Goal: Book appointment/travel/reservation

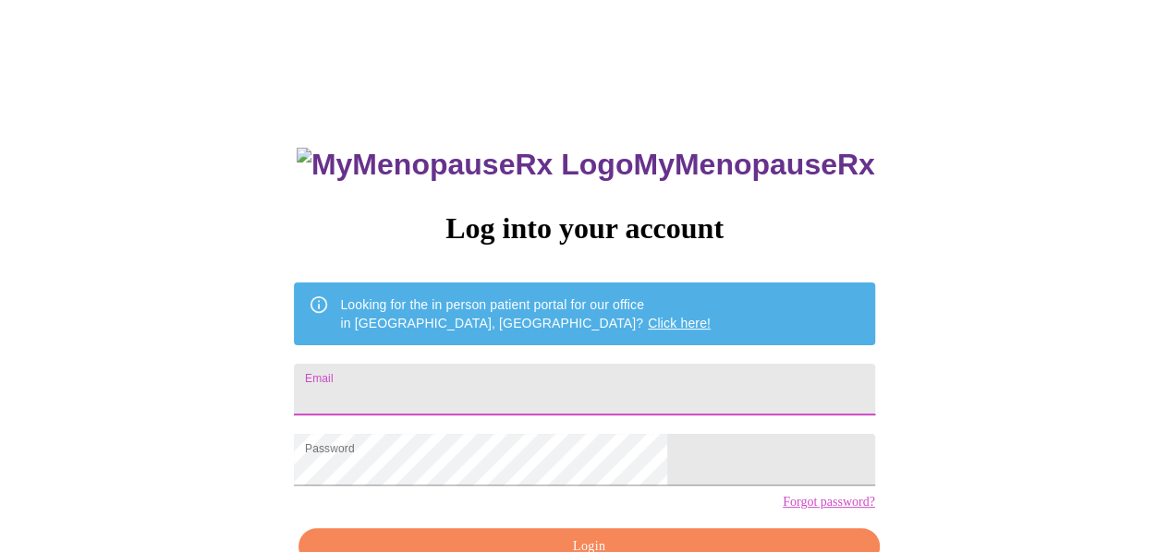
click at [541, 378] on input "Email" at bounding box center [584, 390] width 580 height 52
type input "[EMAIL_ADDRESS][DOMAIN_NAME]"
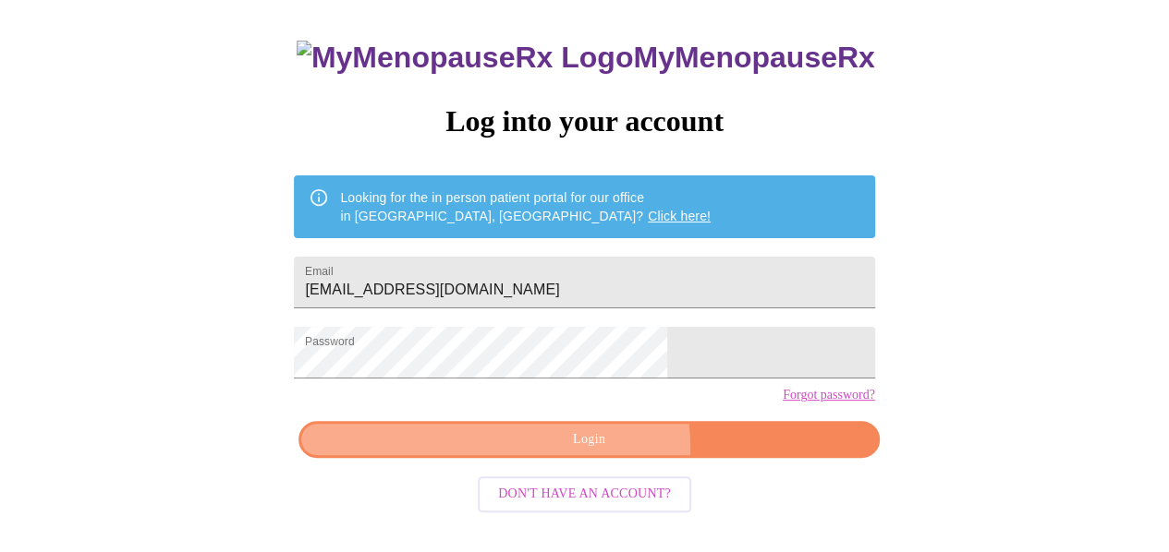
click at [598, 452] on span "Login" at bounding box center [589, 440] width 538 height 23
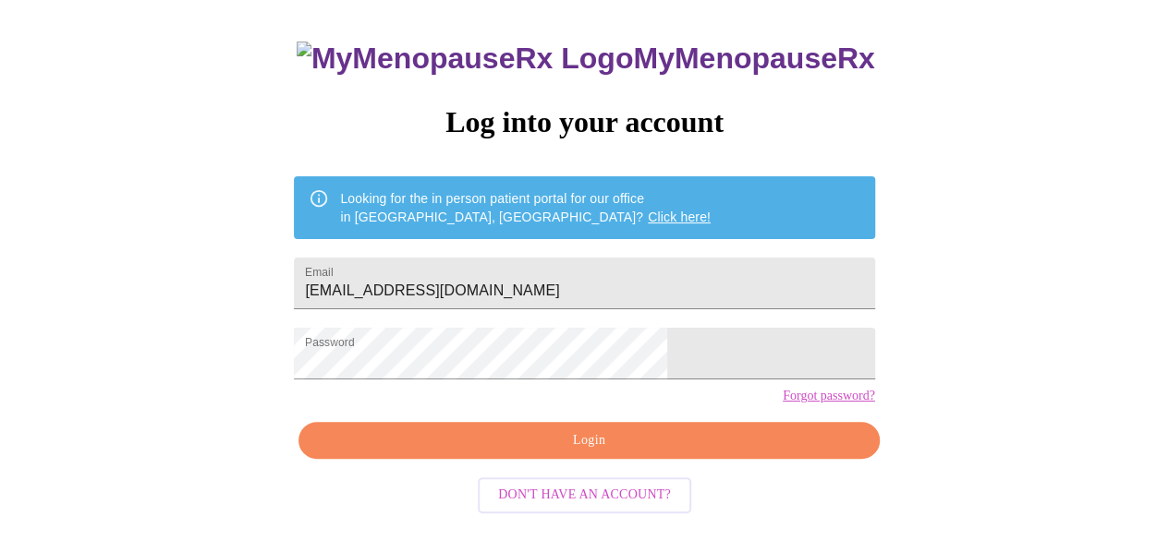
scroll to position [107, 0]
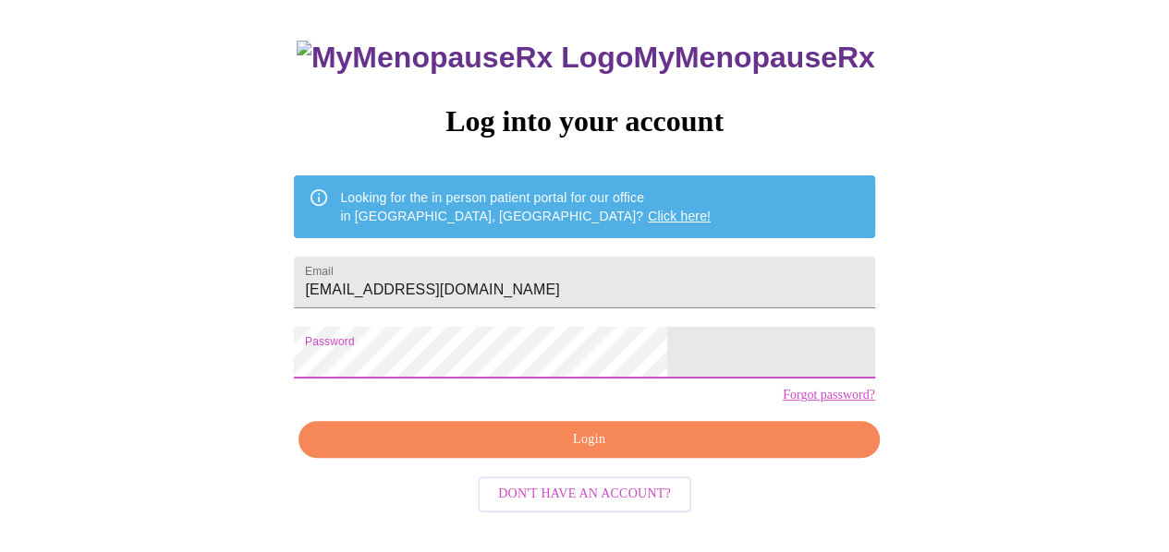
click at [582, 452] on span "Login" at bounding box center [589, 440] width 538 height 23
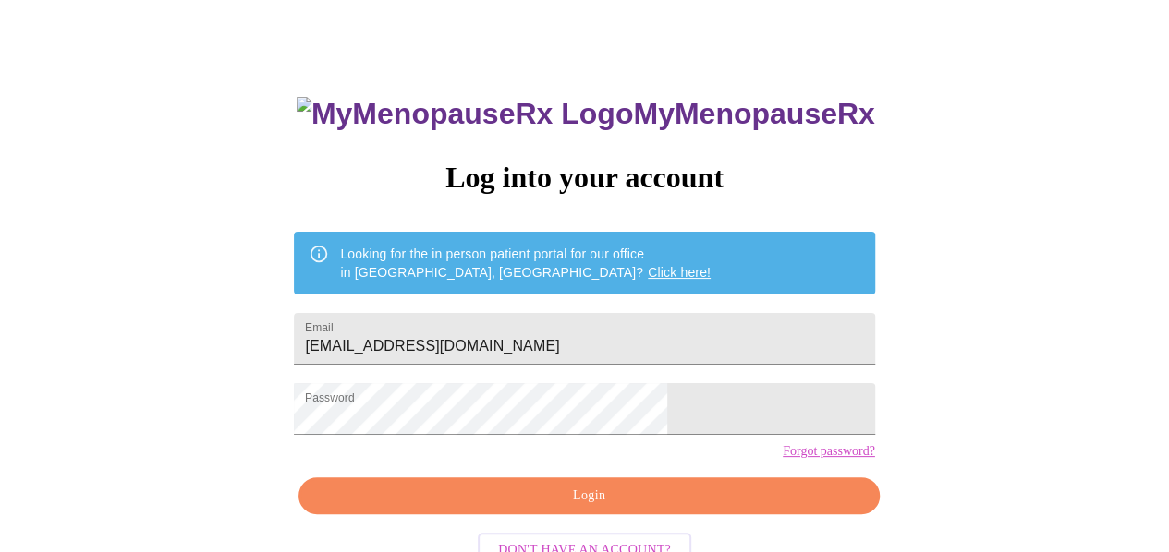
scroll to position [0, 0]
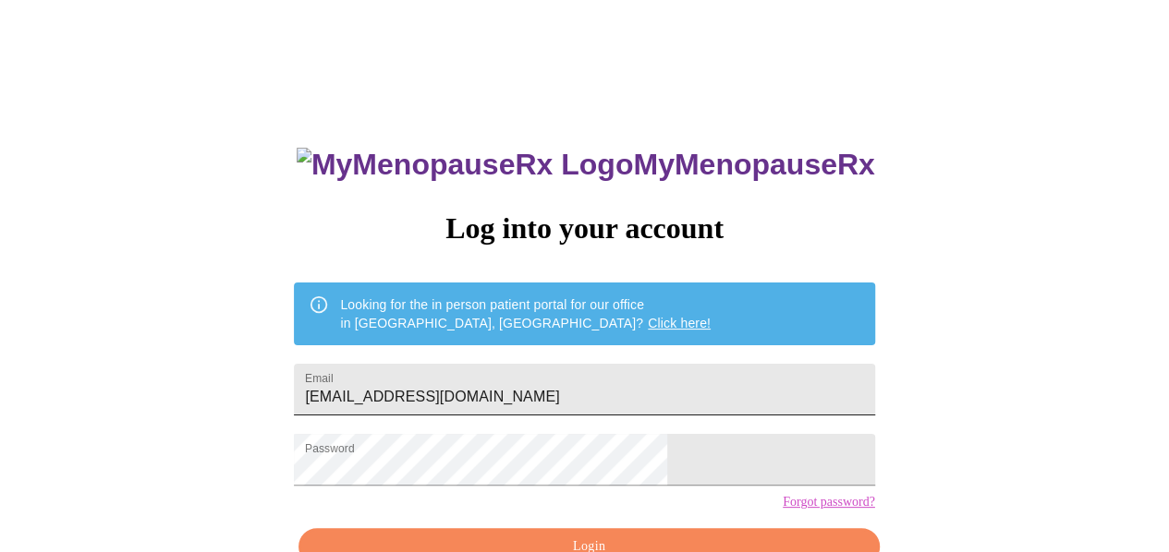
click at [625, 387] on input "[EMAIL_ADDRESS][DOMAIN_NAME]" at bounding box center [584, 390] width 580 height 52
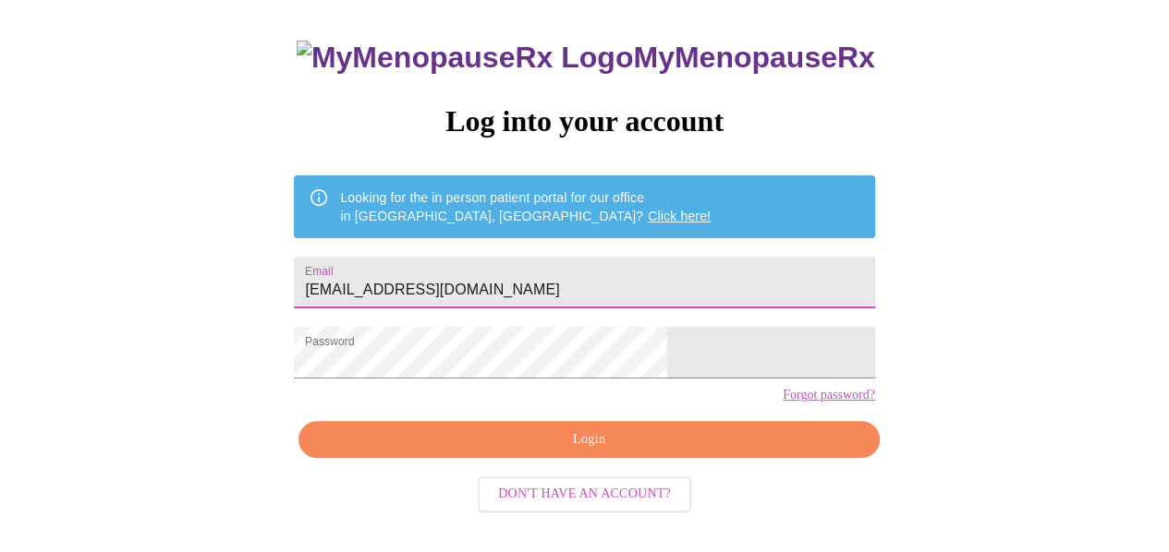
click at [782, 403] on link "Forgot password?" at bounding box center [828, 395] width 92 height 15
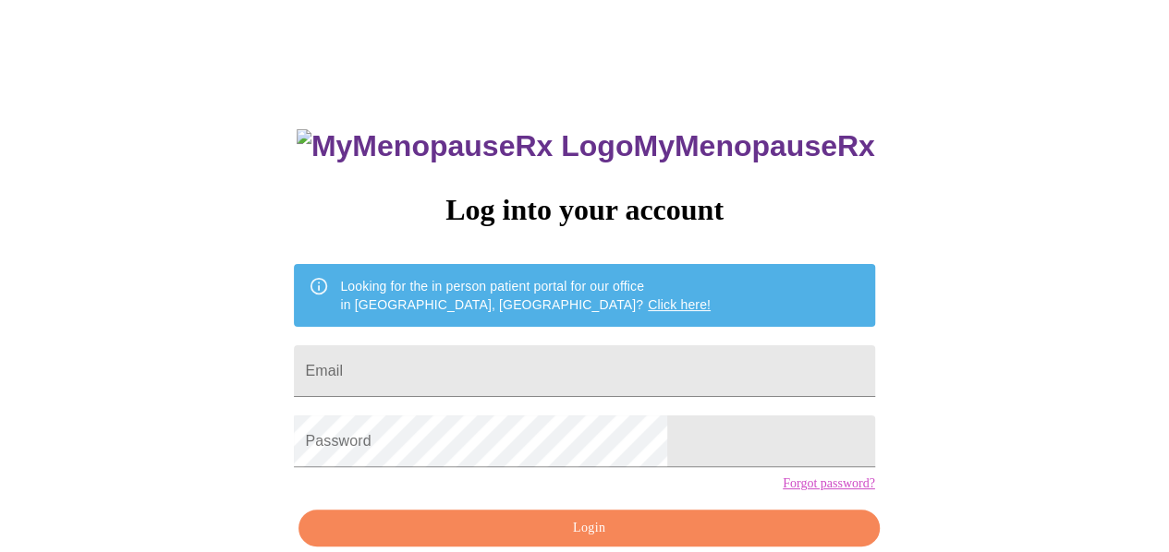
scroll to position [107, 0]
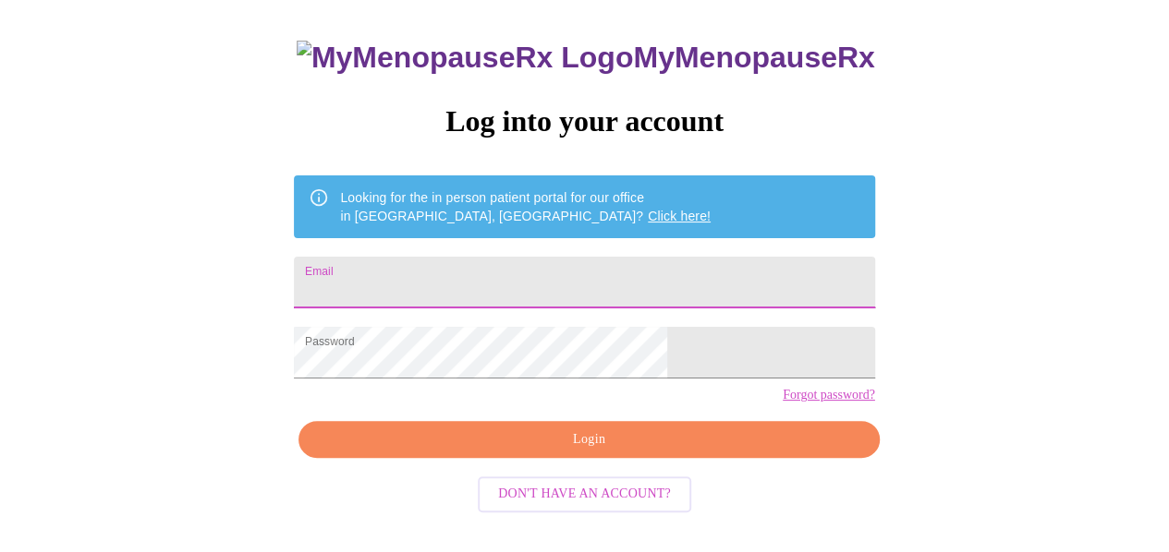
click at [589, 270] on input "Email" at bounding box center [584, 283] width 580 height 52
type input "[PERSON_NAME][EMAIL_ADDRESS][DOMAIN_NAME]"
click at [561, 452] on span "Login" at bounding box center [589, 440] width 538 height 23
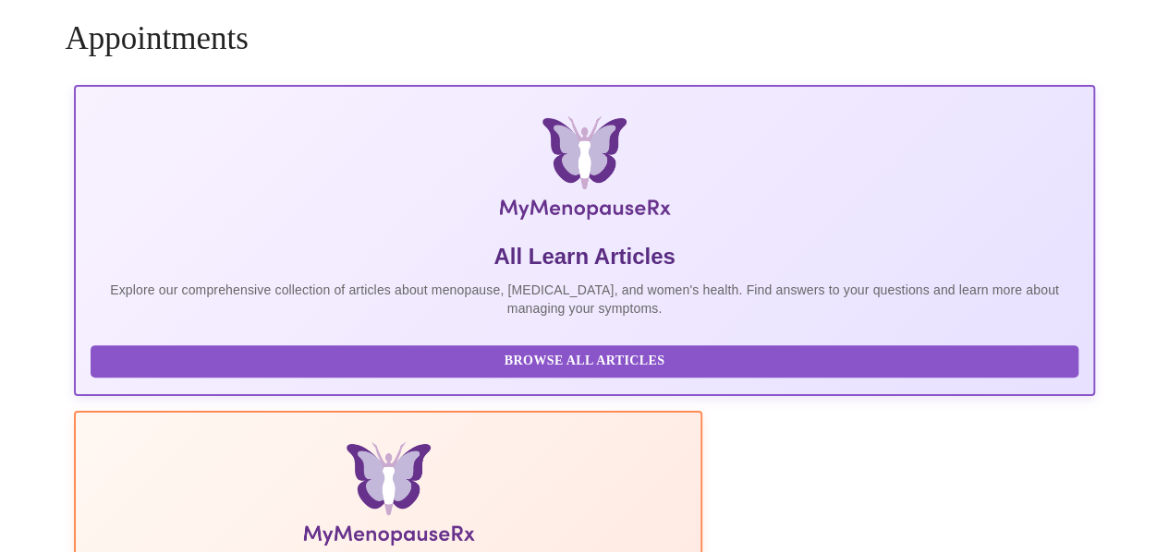
scroll to position [106, 0]
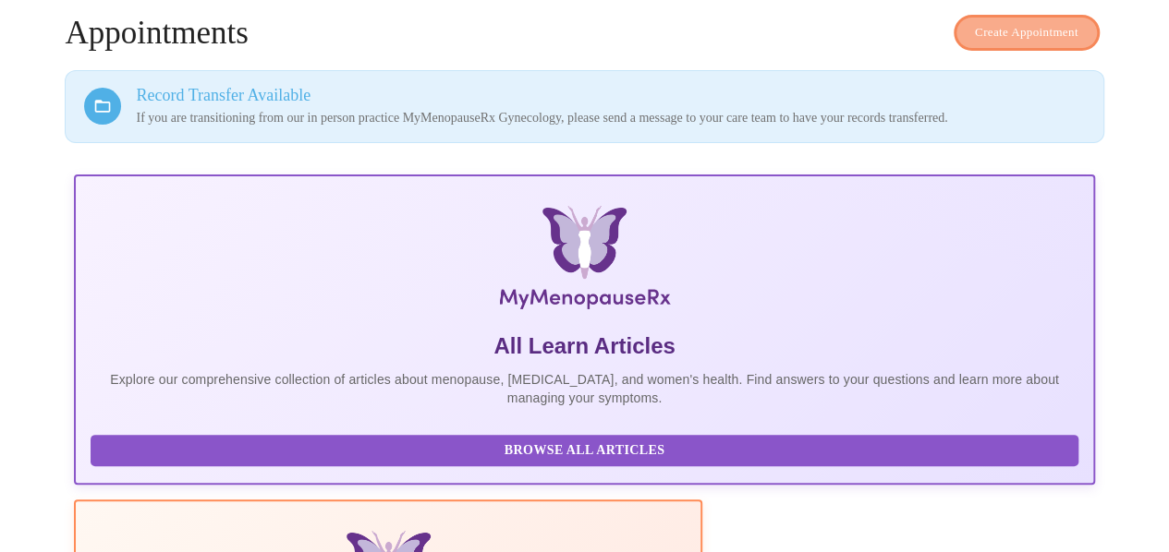
click at [985, 22] on span "Create Appointment" at bounding box center [1026, 32] width 103 height 21
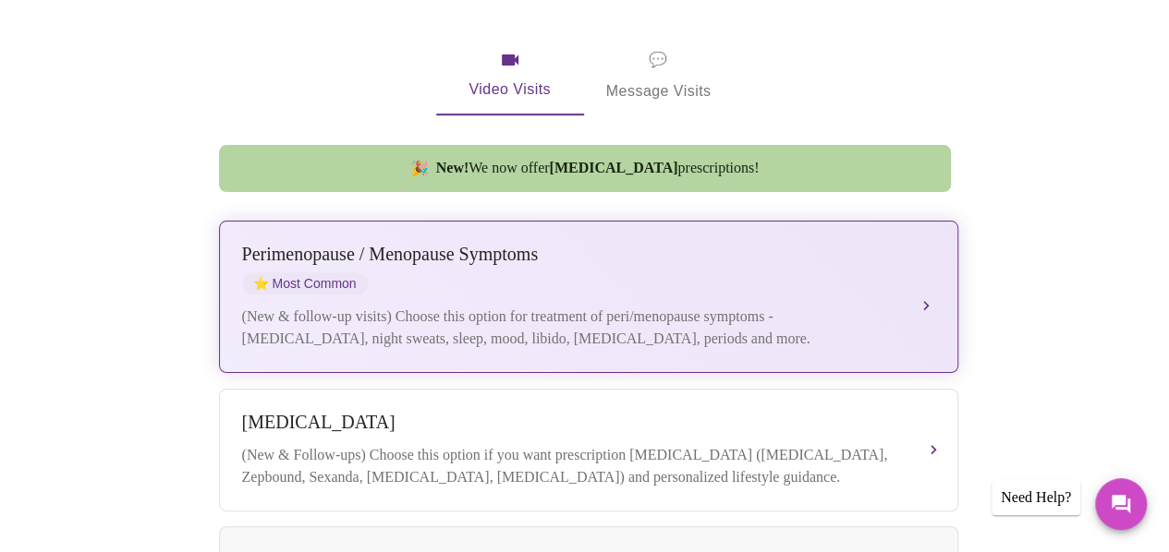
click at [463, 306] on div "(New & follow-up visits) Choose this option for treatment of peri/menopause sym…" at bounding box center [570, 328] width 656 height 44
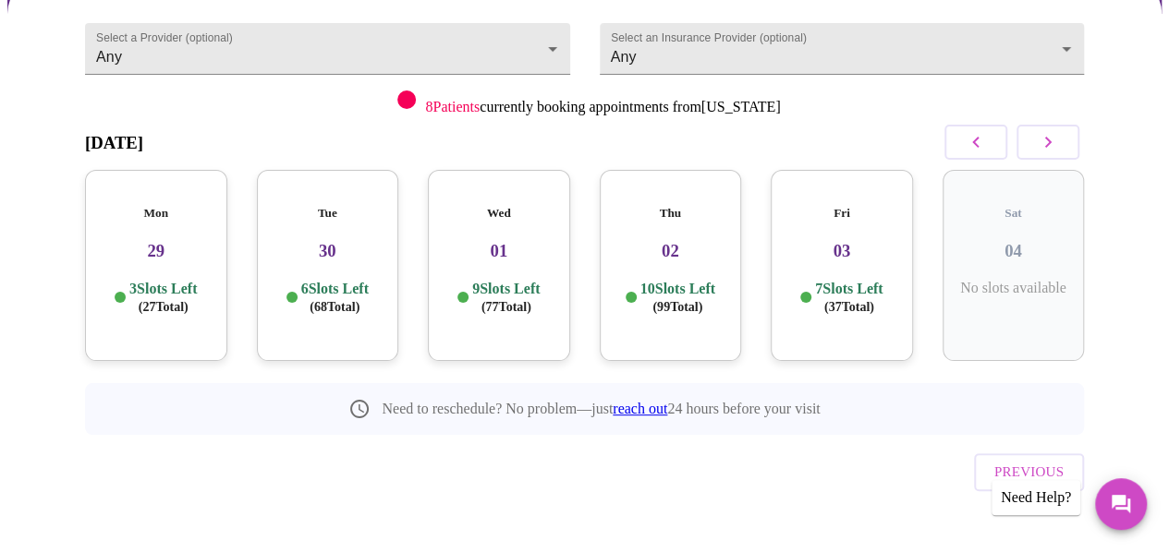
click at [324, 249] on div "Tue 30 6 Slots Left ( 68 Total)" at bounding box center [328, 265] width 142 height 191
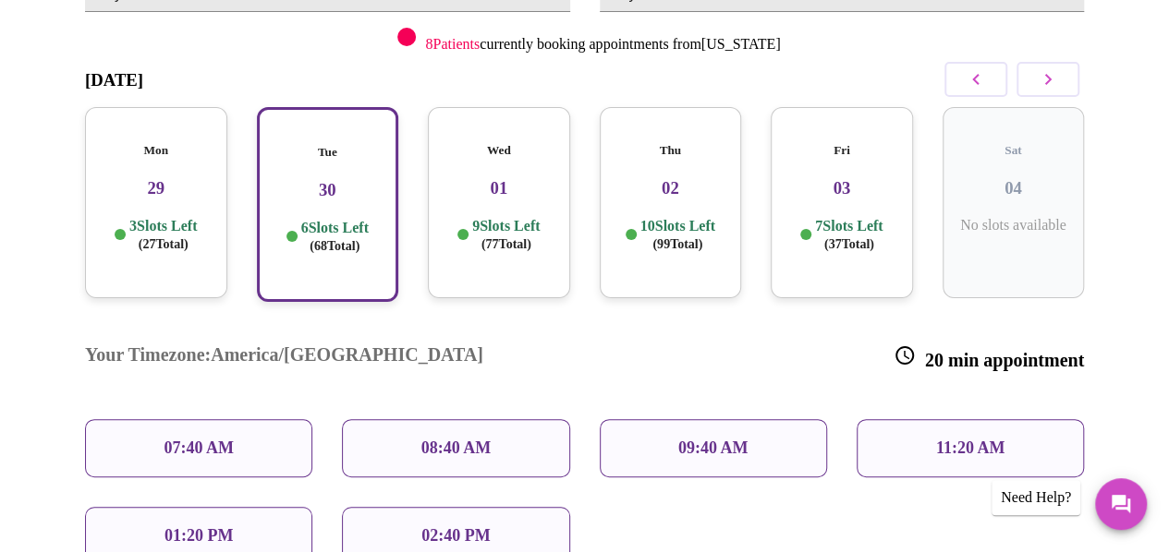
scroll to position [292, 0]
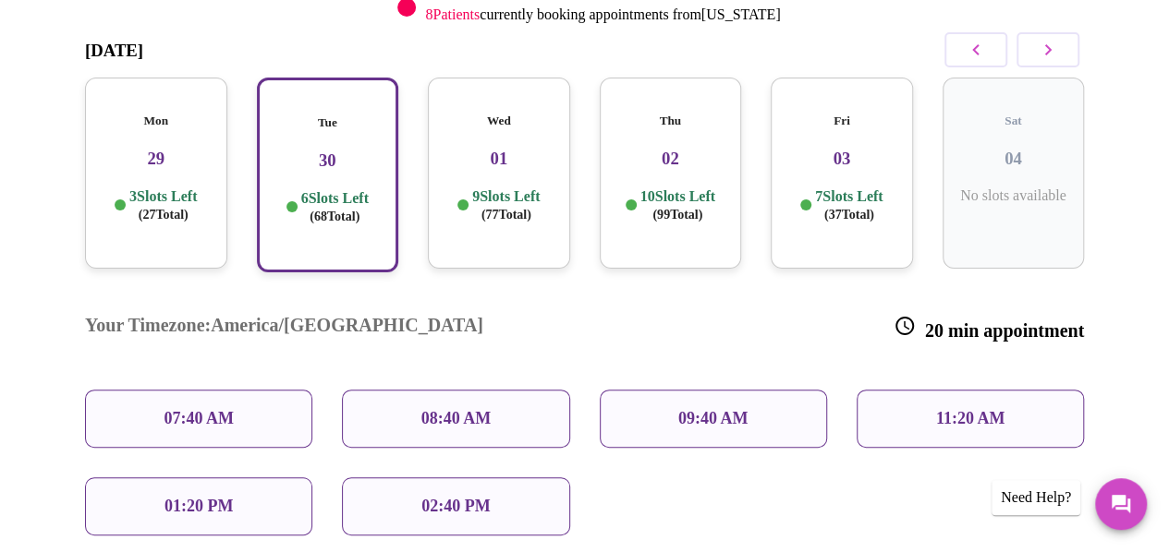
click at [649, 390] on div "09:40 AM" at bounding box center [713, 419] width 227 height 58
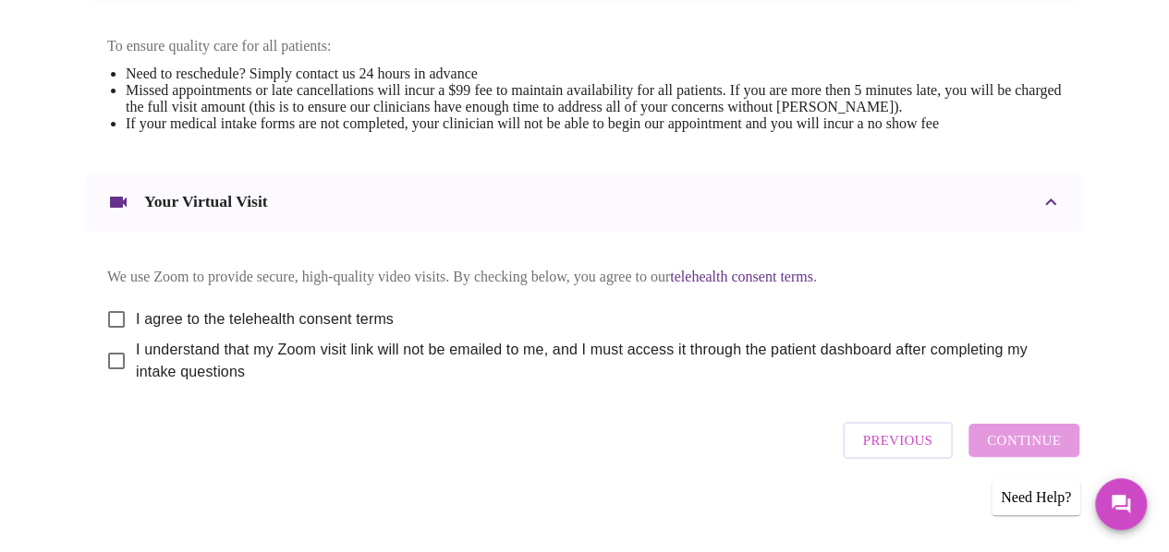
scroll to position [818, 0]
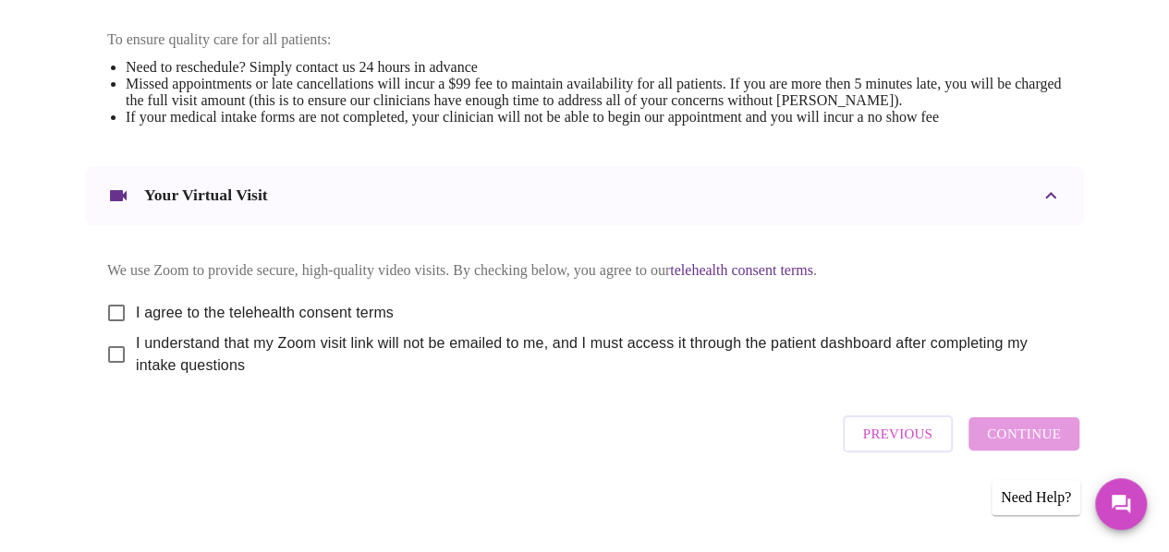
click at [107, 306] on input "I agree to the telehealth consent terms" at bounding box center [116, 313] width 39 height 39
checkbox input "true"
click at [105, 346] on input "I understand that my Zoom visit link will not be emailed to me, and I must acce…" at bounding box center [116, 354] width 39 height 39
checkbox input "true"
click at [1031, 441] on span "Continue" at bounding box center [1024, 434] width 74 height 24
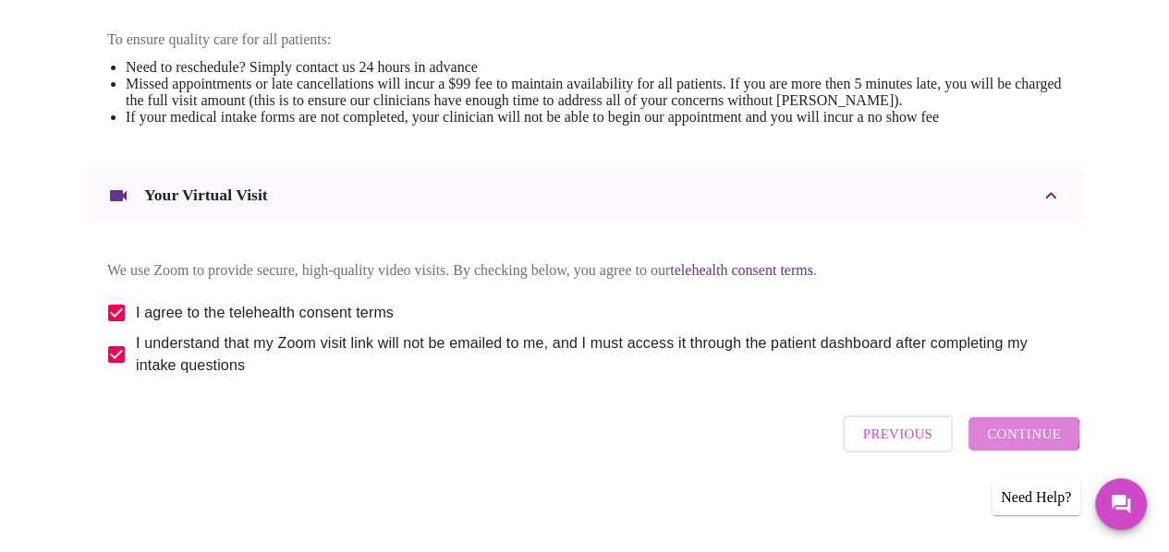
scroll to position [259, 0]
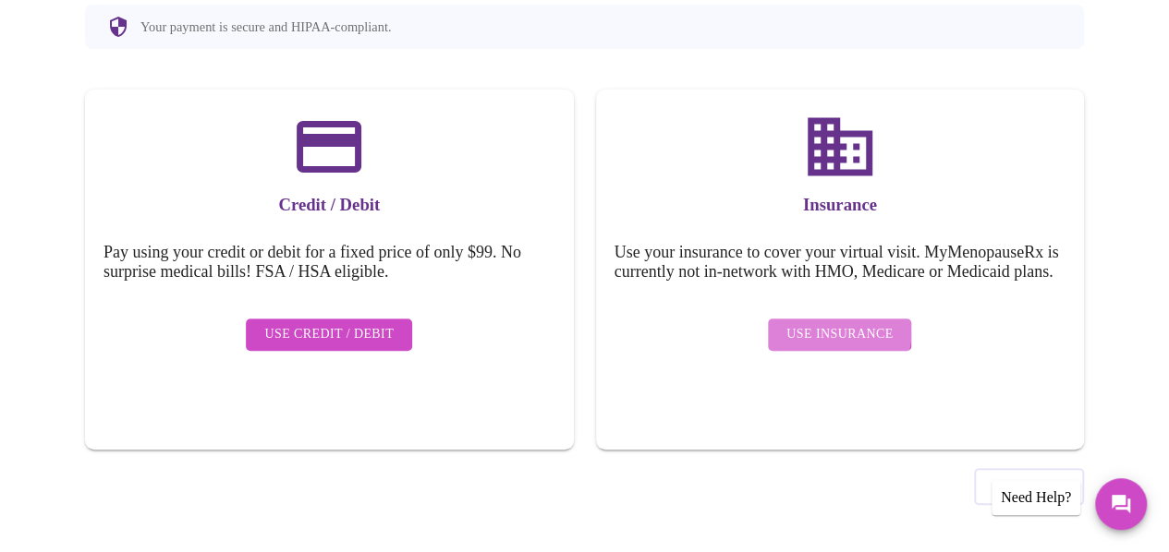
click at [815, 331] on span "Use Insurance" at bounding box center [839, 334] width 106 height 23
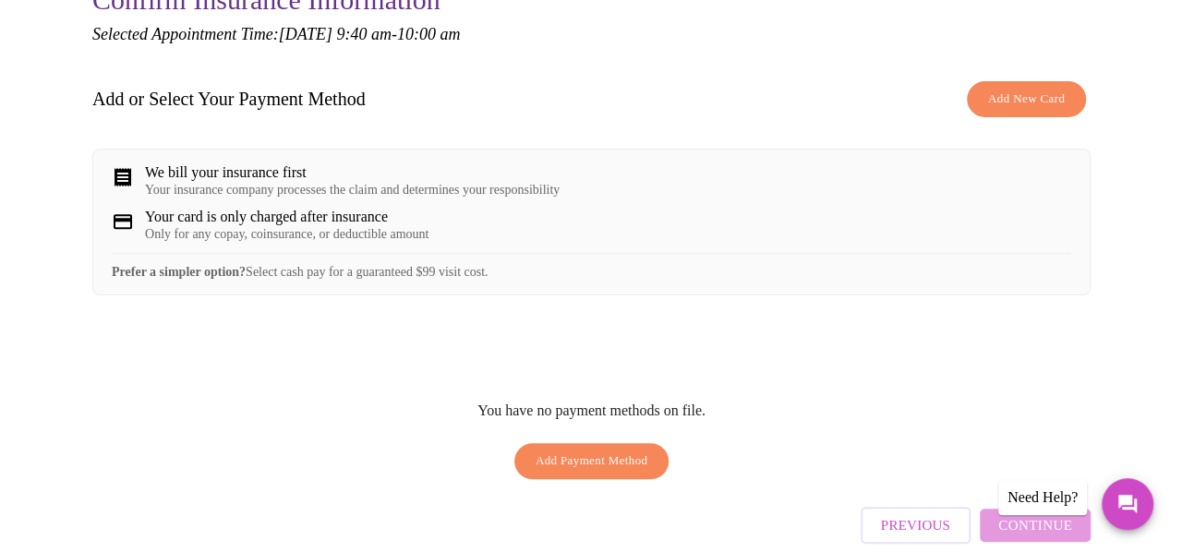
scroll to position [321, 0]
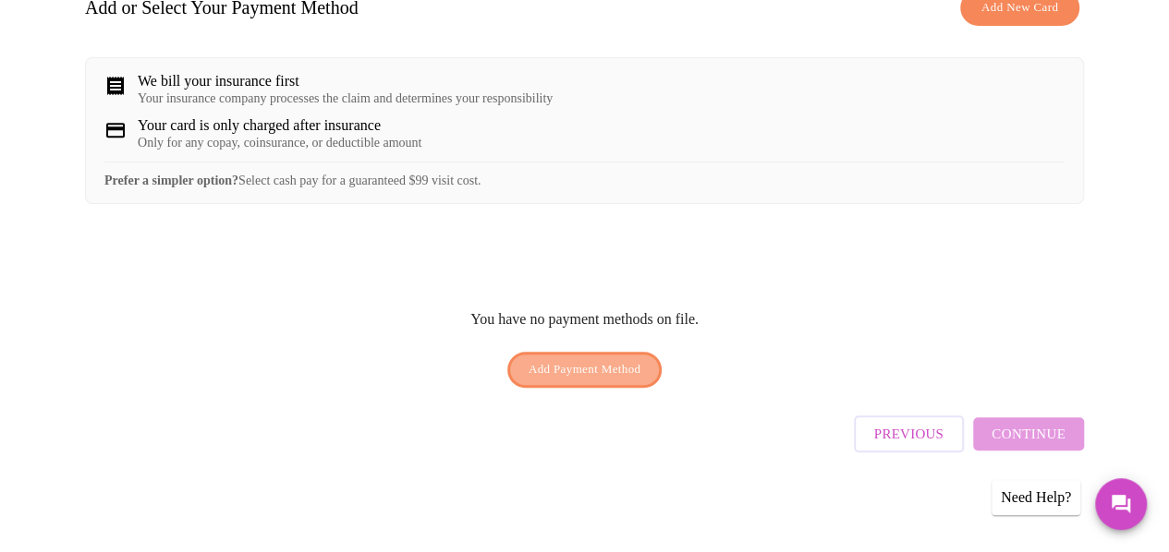
click at [528, 380] on span "Add Payment Method" at bounding box center [584, 369] width 113 height 21
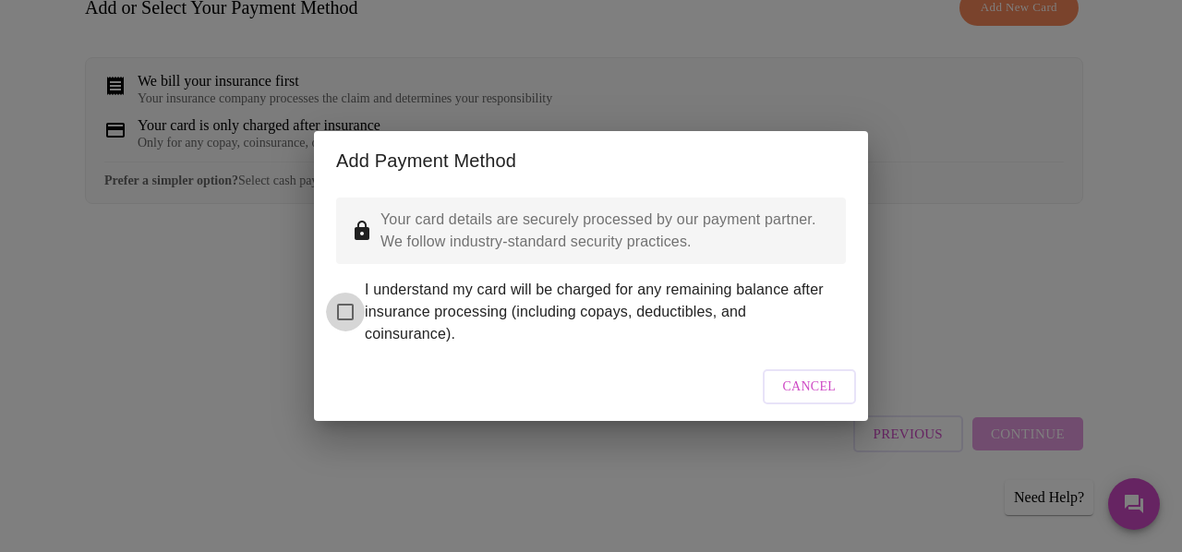
click at [342, 293] on input "I understand my card will be charged for any remaining balance after insurance …" at bounding box center [345, 312] width 39 height 39
checkbox input "true"
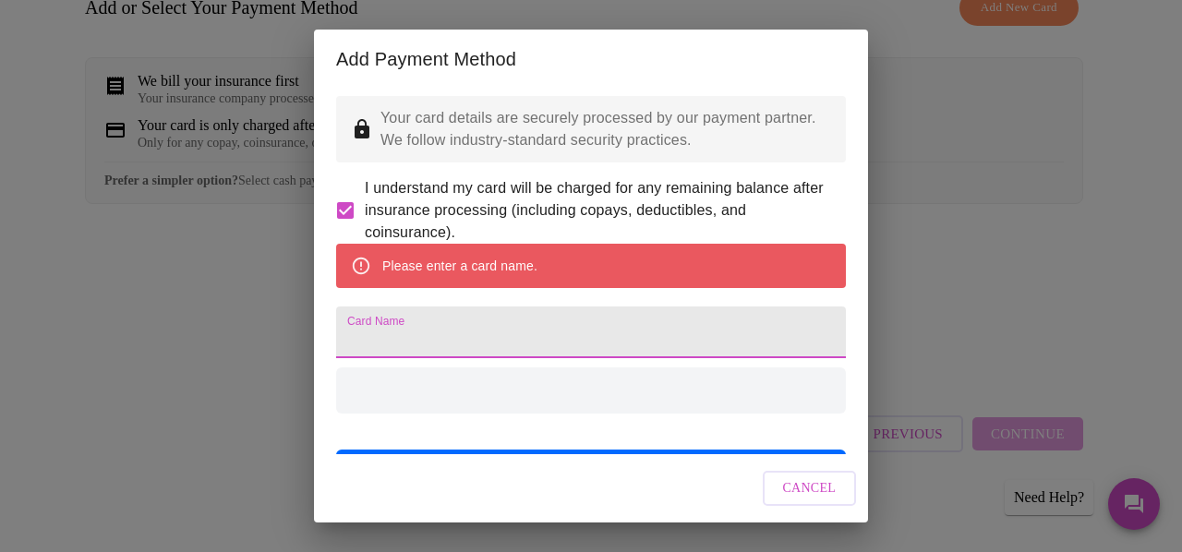
click at [478, 350] on input "Card Name" at bounding box center [591, 333] width 510 height 52
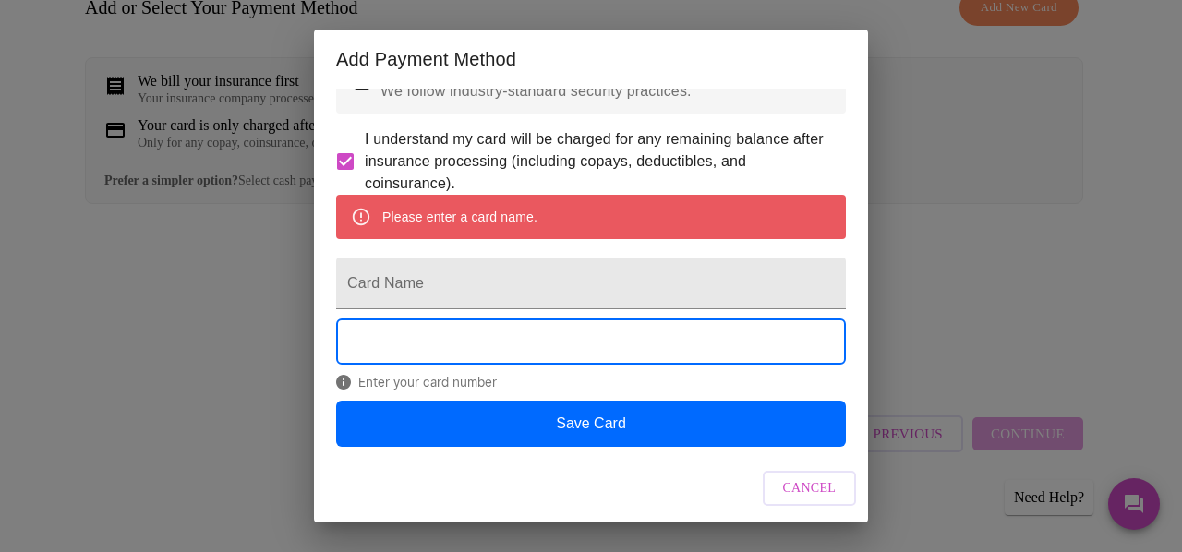
scroll to position [97, 0]
click at [445, 267] on input "Card Name" at bounding box center [591, 284] width 510 height 52
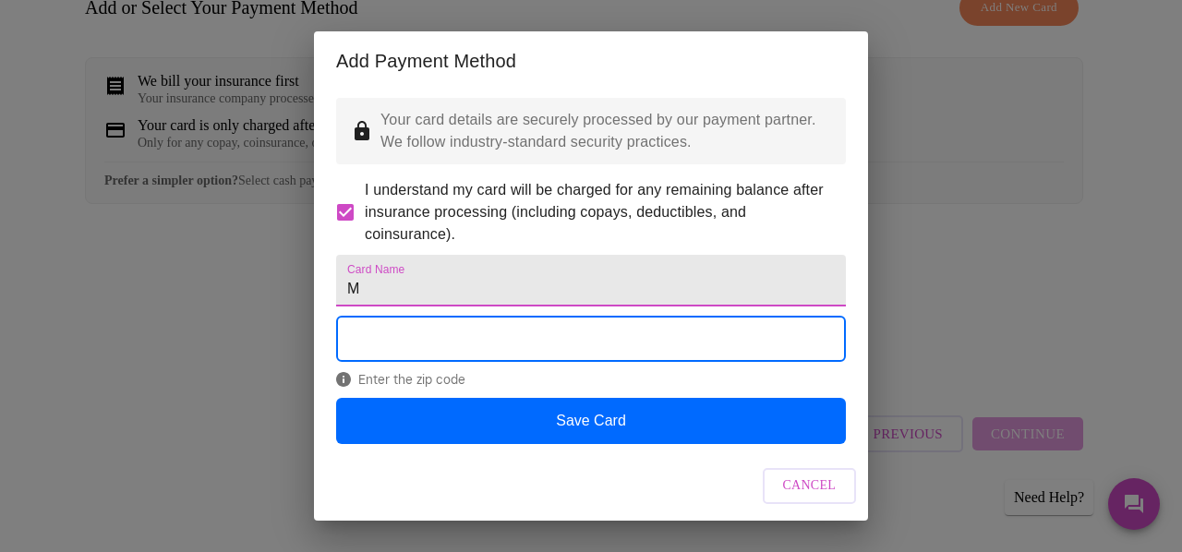
scroll to position [43, 0]
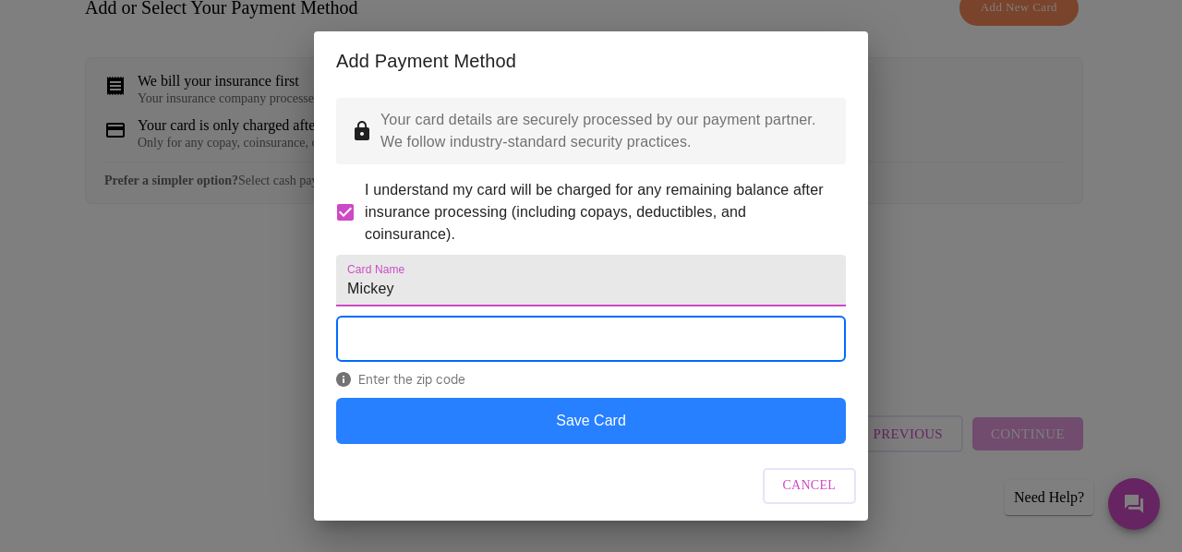
type input "Mickey"
click at [584, 409] on button "Save Card" at bounding box center [591, 421] width 510 height 46
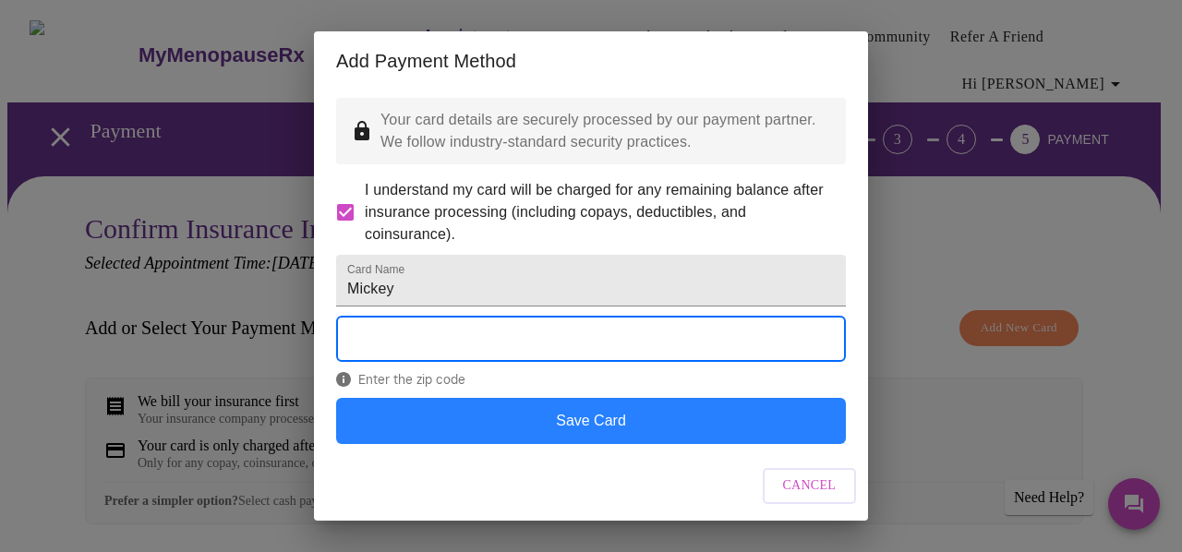
click at [599, 417] on button "Save Card" at bounding box center [591, 421] width 510 height 46
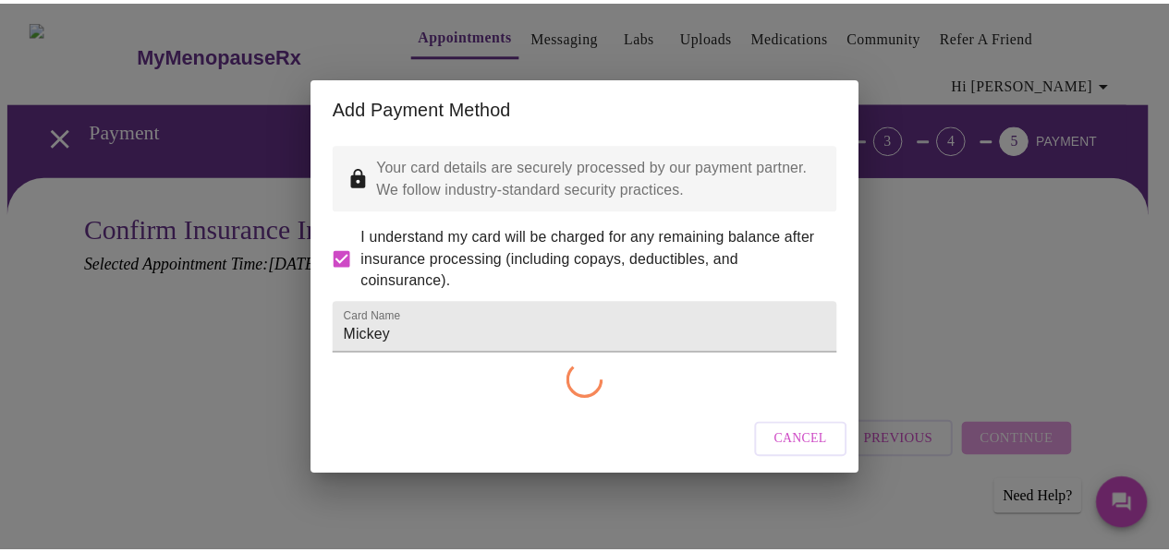
scroll to position [0, 0]
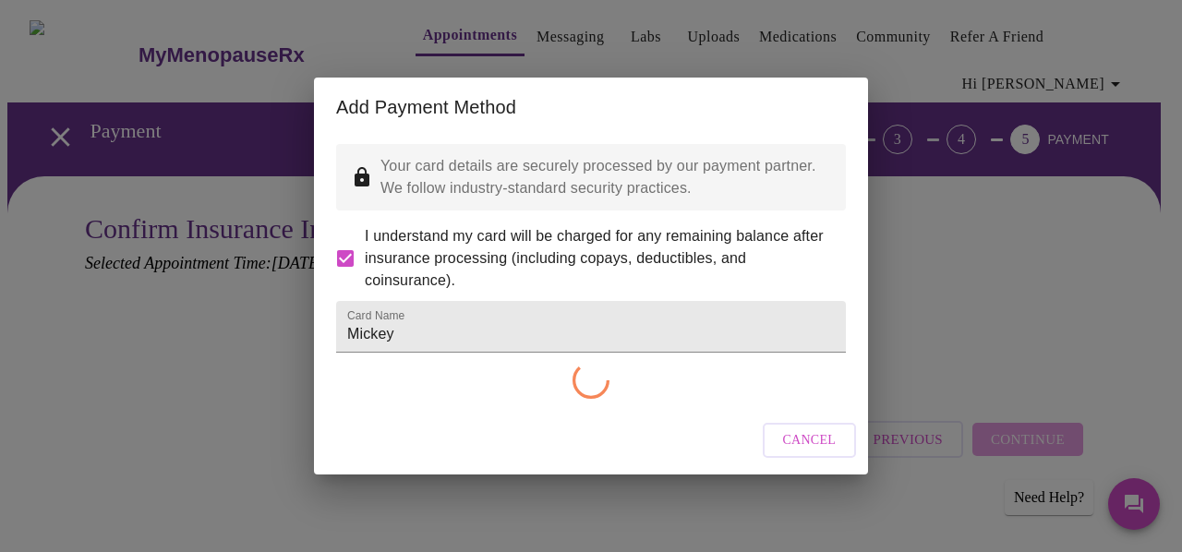
checkbox input "false"
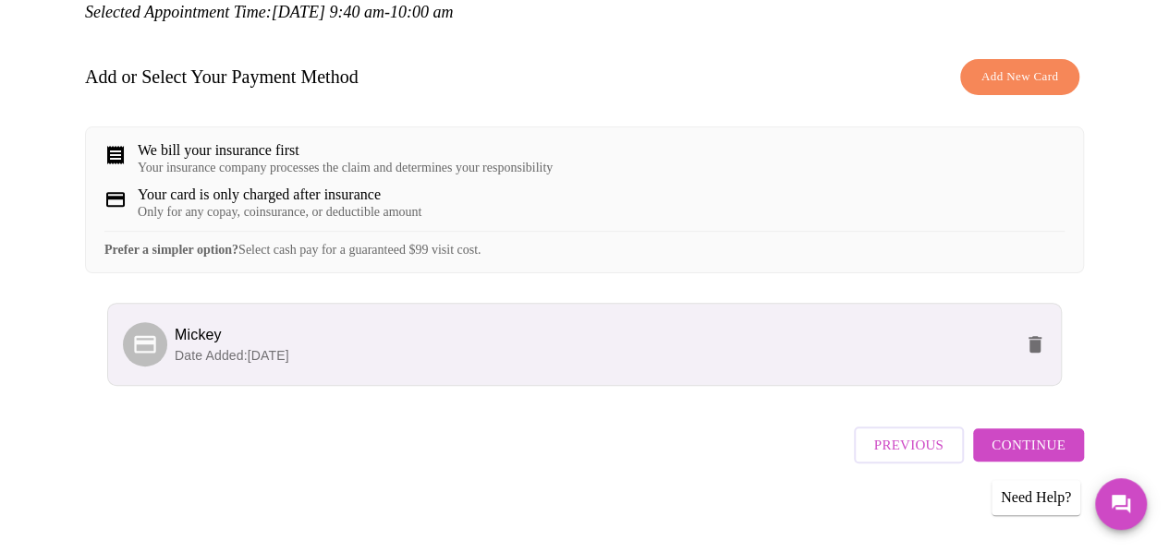
scroll to position [274, 0]
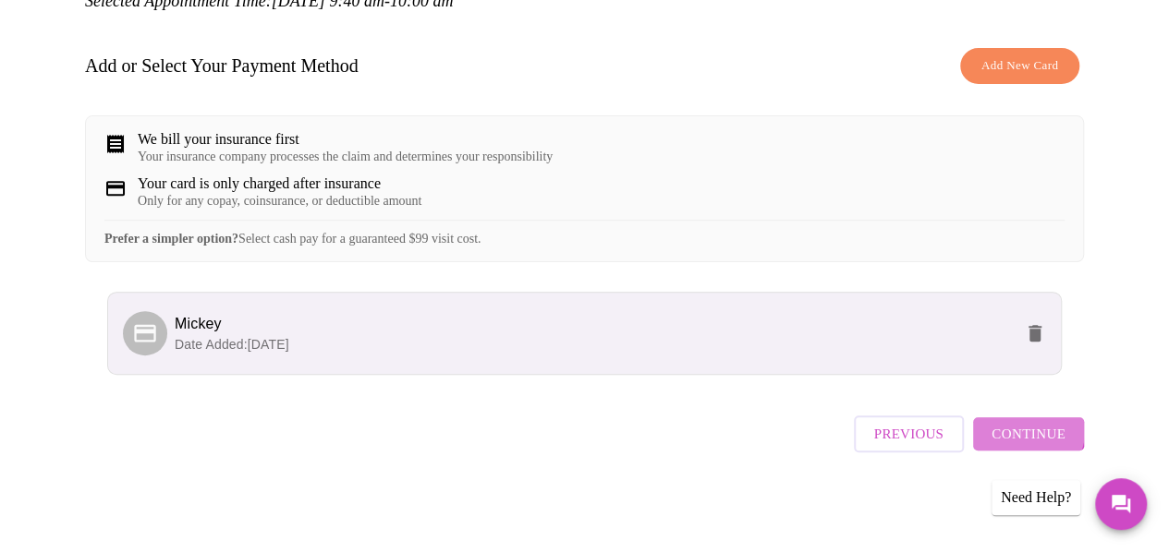
click at [1034, 437] on span "Continue" at bounding box center [1028, 434] width 74 height 24
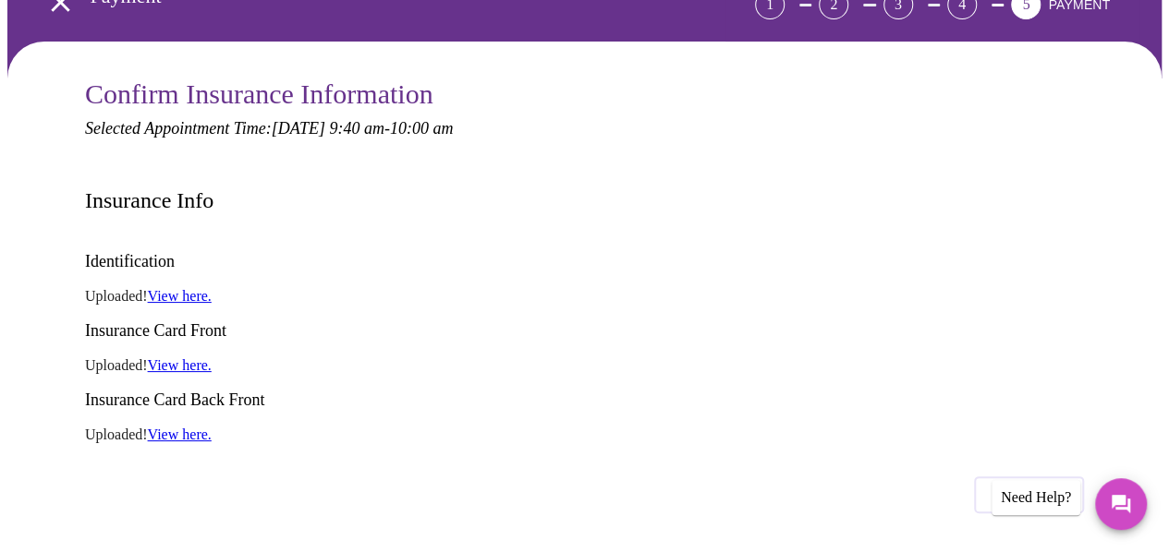
scroll to position [90, 0]
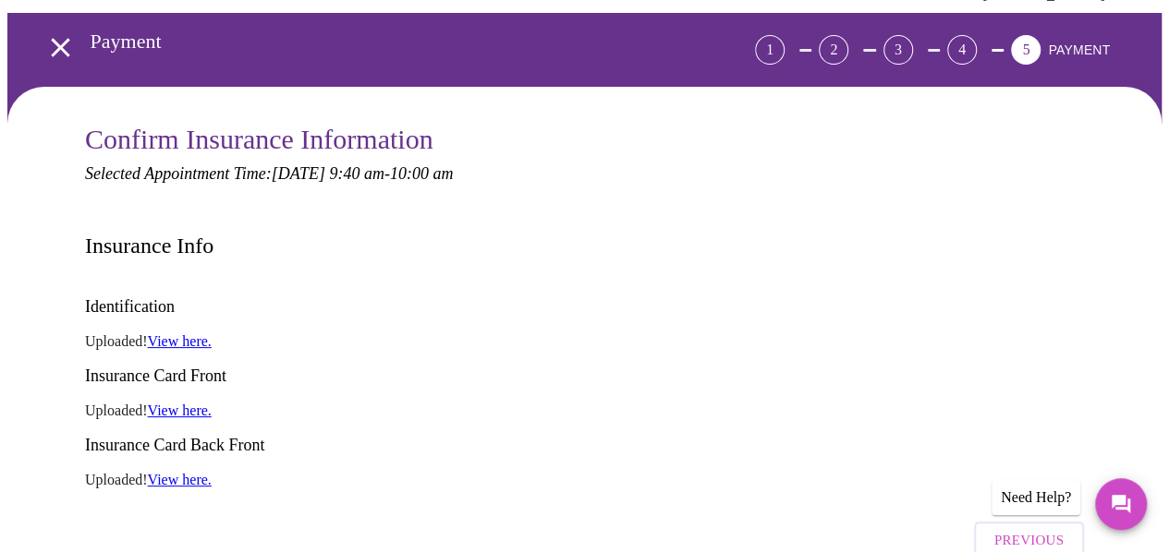
click at [188, 333] on link "View here." at bounding box center [180, 341] width 64 height 16
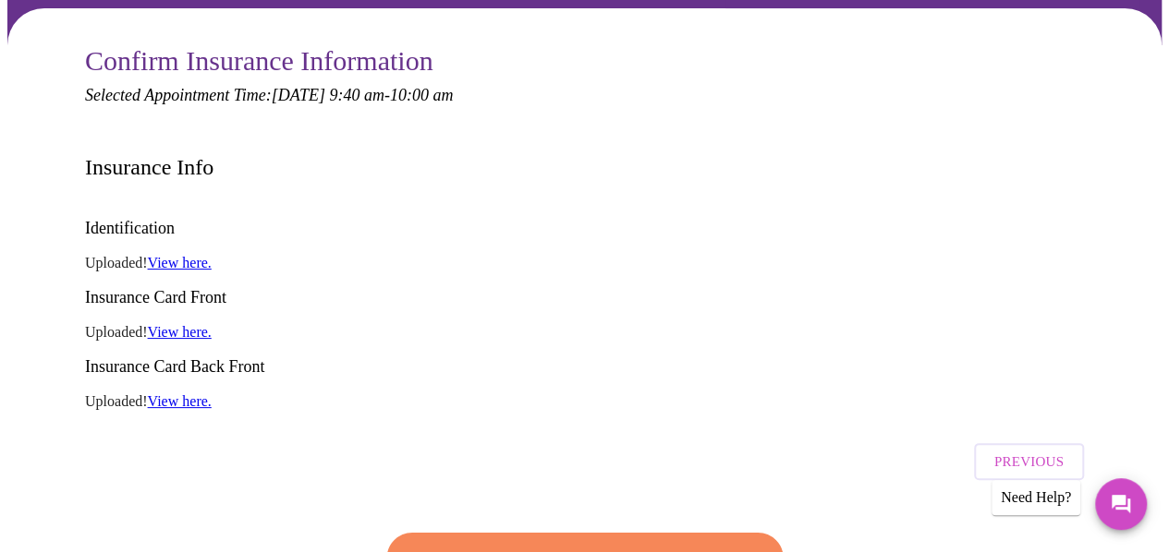
scroll to position [274, 0]
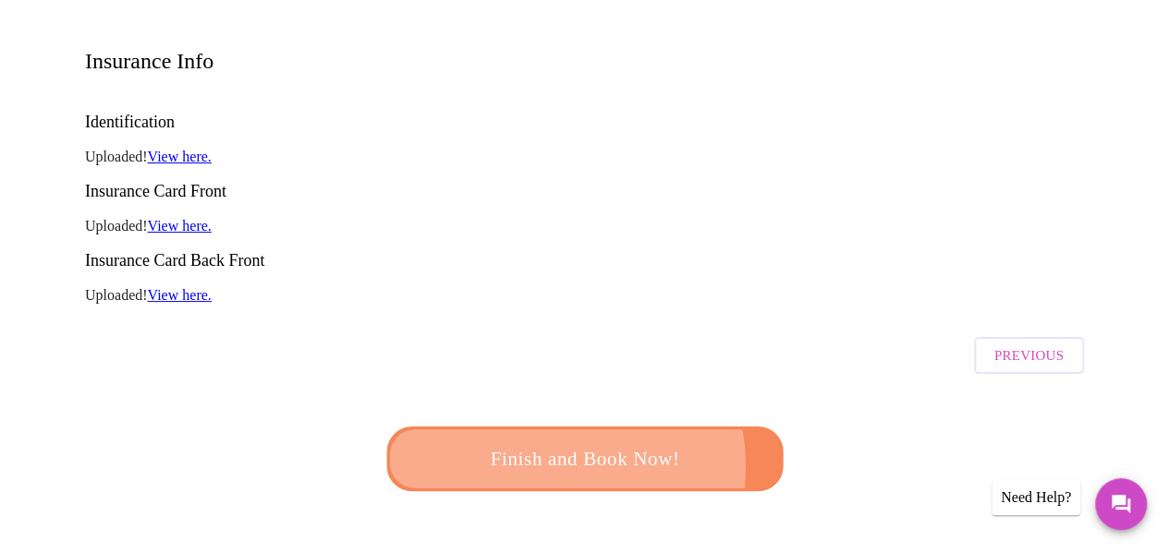
click at [538, 442] on span "Finish and Book Now!" at bounding box center [585, 459] width 342 height 34
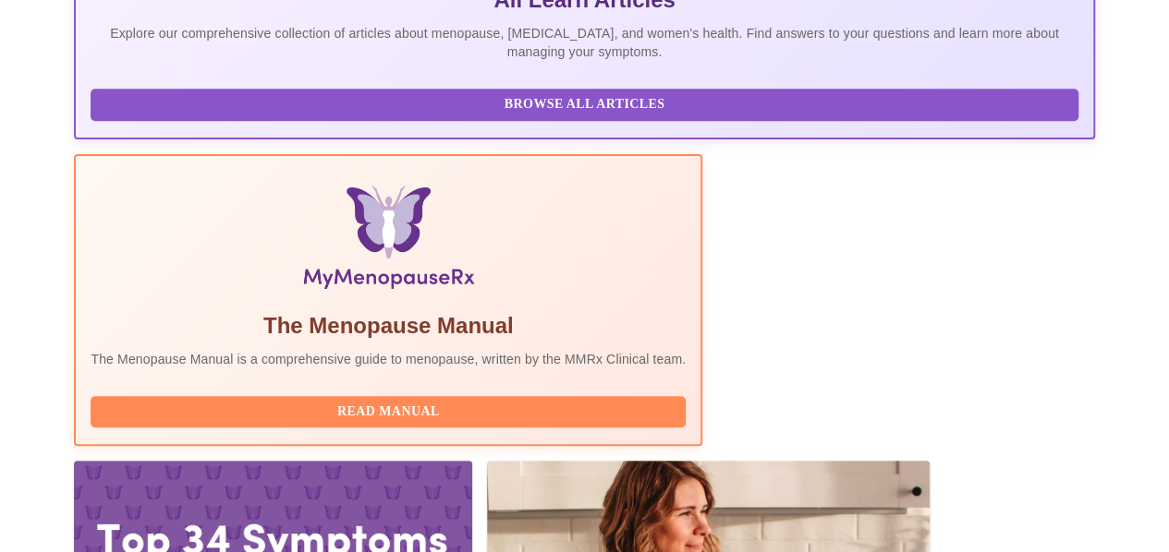
scroll to position [577, 0]
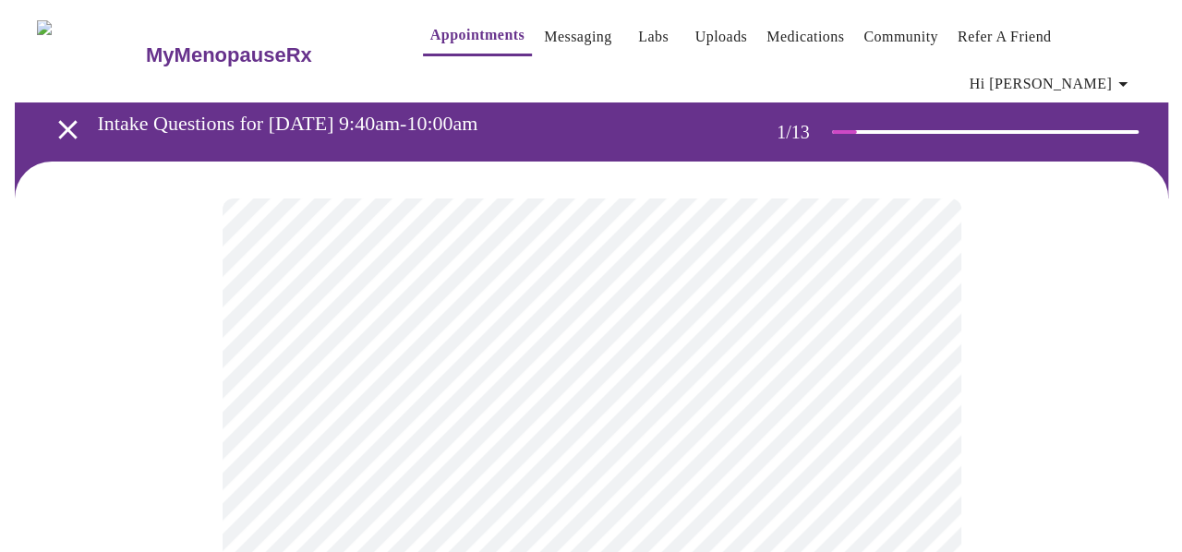
scroll to position [92, 0]
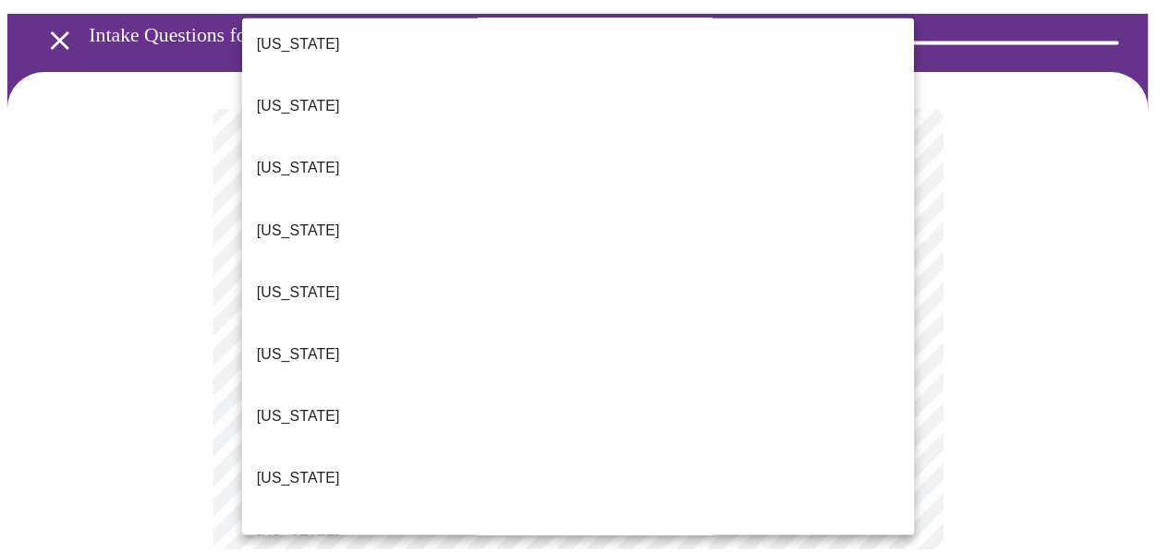
scroll to position [277, 0]
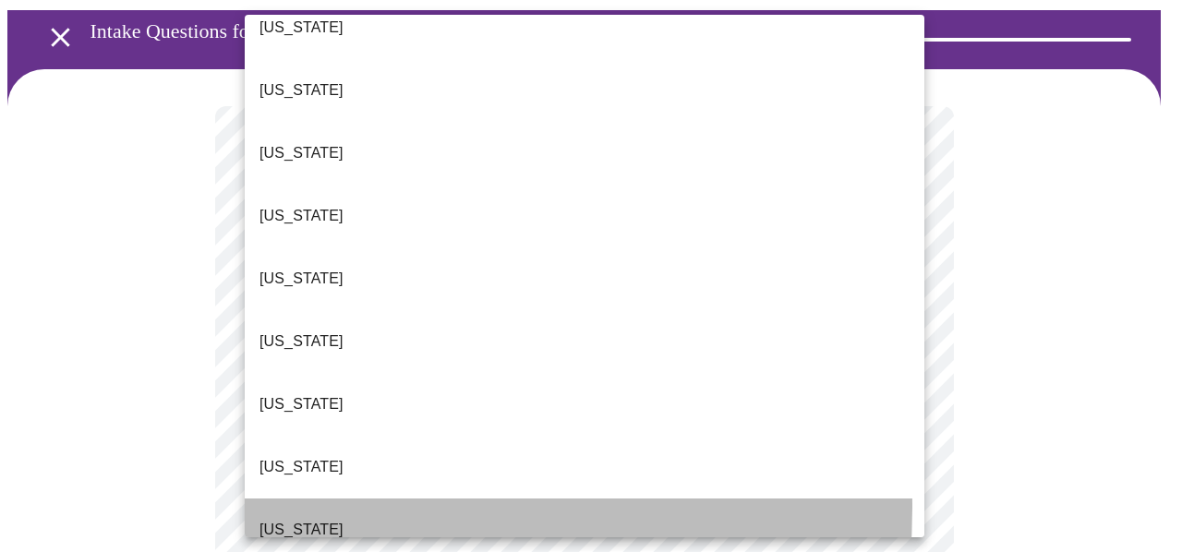
click at [305, 499] on li "[US_STATE]" at bounding box center [585, 530] width 680 height 63
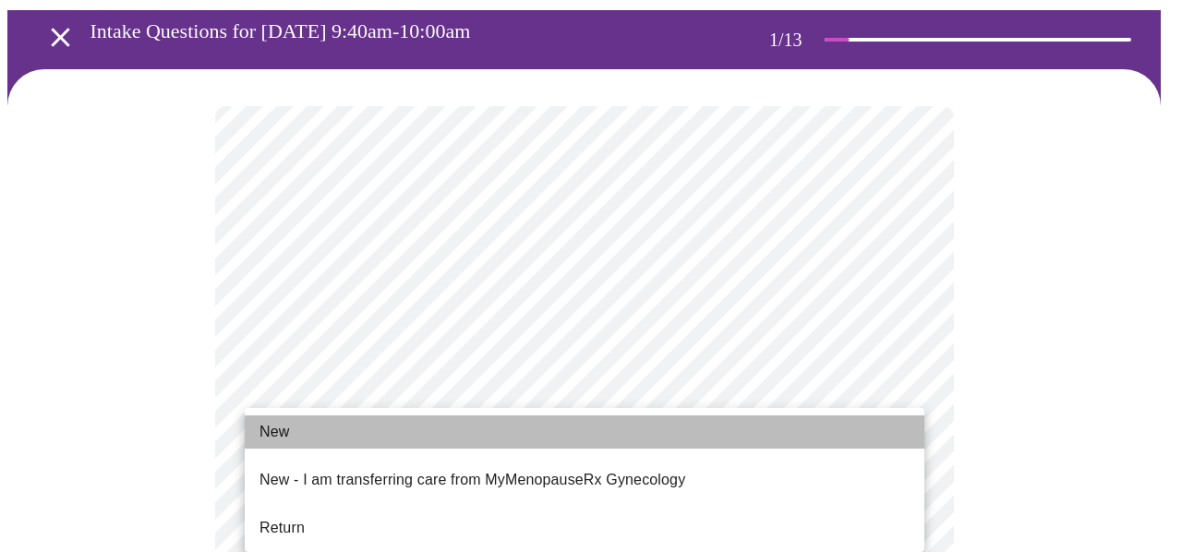
click at [303, 430] on li "New" at bounding box center [585, 432] width 680 height 33
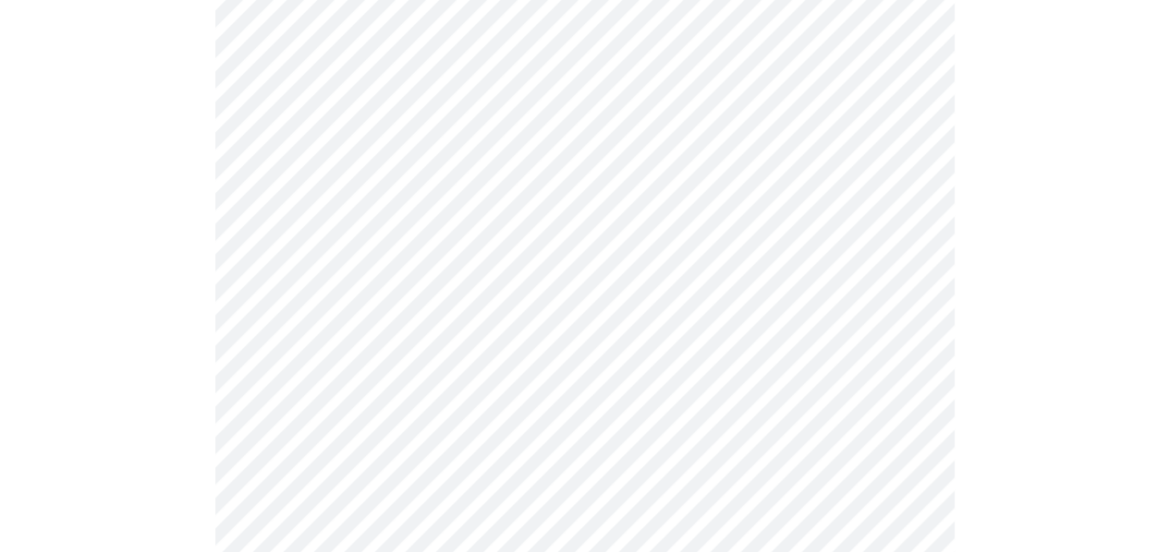
scroll to position [1016, 0]
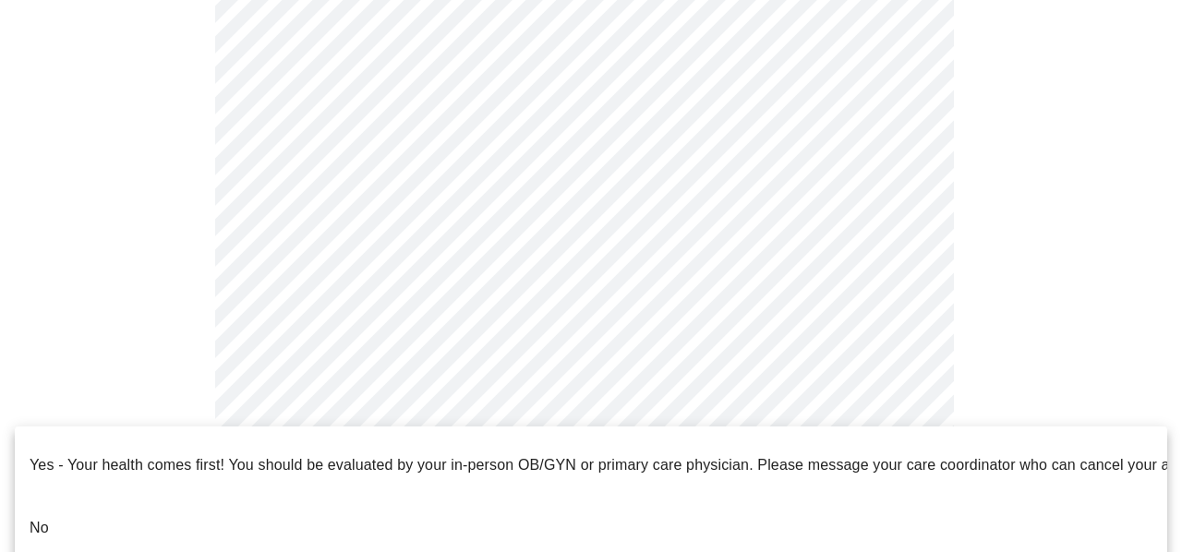
drag, startPoint x: 44, startPoint y: 494, endPoint x: 149, endPoint y: 478, distance: 105.7
click at [44, 517] on p "No" at bounding box center [39, 528] width 19 height 22
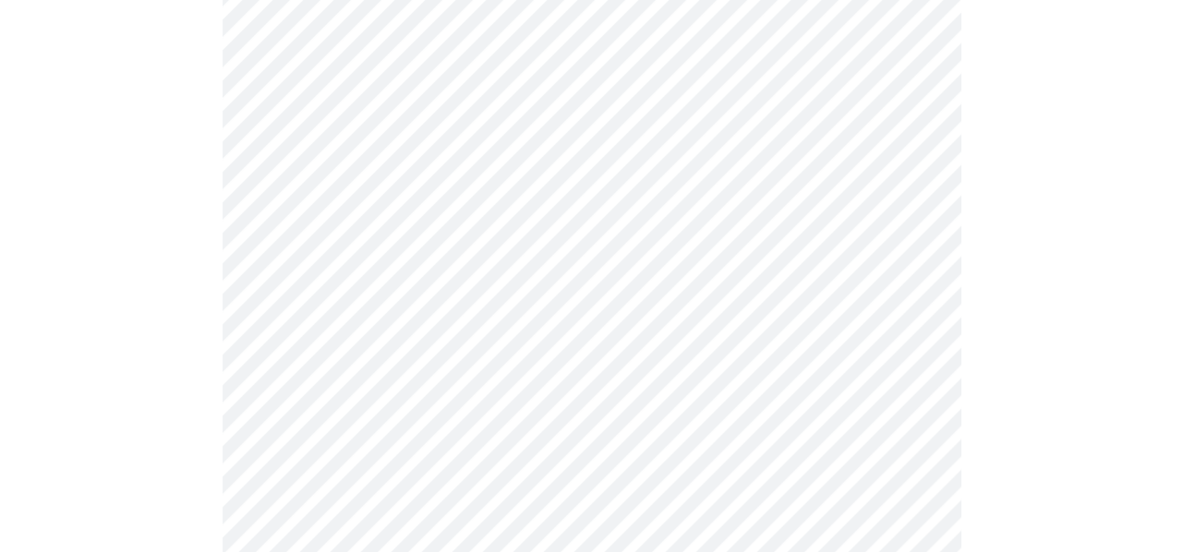
scroll to position [277, 0]
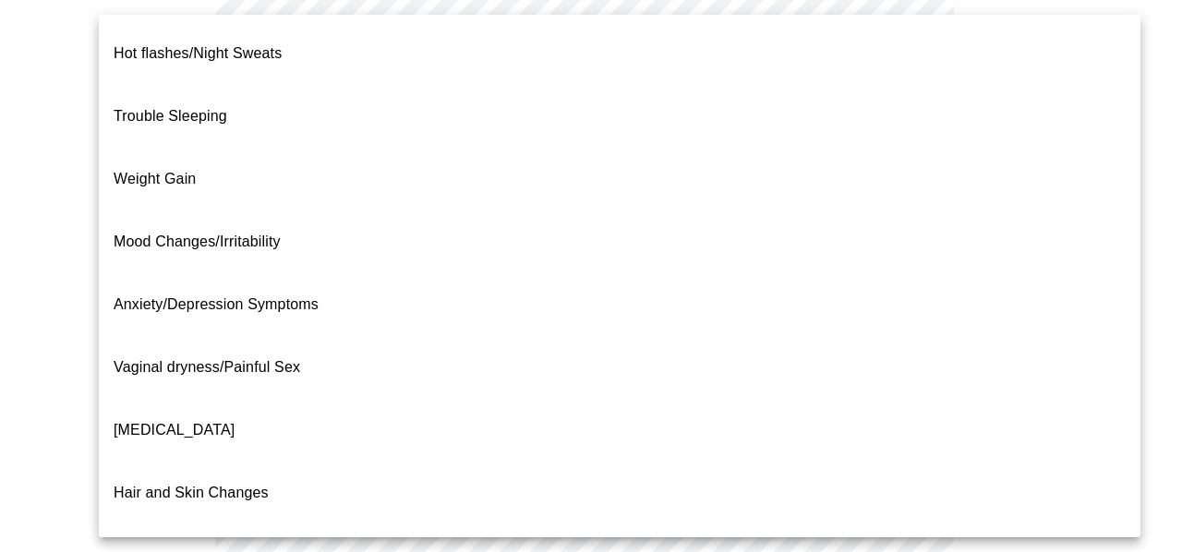
click at [406, 128] on body "MyMenopauseRx Appointments Messaging Labs Uploads Medications Community Refer a…" at bounding box center [591, 297] width 1168 height 1135
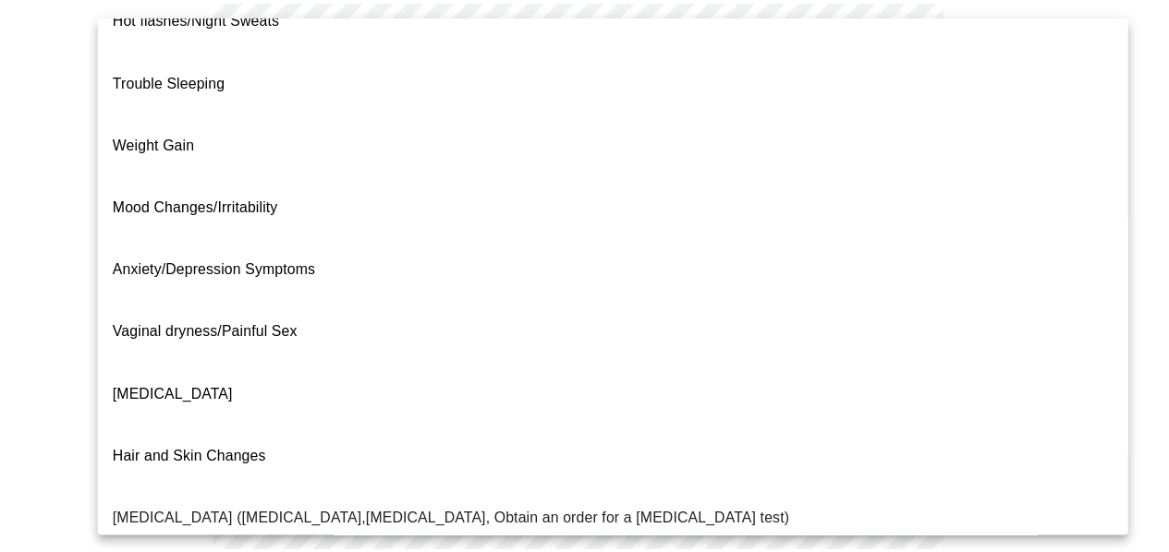
scroll to position [0, 0]
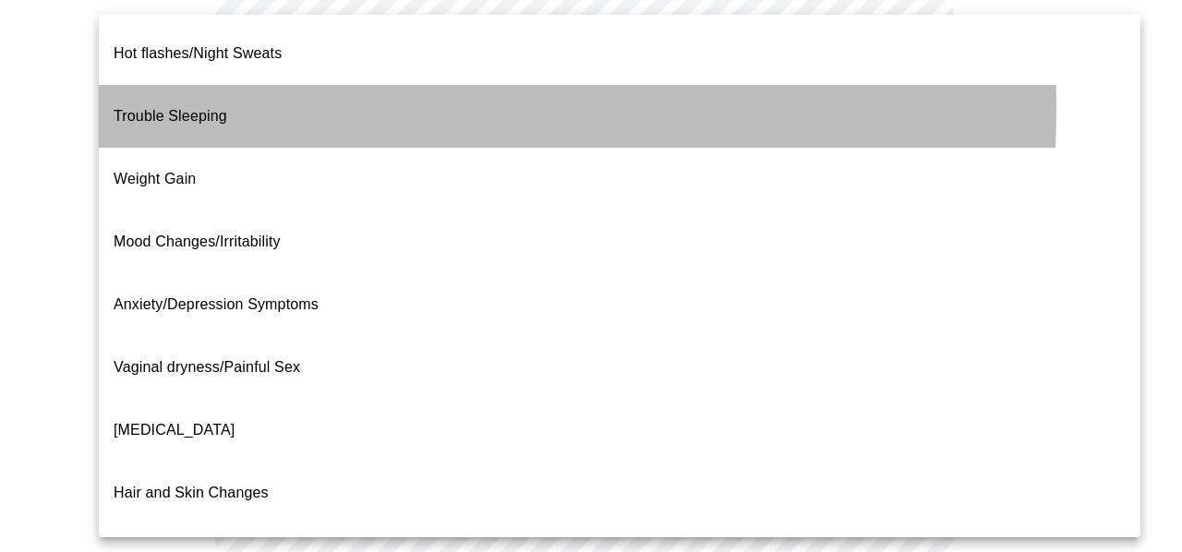
click at [201, 108] on span "Trouble Sleeping" at bounding box center [171, 116] width 114 height 16
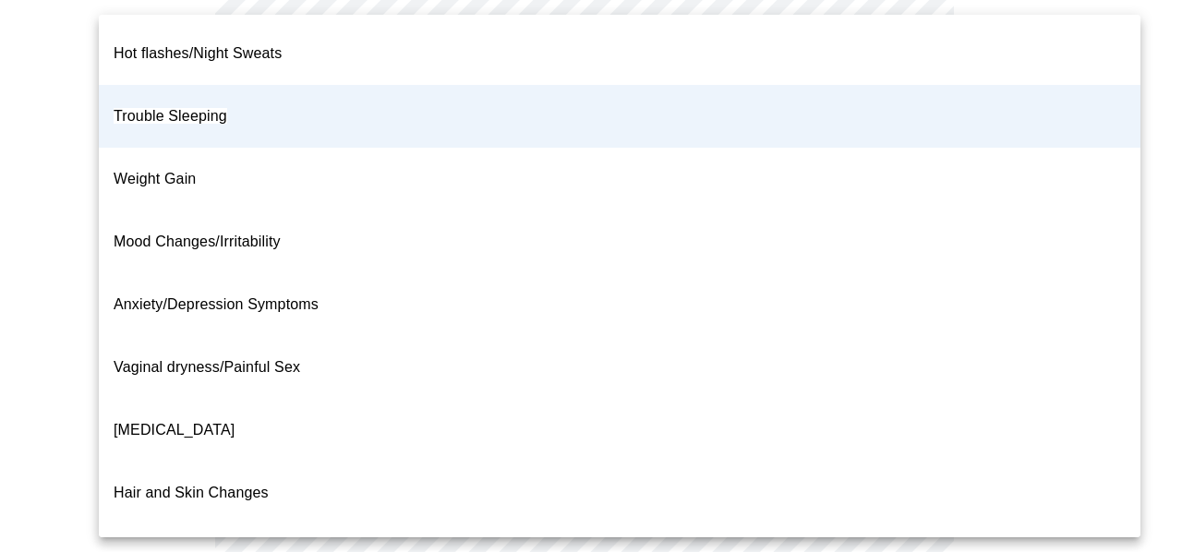
click at [854, 134] on body "MyMenopauseRx Appointments Messaging Labs Uploads Medications Community Refer a…" at bounding box center [591, 292] width 1168 height 1124
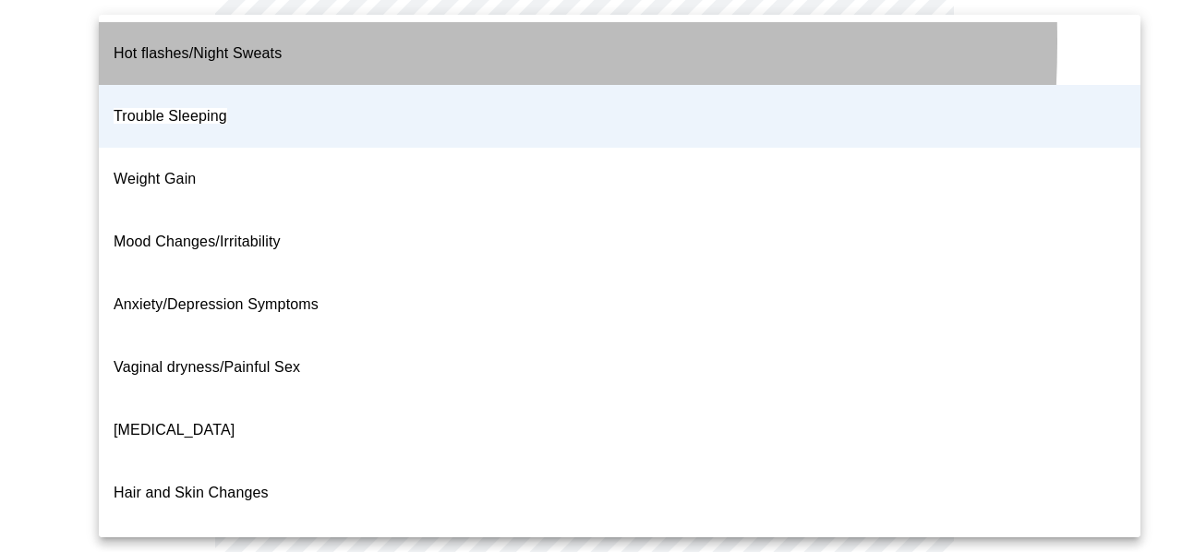
click at [168, 47] on p "Hot flashes/Night Sweats" at bounding box center [198, 53] width 168 height 22
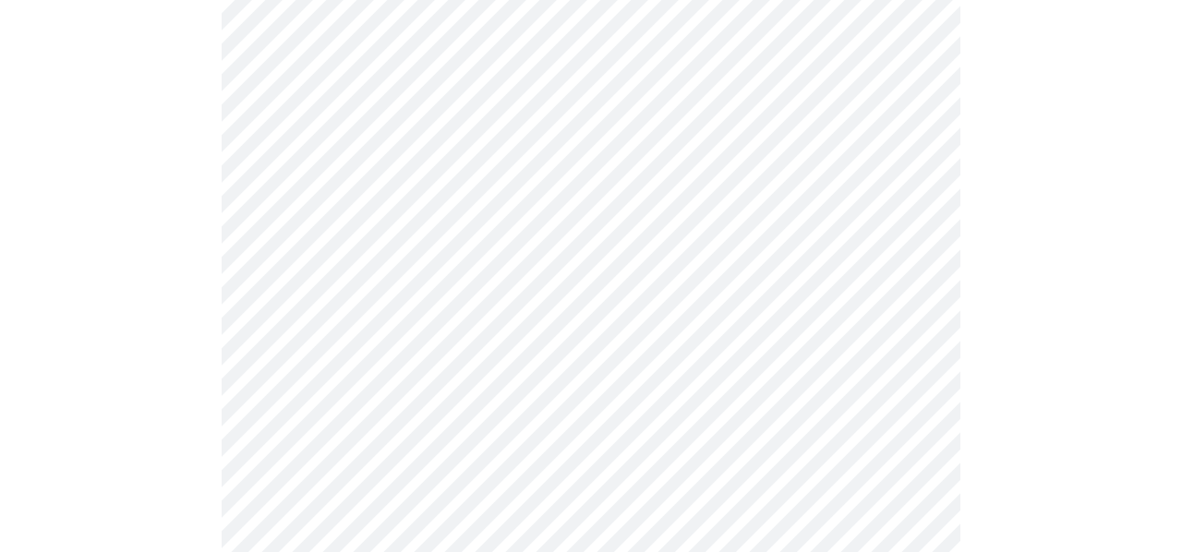
click at [584, 145] on body "MyMenopauseRx Appointments Messaging Labs Uploads Medications Community Refer a…" at bounding box center [591, 292] width 1168 height 1124
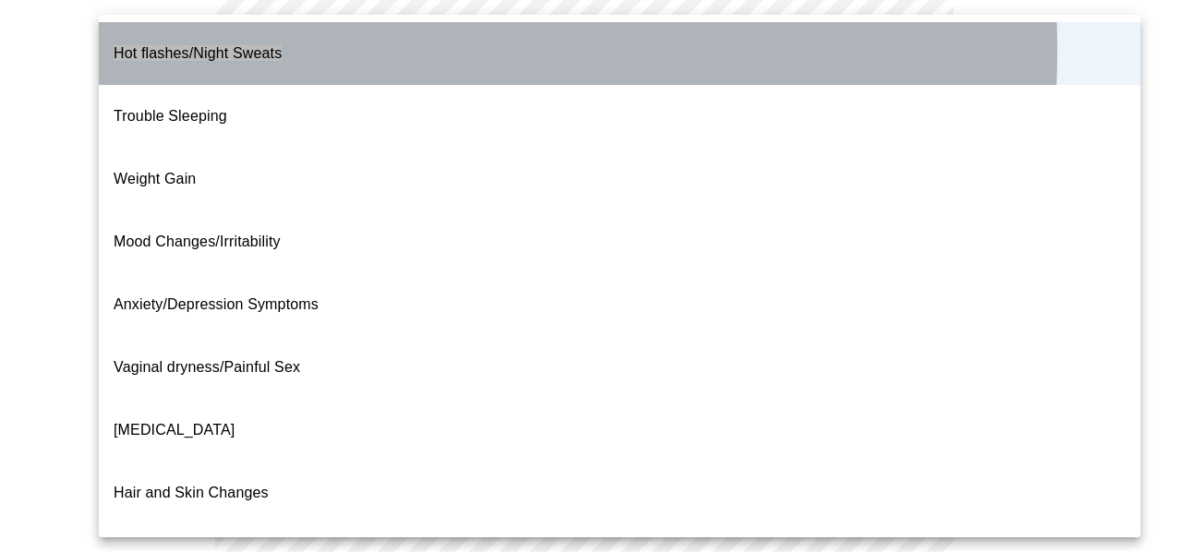
click at [264, 51] on span "Hot flashes/Night Sweats" at bounding box center [198, 54] width 168 height 52
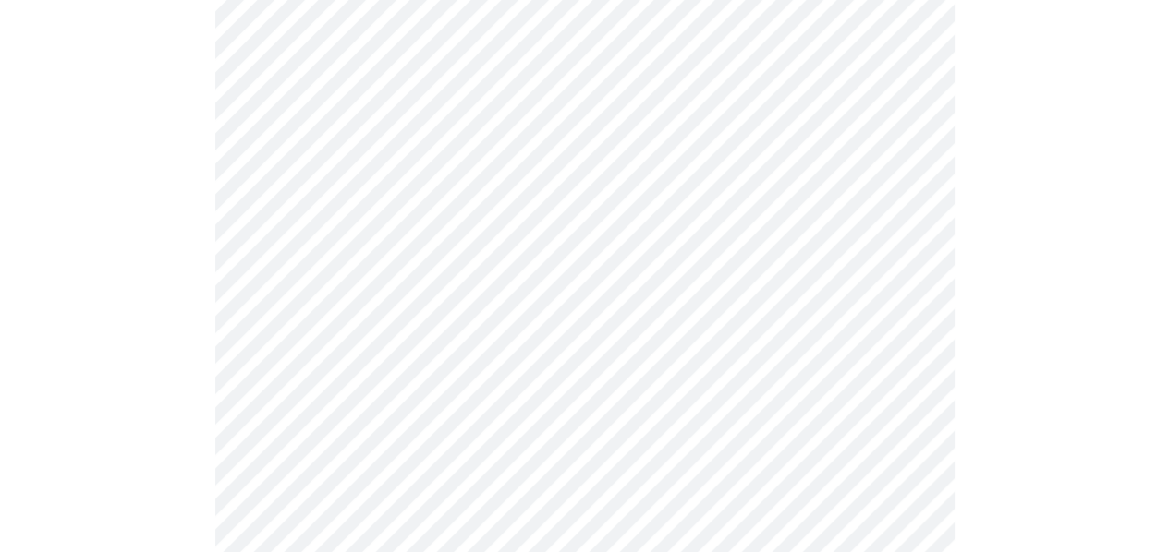
scroll to position [370, 0]
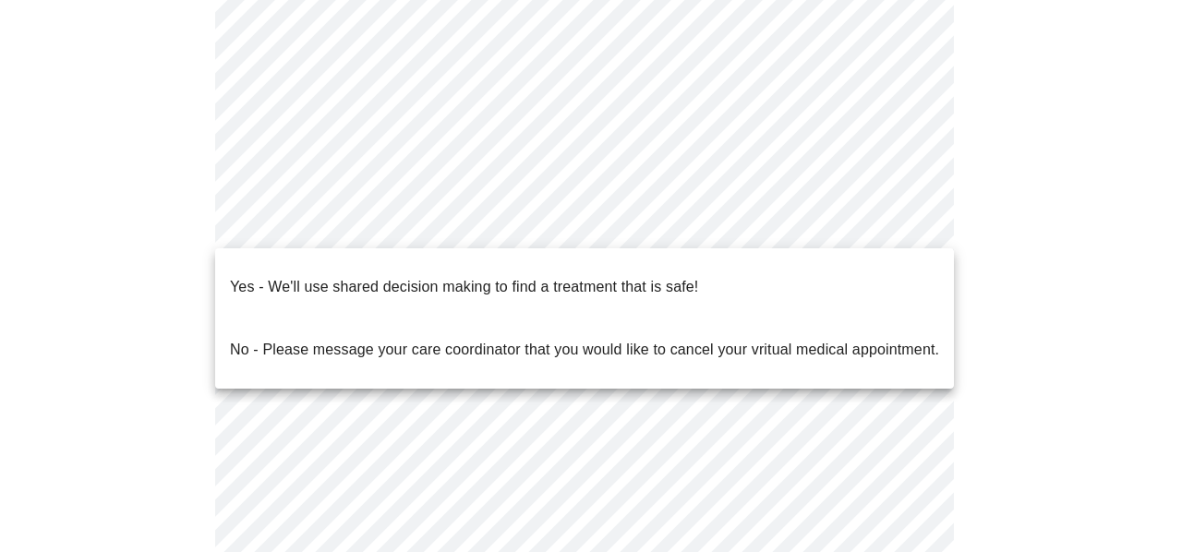
click at [686, 234] on body "MyMenopauseRx Appointments Messaging Labs Uploads Medications Community Refer a…" at bounding box center [591, 200] width 1168 height 1124
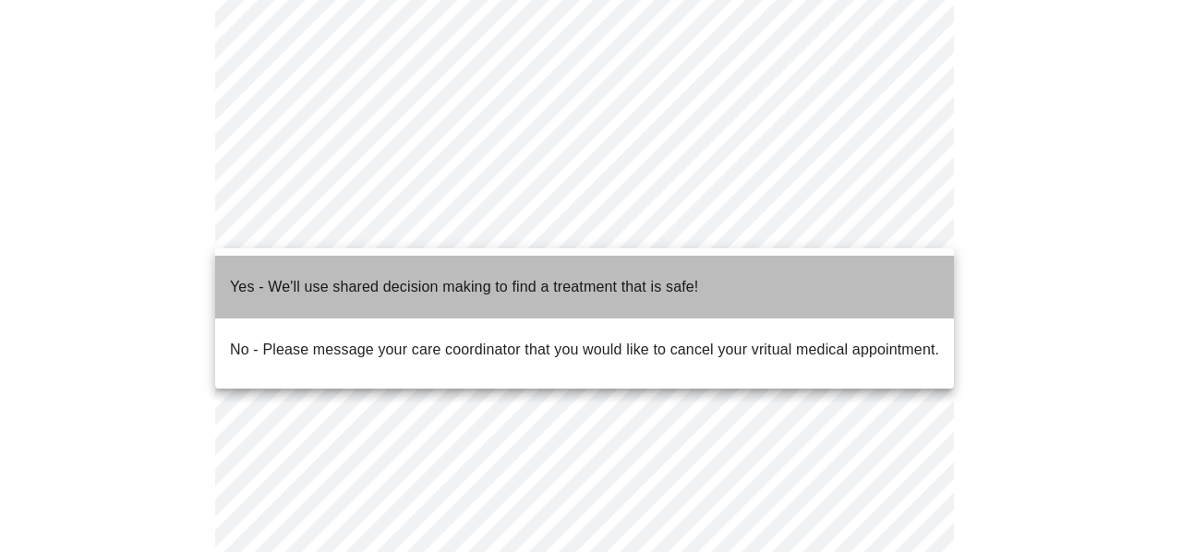
click at [478, 276] on p "Yes - We'll use shared decision making to find a treatment that is safe!" at bounding box center [464, 287] width 468 height 22
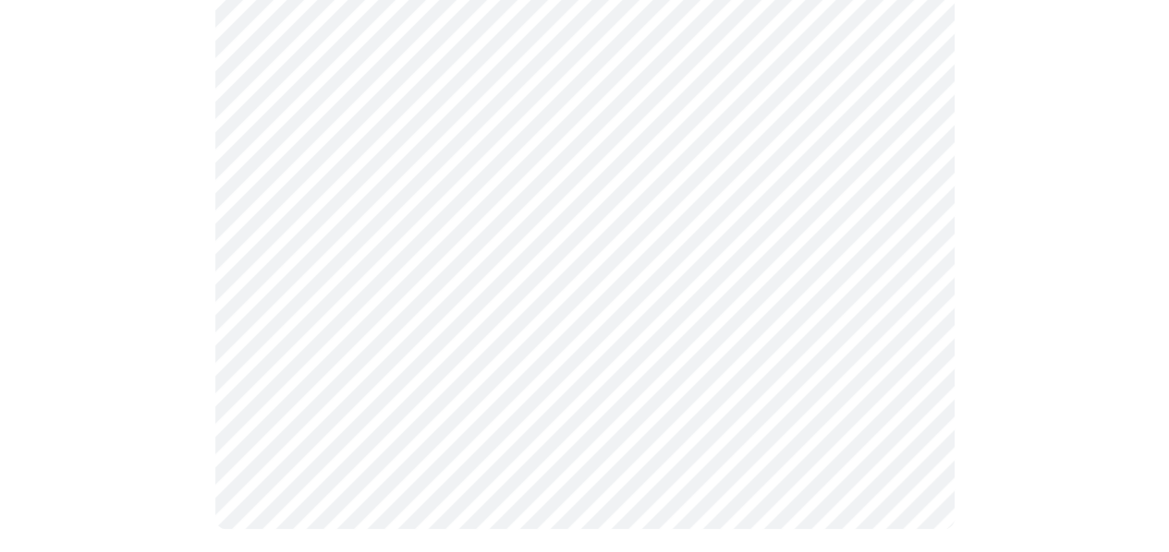
scroll to position [521, 0]
click at [1168, 286] on html "MyMenopauseRx Appointments Messaging Labs Uploads Medications Community Refer a…" at bounding box center [584, 23] width 1169 height 1088
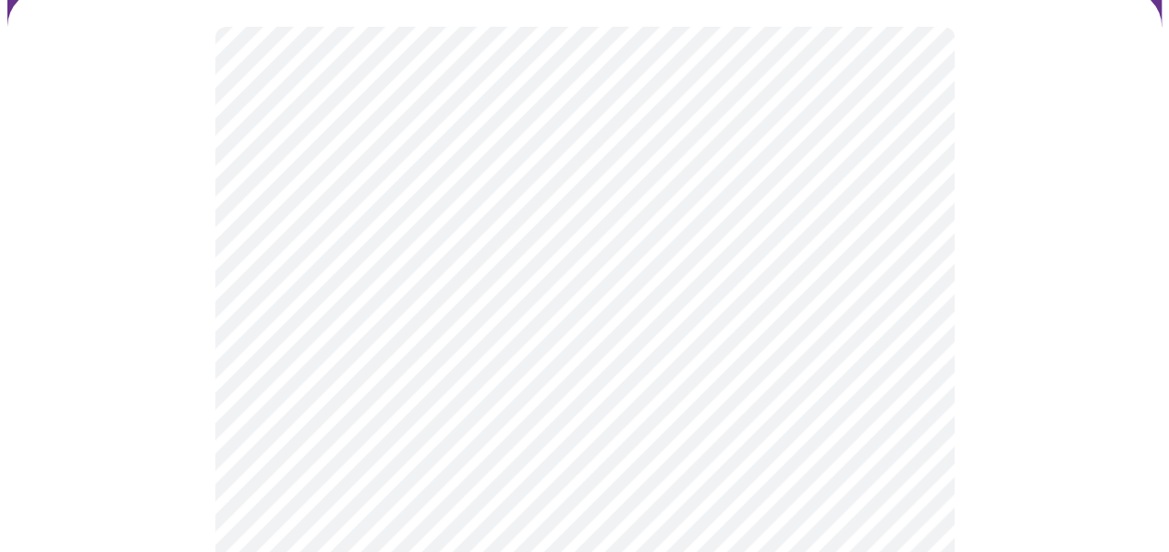
scroll to position [185, 0]
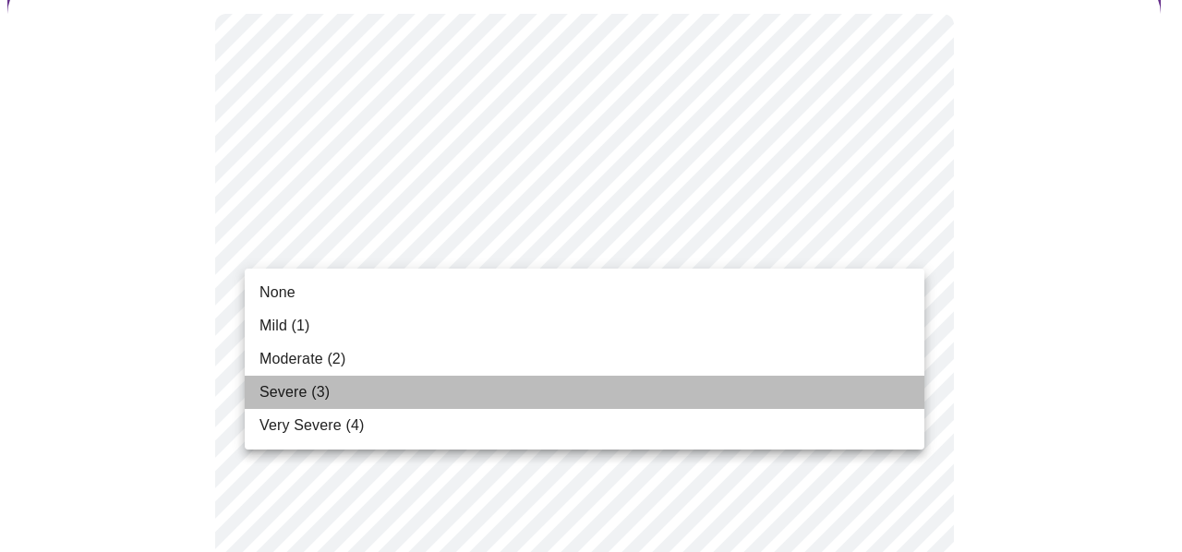
click at [293, 393] on span "Severe (3)" at bounding box center [295, 393] width 70 height 22
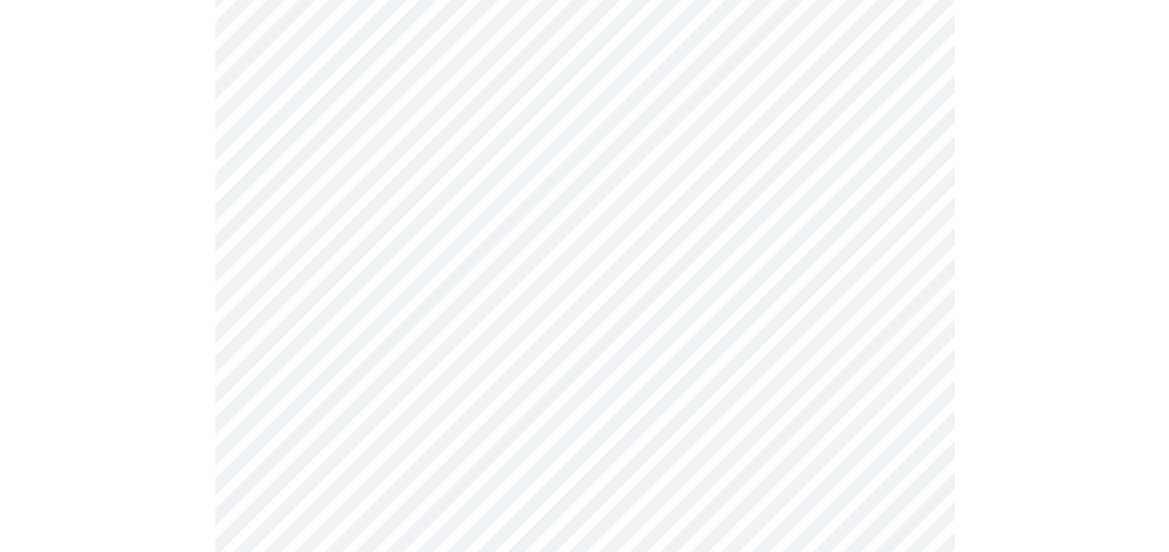
scroll to position [277, 0]
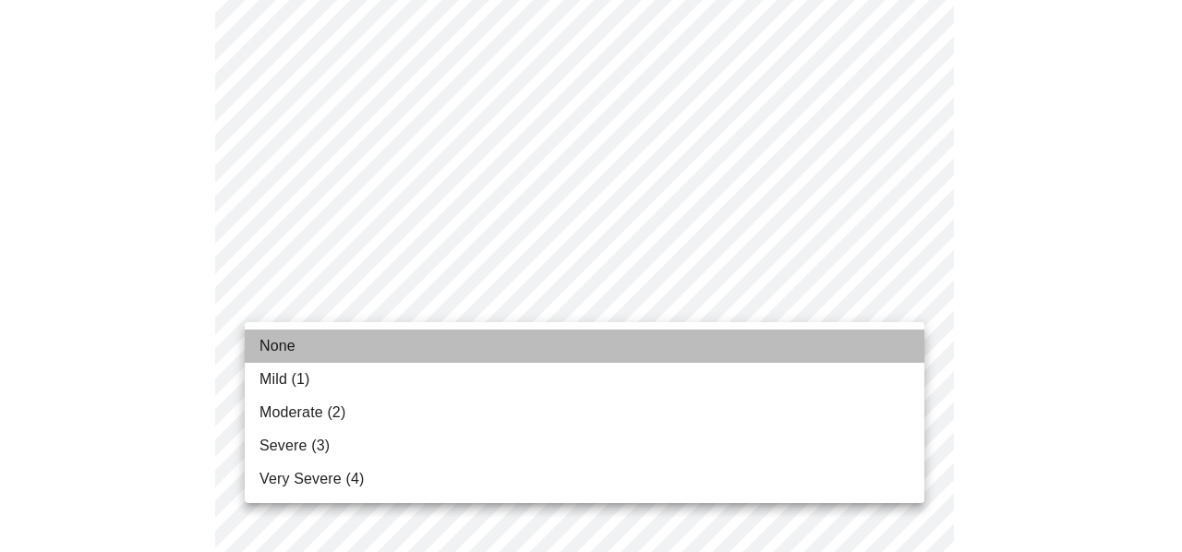
click at [281, 332] on li "None" at bounding box center [585, 346] width 680 height 33
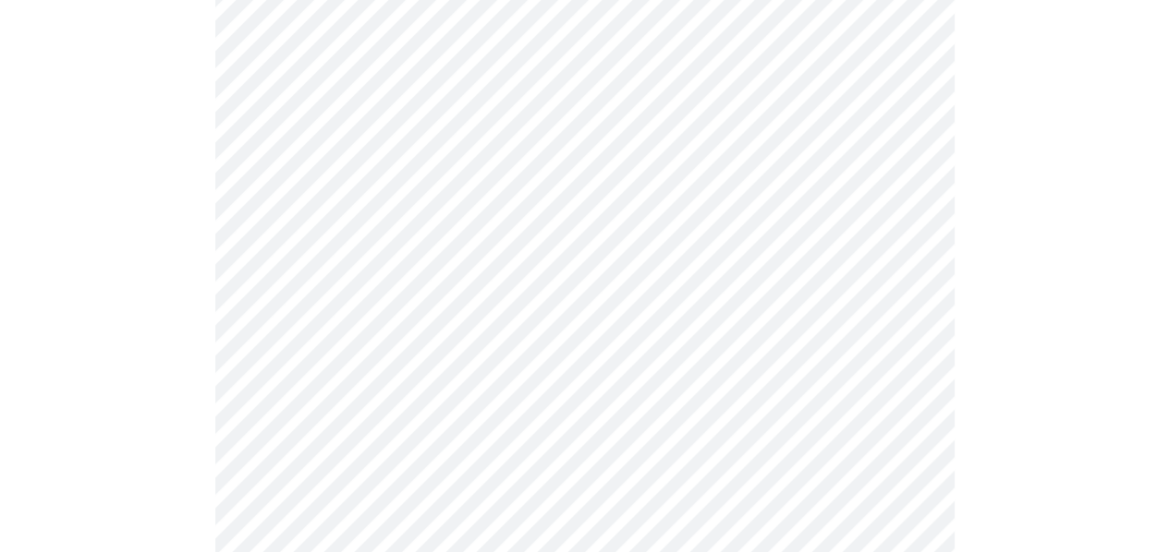
scroll to position [462, 0]
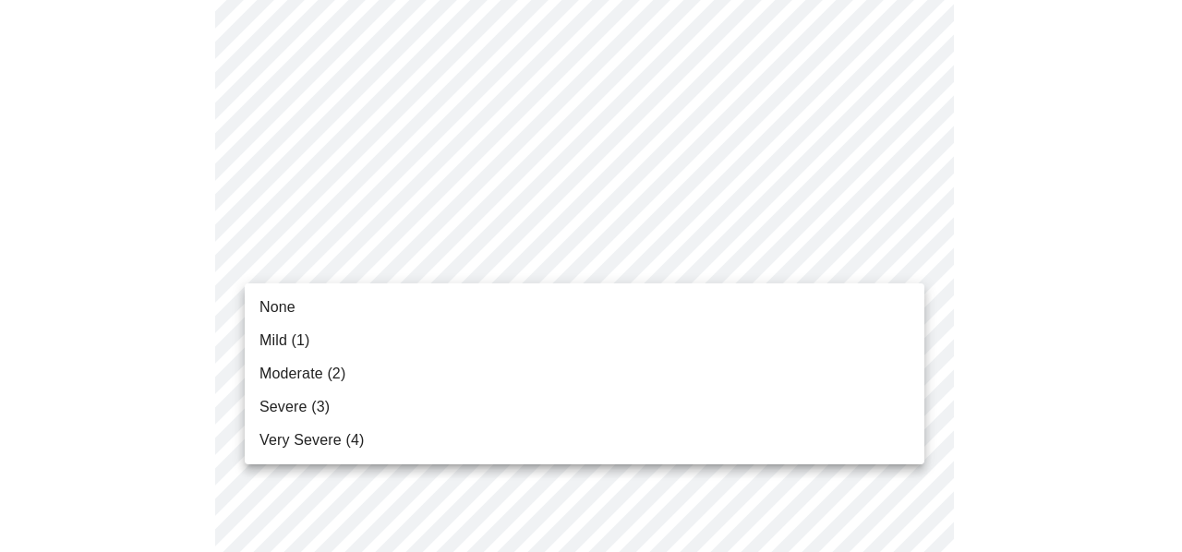
drag, startPoint x: 291, startPoint y: 432, endPoint x: 523, endPoint y: 359, distance: 243.1
click at [295, 430] on span "Very Severe (4)" at bounding box center [312, 441] width 104 height 22
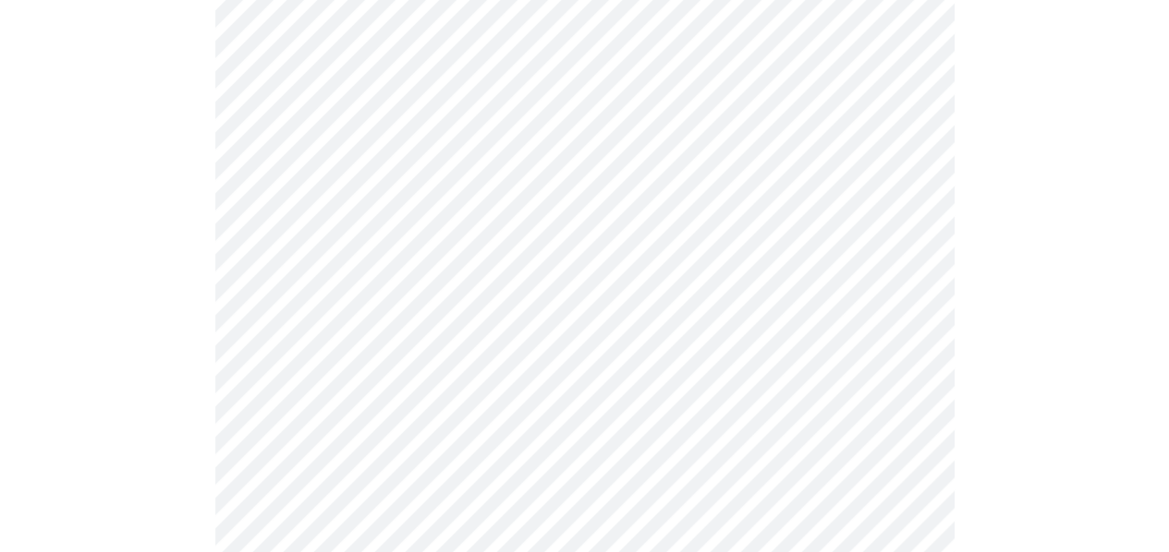
scroll to position [647, 0]
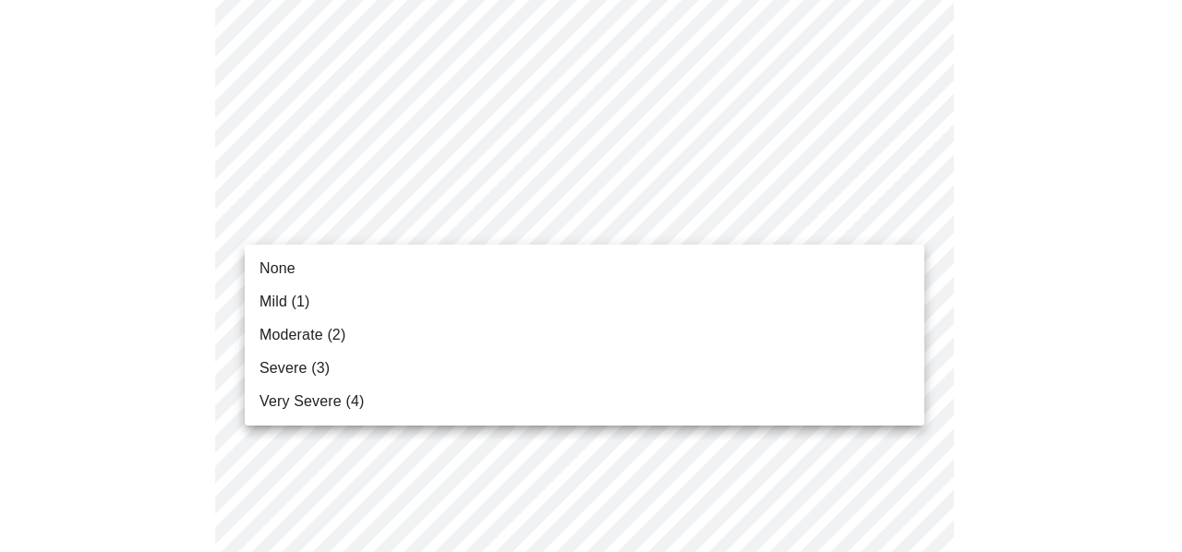
click at [427, 212] on body "MyMenopauseRx Appointments Messaging Labs Uploads Medications Community Refer a…" at bounding box center [591, 563] width 1168 height 2405
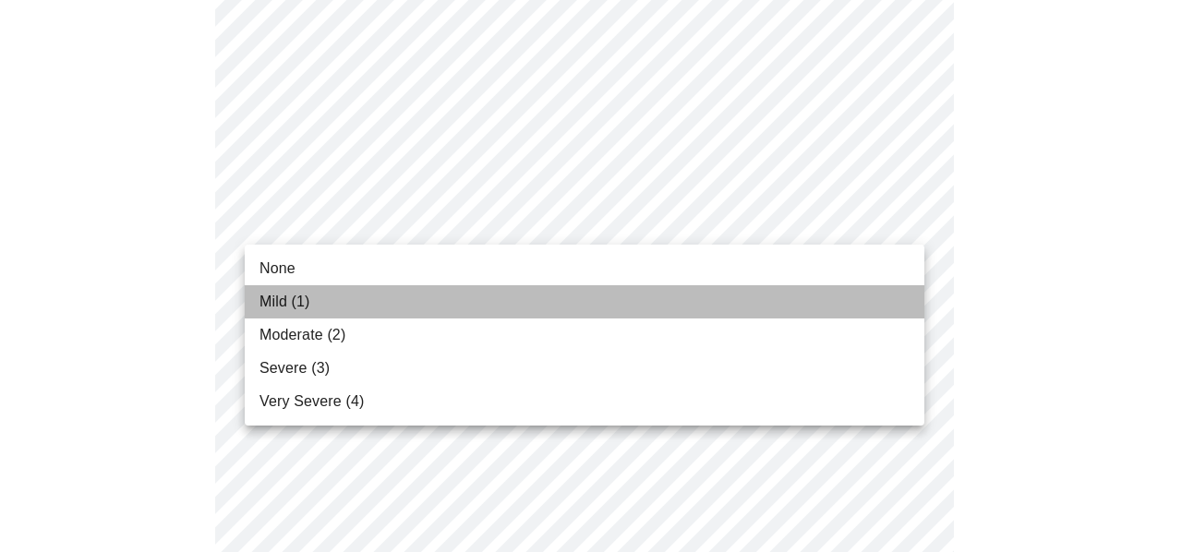
drag, startPoint x: 290, startPoint y: 302, endPoint x: 527, endPoint y: 295, distance: 237.5
click at [290, 301] on span "Mild (1)" at bounding box center [285, 302] width 51 height 22
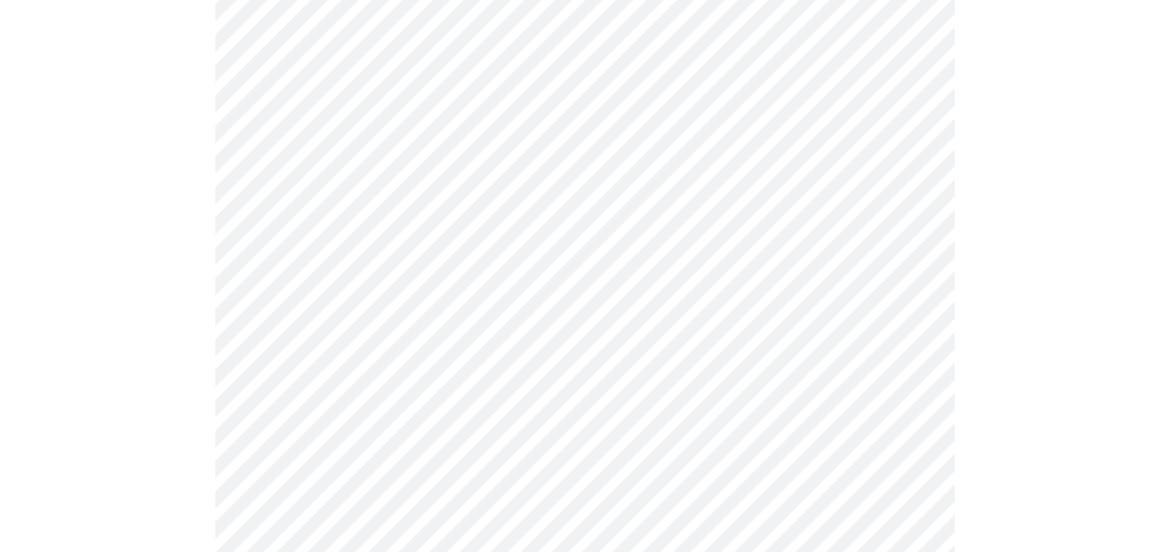
scroll to position [739, 0]
click at [413, 262] on body "MyMenopauseRx Appointments Messaging Labs Uploads Medications Community Refer a…" at bounding box center [591, 458] width 1168 height 2380
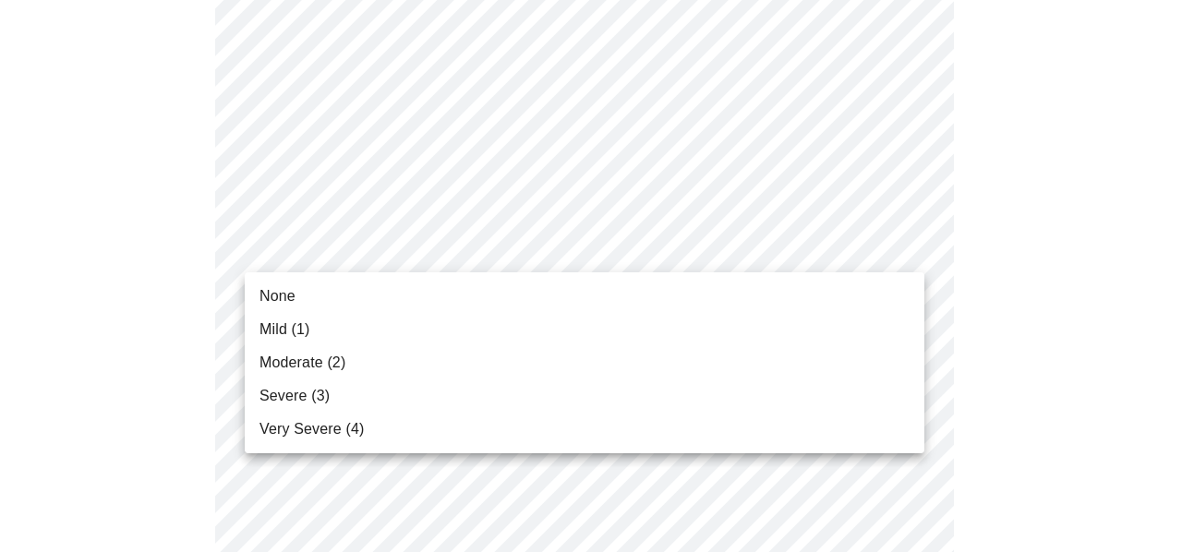
drag, startPoint x: 291, startPoint y: 357, endPoint x: 292, endPoint y: 391, distance: 33.3
click at [292, 391] on ul "None Mild (1) Moderate (2) Severe (3) Very Severe (4)" at bounding box center [585, 363] width 680 height 181
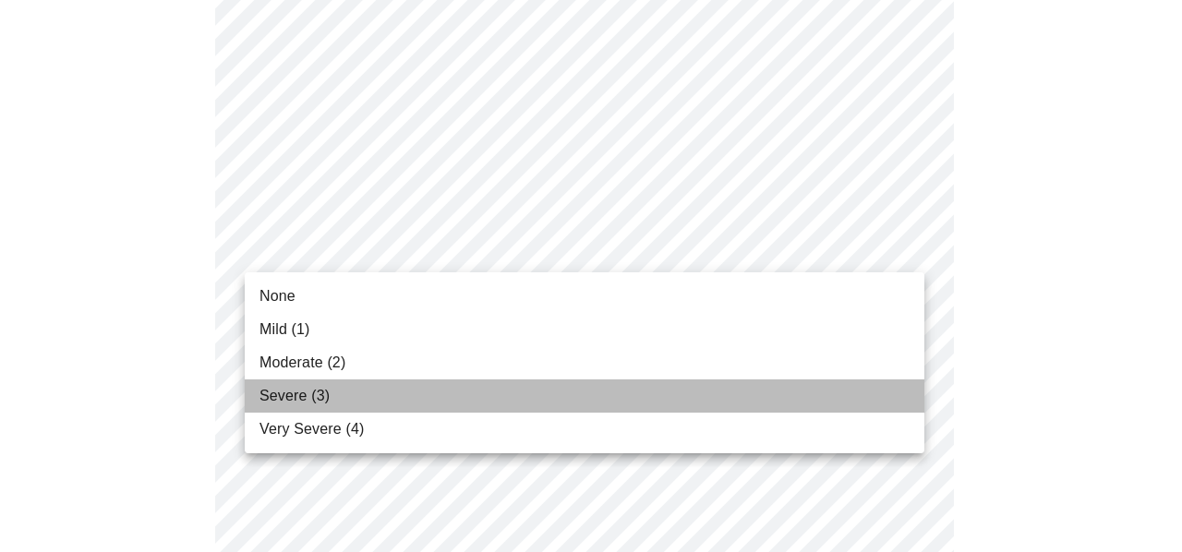
click at [291, 391] on span "Severe (3)" at bounding box center [295, 396] width 70 height 22
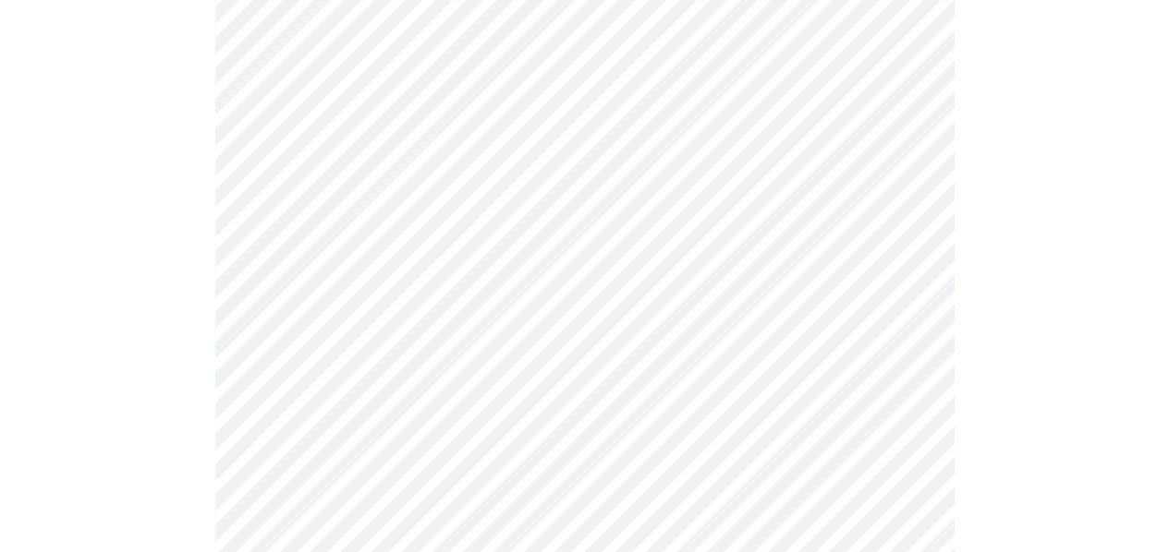
scroll to position [831, 0]
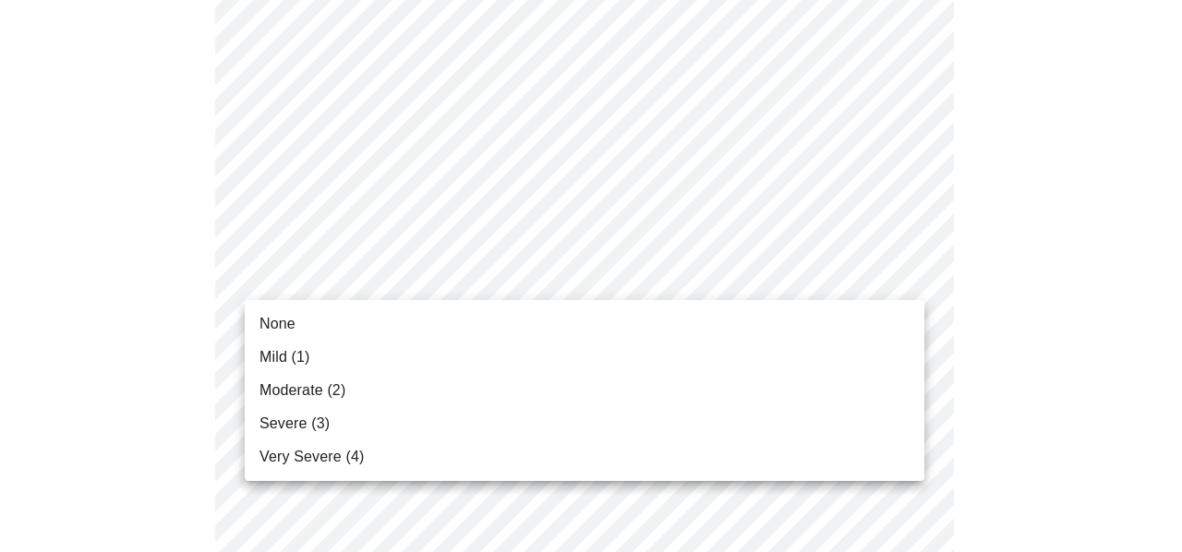
click at [442, 263] on body "MyMenopauseRx Appointments Messaging Labs Uploads Medications Community Refer a…" at bounding box center [591, 353] width 1168 height 2354
drag, startPoint x: 290, startPoint y: 362, endPoint x: 436, endPoint y: 339, distance: 147.8
click at [292, 361] on span "Mild (1)" at bounding box center [285, 357] width 51 height 22
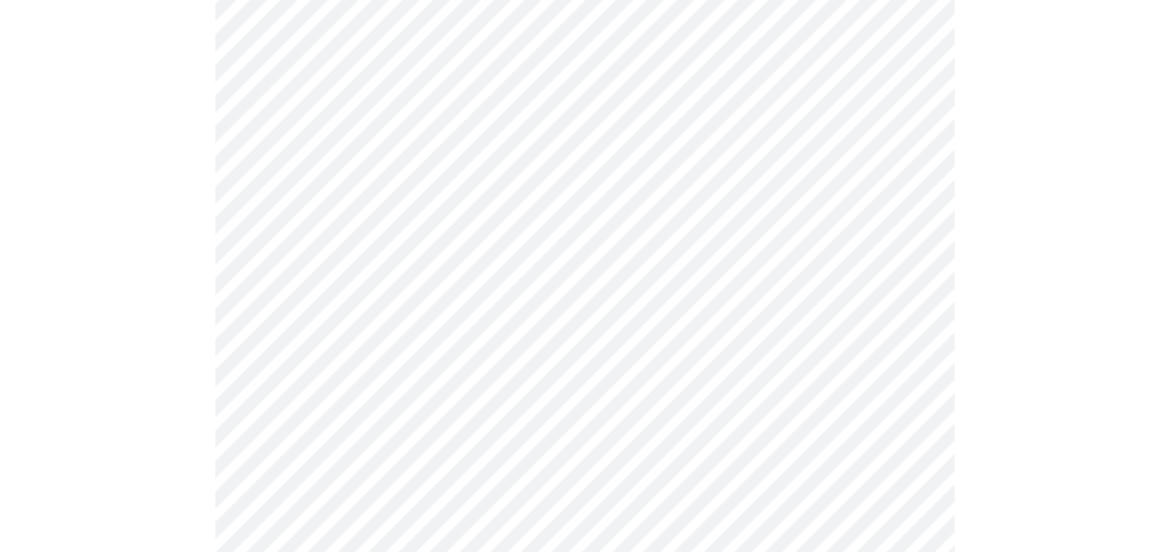
scroll to position [1016, 0]
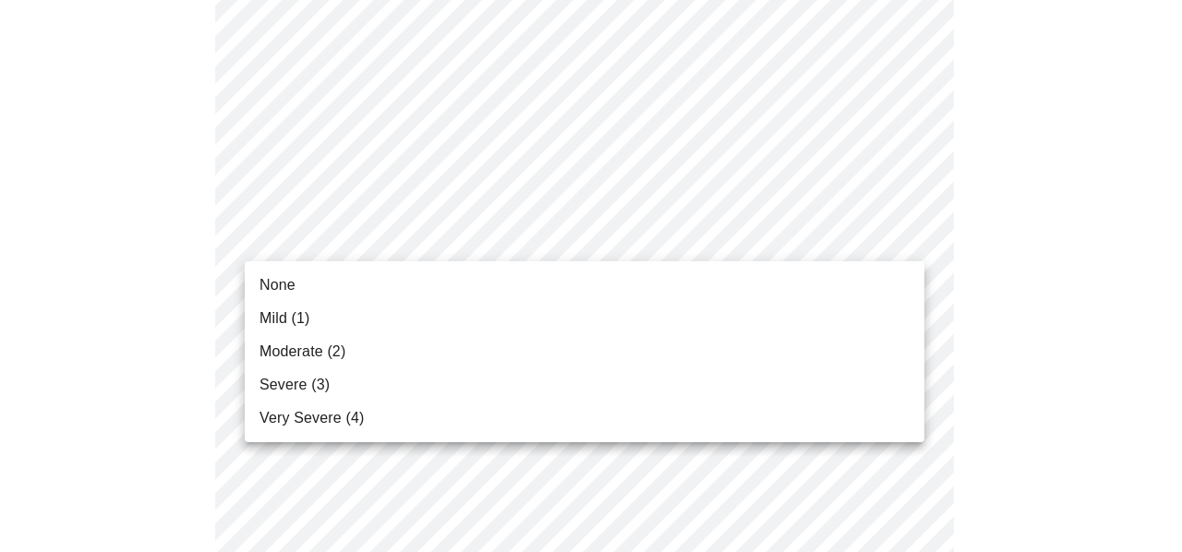
click at [451, 224] on body "MyMenopauseRx Appointments Messaging Labs Uploads Medications Community Refer a…" at bounding box center [591, 155] width 1168 height 2328
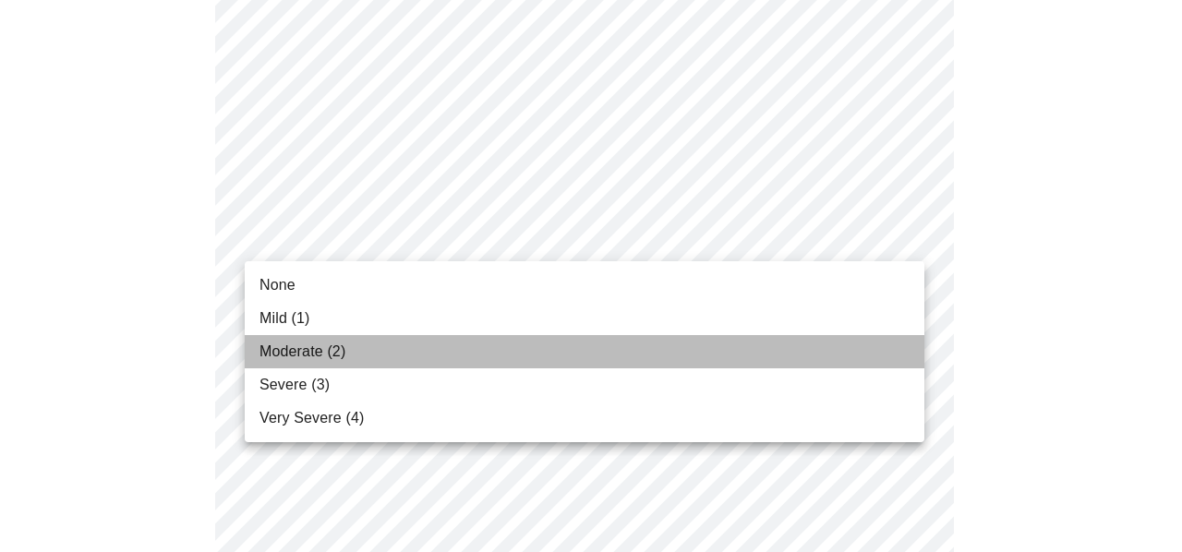
click at [304, 345] on span "Moderate (2)" at bounding box center [303, 352] width 86 height 22
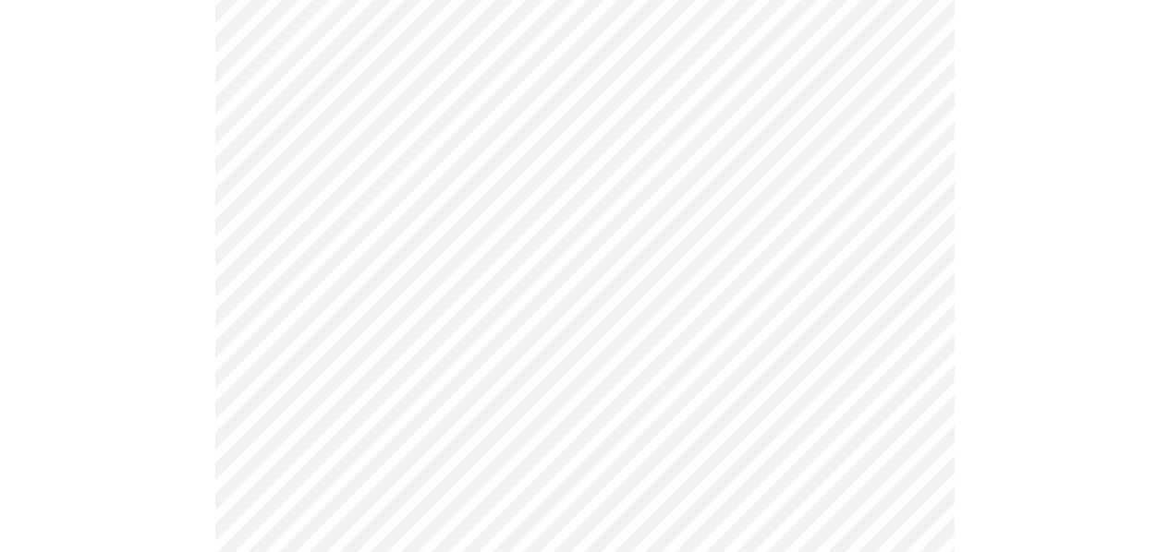
scroll to position [1109, 0]
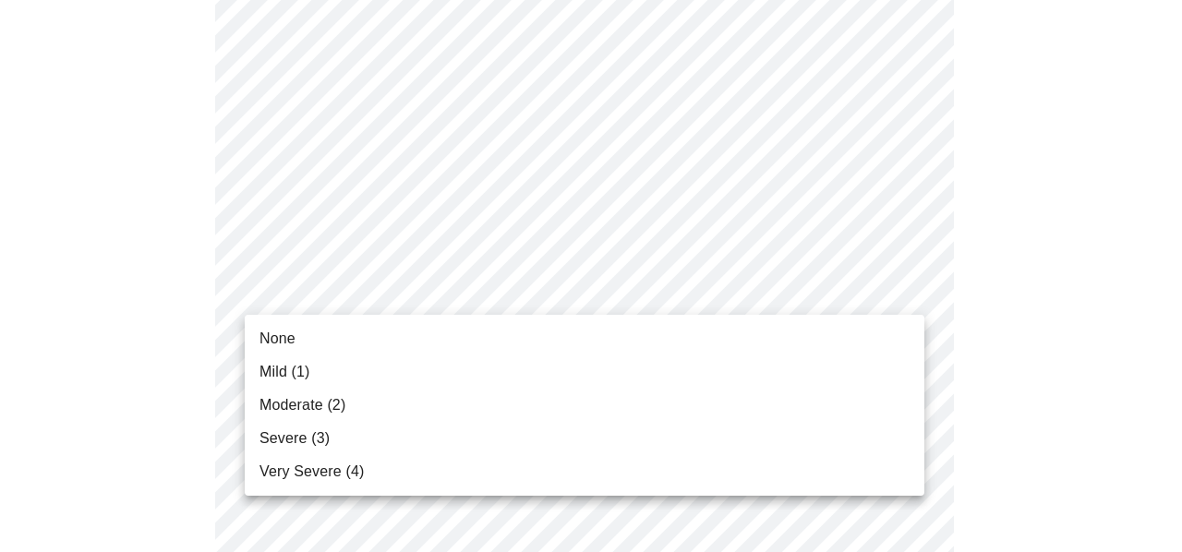
click at [470, 285] on body "MyMenopauseRx Appointments Messaging Labs Uploads Medications Community Refer a…" at bounding box center [591, 50] width 1168 height 2302
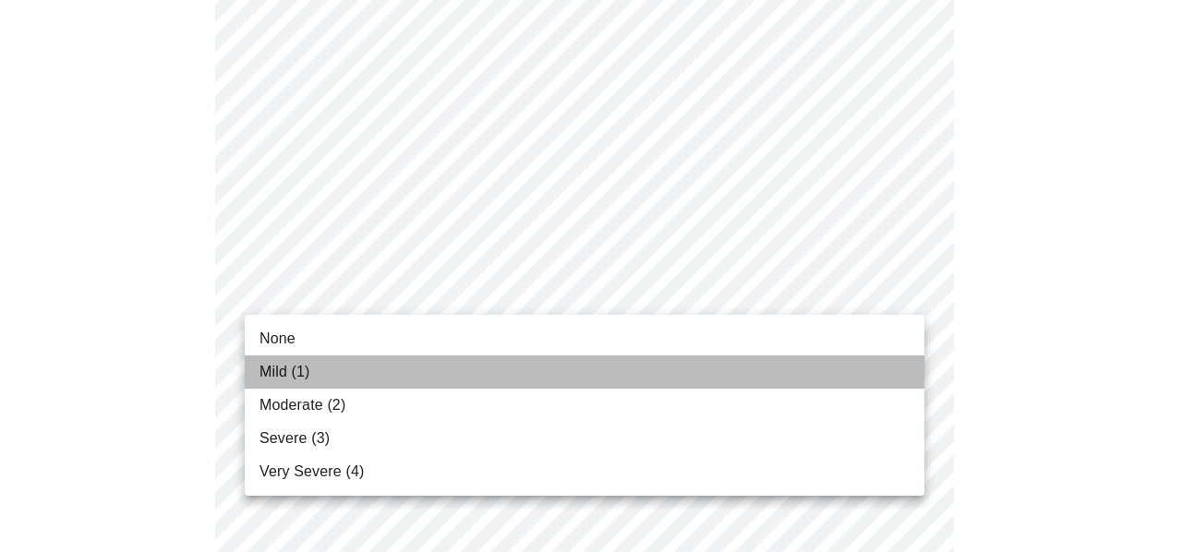
click at [325, 361] on li "Mild (1)" at bounding box center [585, 372] width 680 height 33
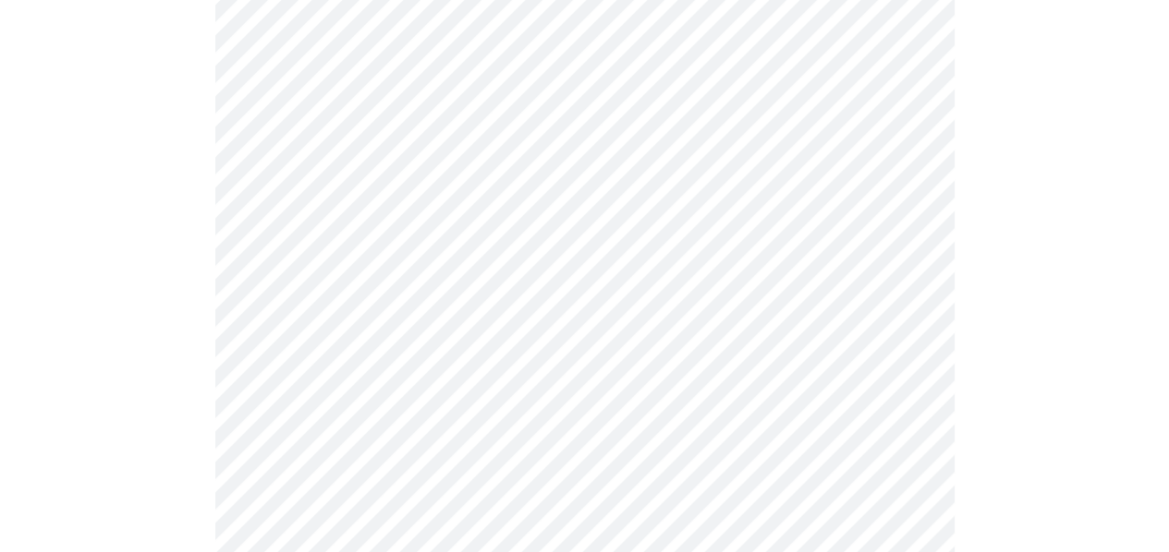
scroll to position [1293, 0]
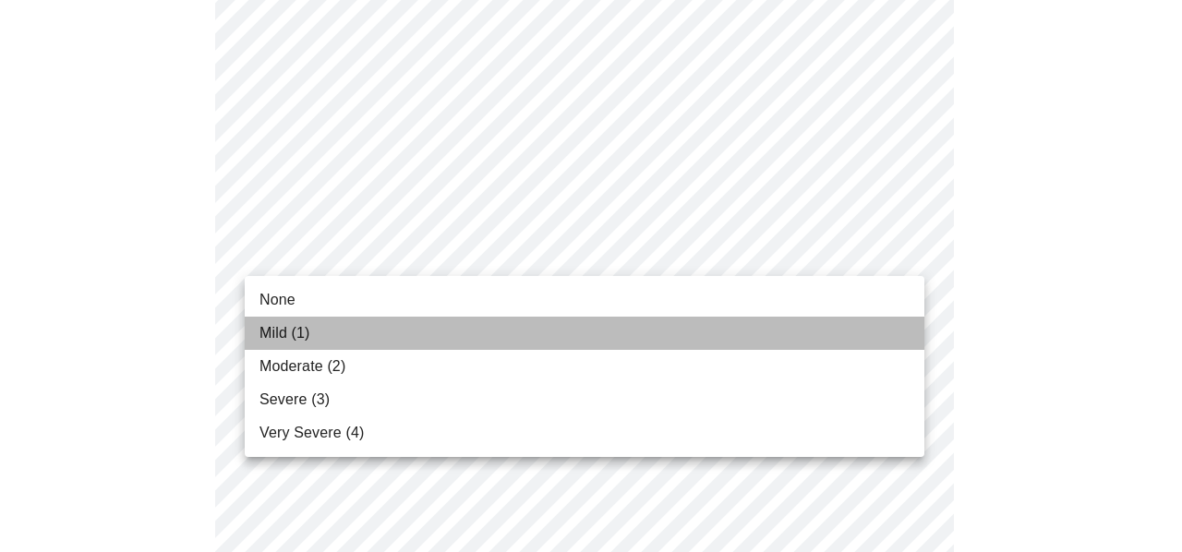
click at [312, 337] on li "Mild (1)" at bounding box center [585, 333] width 680 height 33
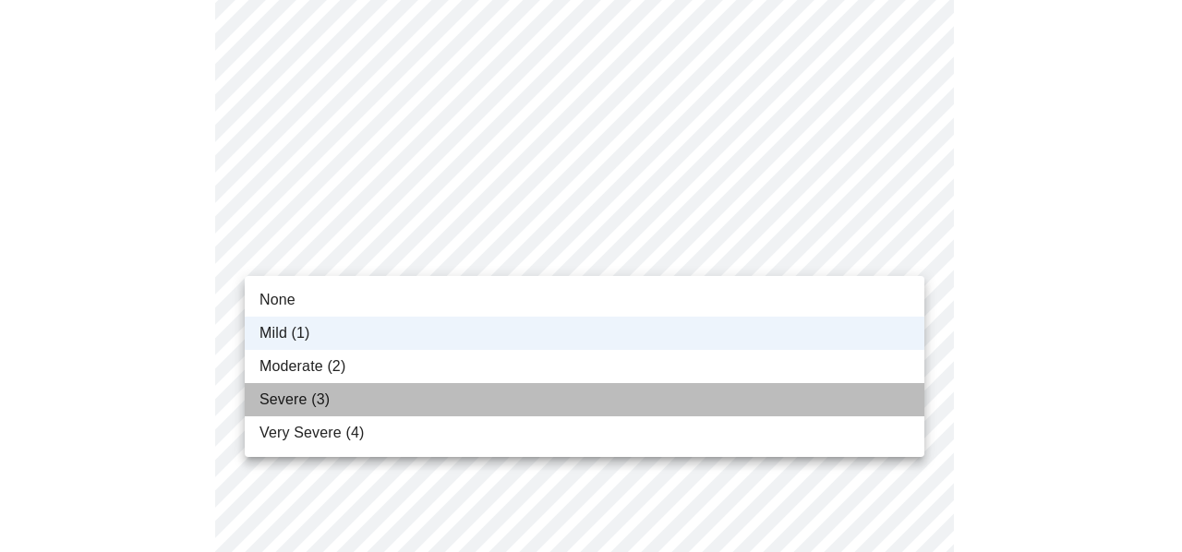
click at [281, 409] on span "Severe (3)" at bounding box center [295, 400] width 70 height 22
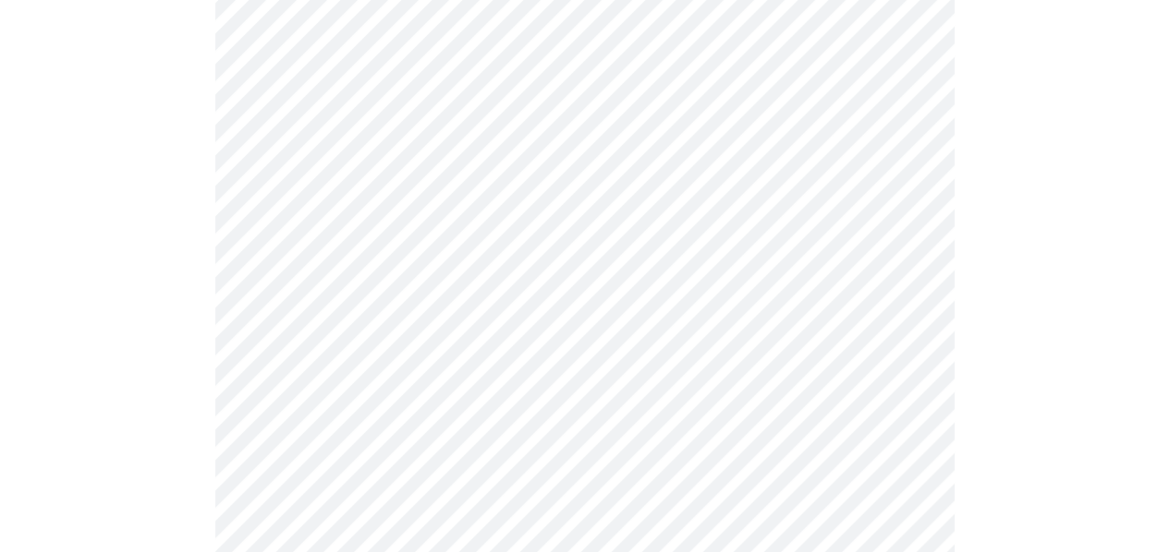
scroll to position [1386, 0]
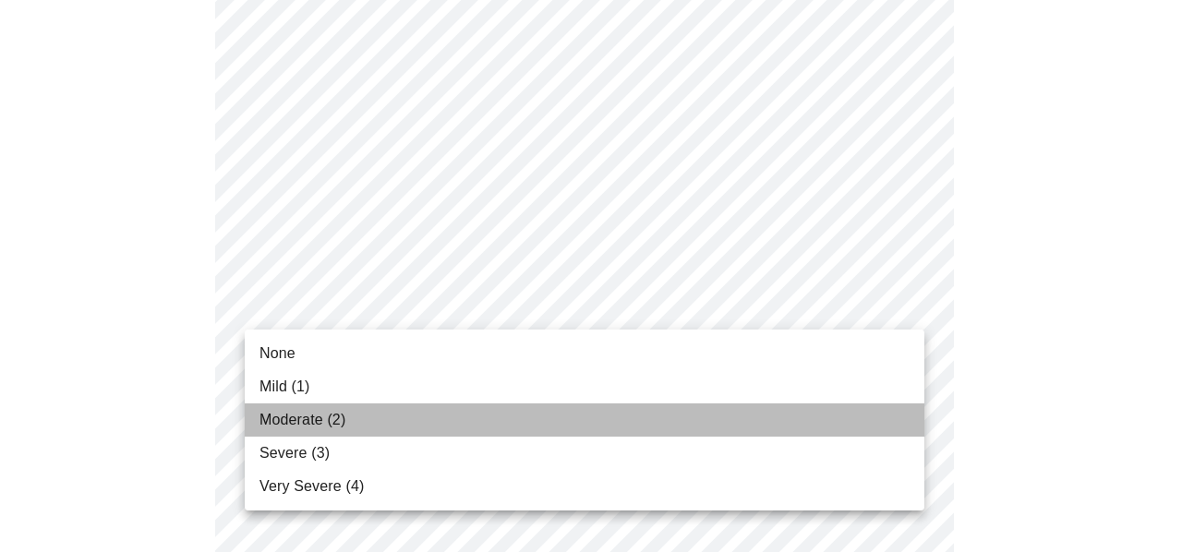
drag, startPoint x: 281, startPoint y: 418, endPoint x: 421, endPoint y: 370, distance: 148.4
click at [283, 415] on span "Moderate (2)" at bounding box center [303, 420] width 86 height 22
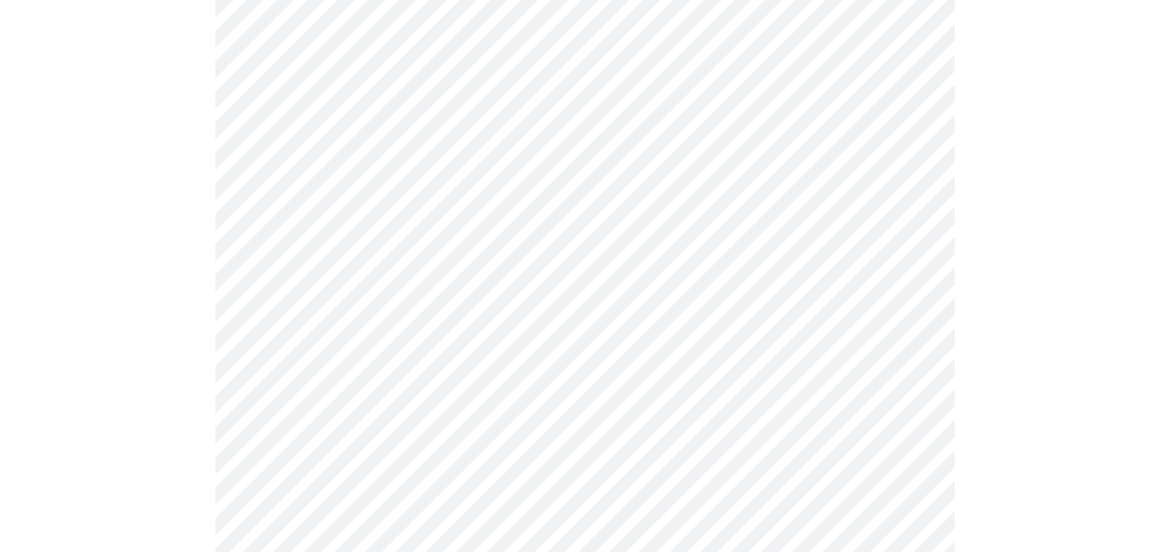
scroll to position [1570, 0]
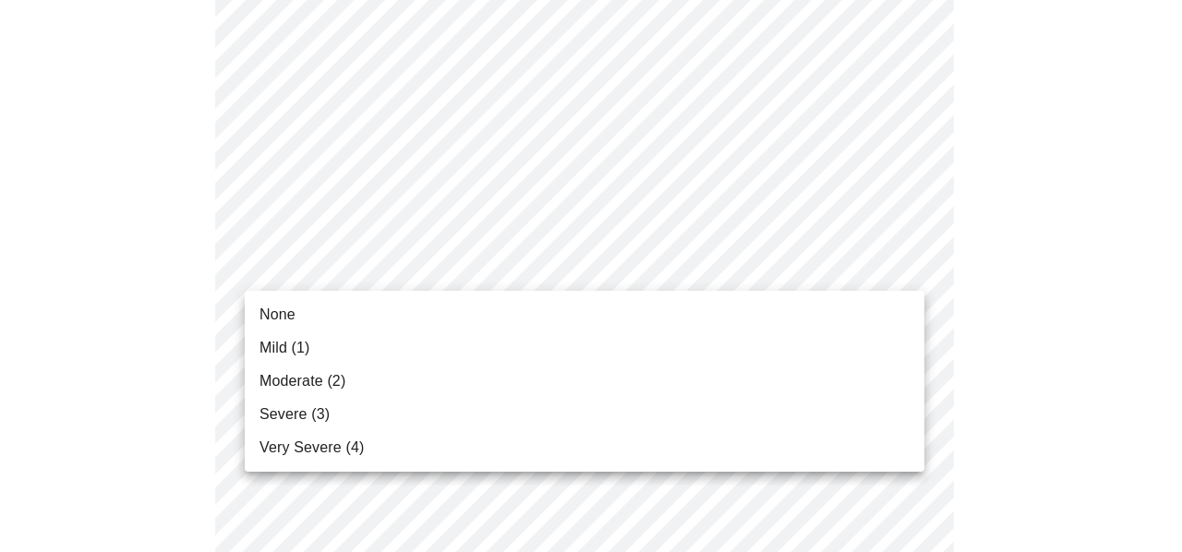
drag, startPoint x: 289, startPoint y: 341, endPoint x: 454, endPoint y: 339, distance: 164.4
click at [290, 340] on span "Mild (1)" at bounding box center [285, 348] width 51 height 22
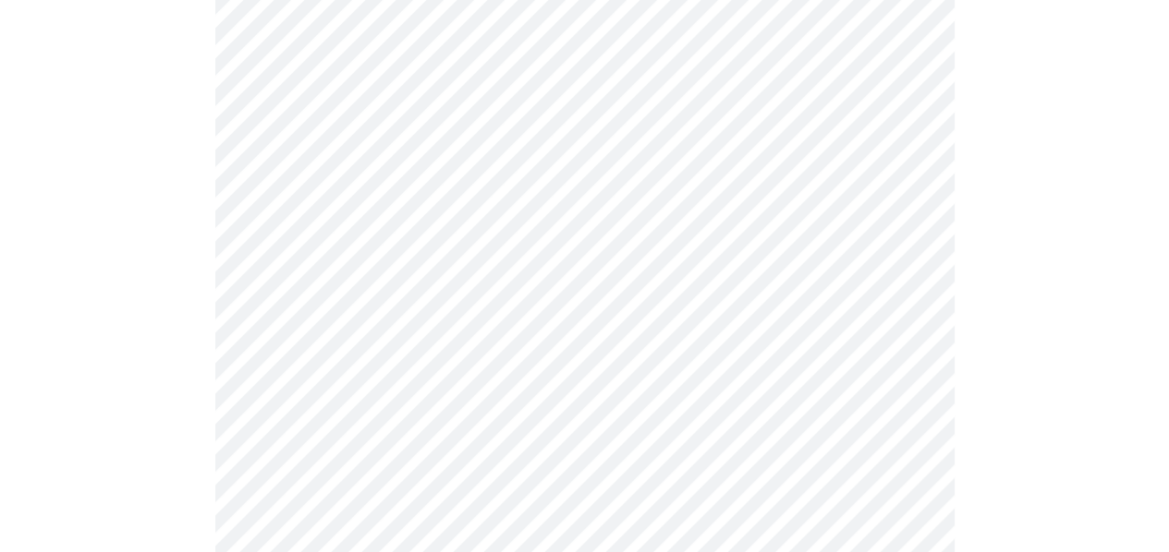
scroll to position [353, 0]
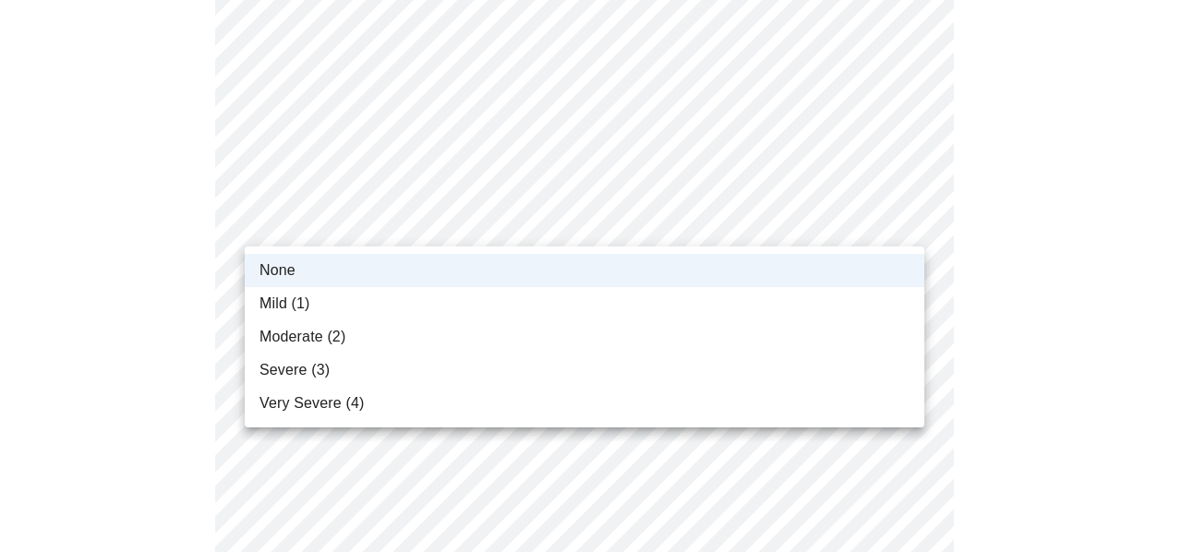
drag, startPoint x: 285, startPoint y: 309, endPoint x: 404, endPoint y: 285, distance: 121.7
click at [286, 306] on span "Mild (1)" at bounding box center [285, 304] width 51 height 22
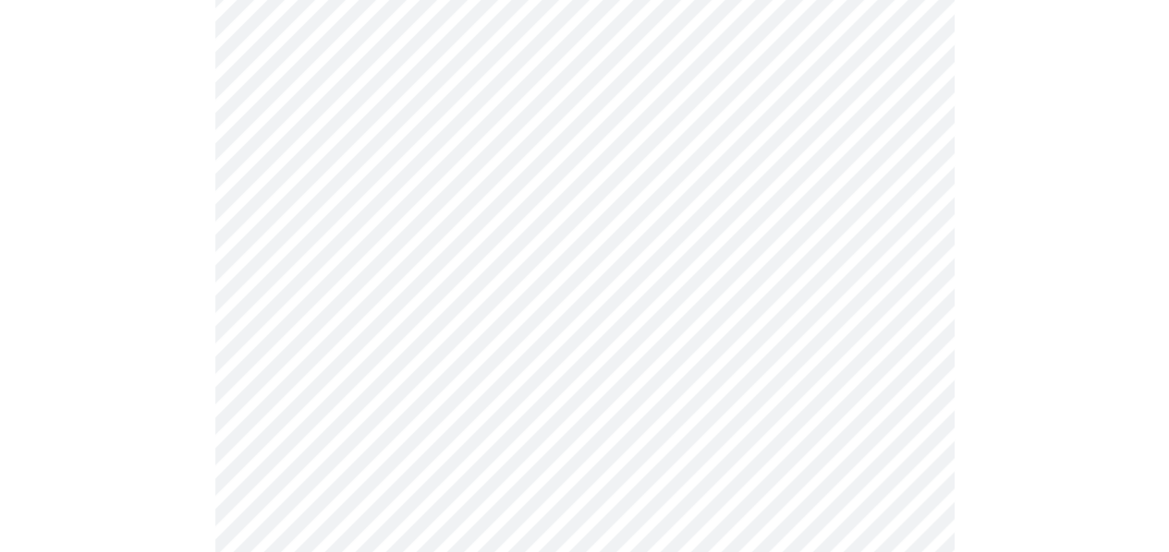
scroll to position [831, 0]
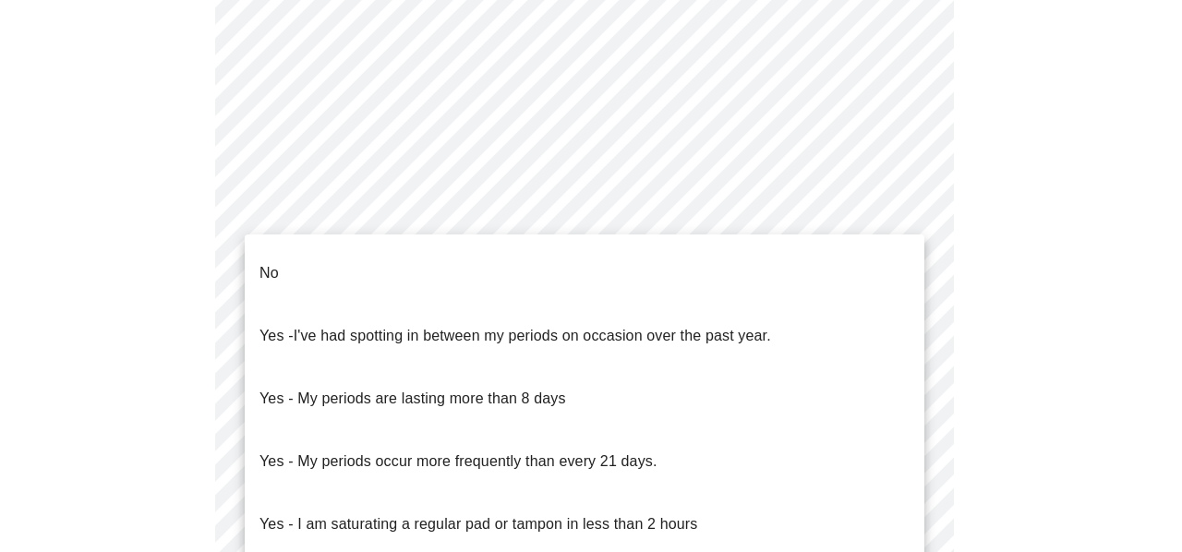
click at [442, 291] on body "MyMenopauseRx Appointments Messaging Labs Uploads Medications Community Refer a…" at bounding box center [591, 99] width 1168 height 1847
click at [961, 171] on div at bounding box center [591, 276] width 1182 height 552
click at [556, 309] on body "MyMenopauseRx Appointments Messaging Labs Uploads Medications Community Refer a…" at bounding box center [591, 99] width 1168 height 1847
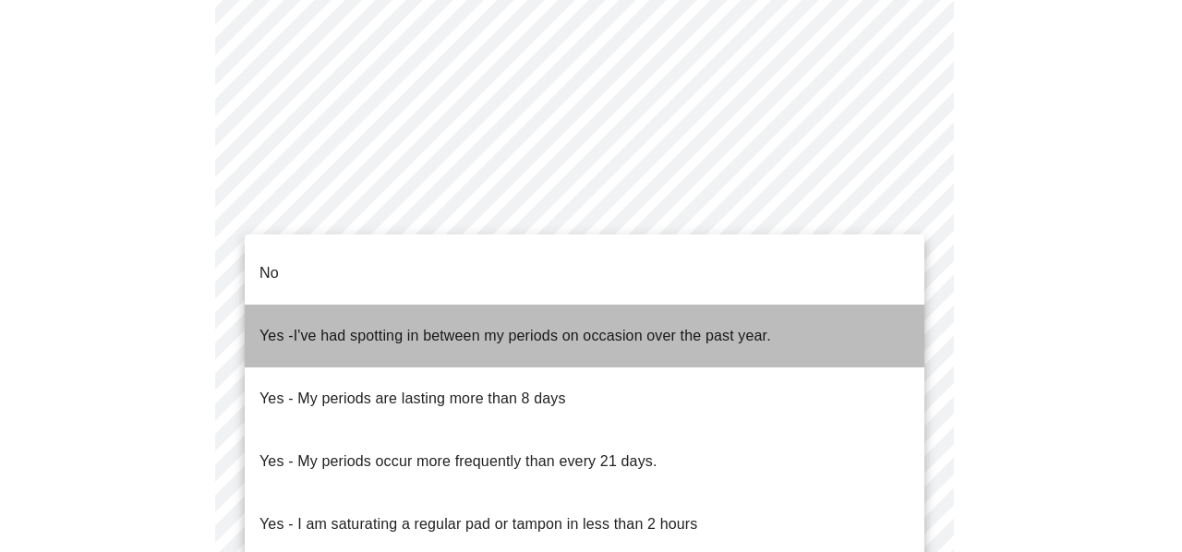
click at [342, 328] on span "I've had spotting in between my periods on occasion over the past year." at bounding box center [533, 336] width 478 height 16
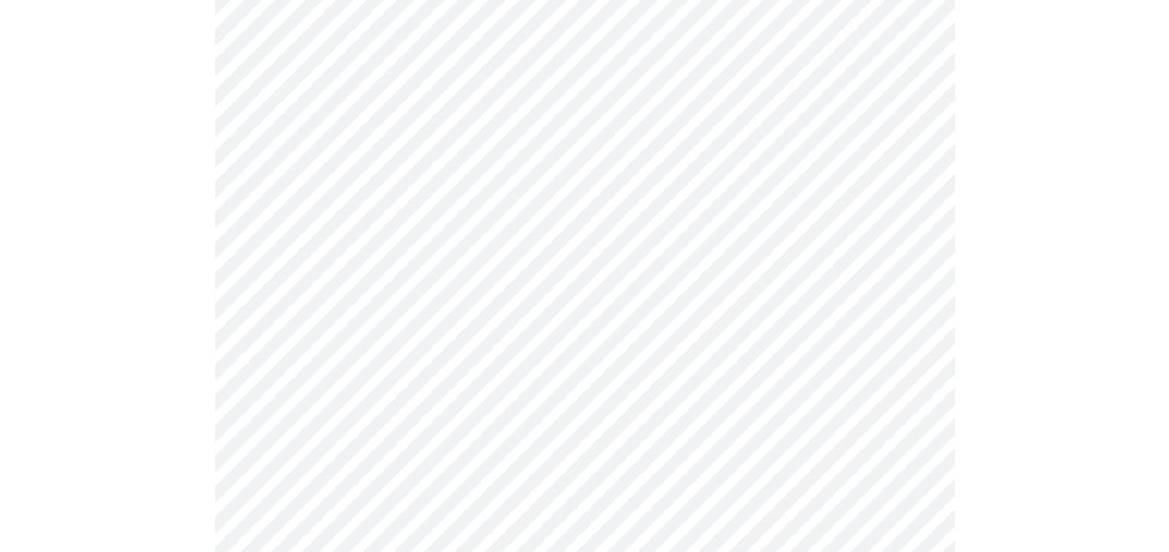
scroll to position [1016, 0]
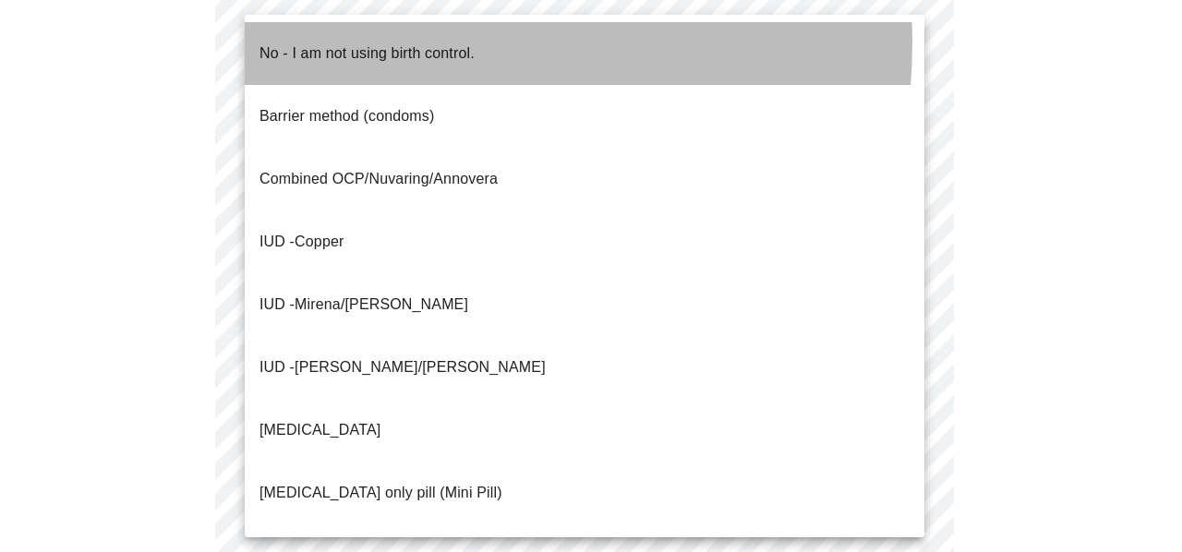
click at [416, 43] on p "No - I am not using birth control." at bounding box center [367, 53] width 215 height 22
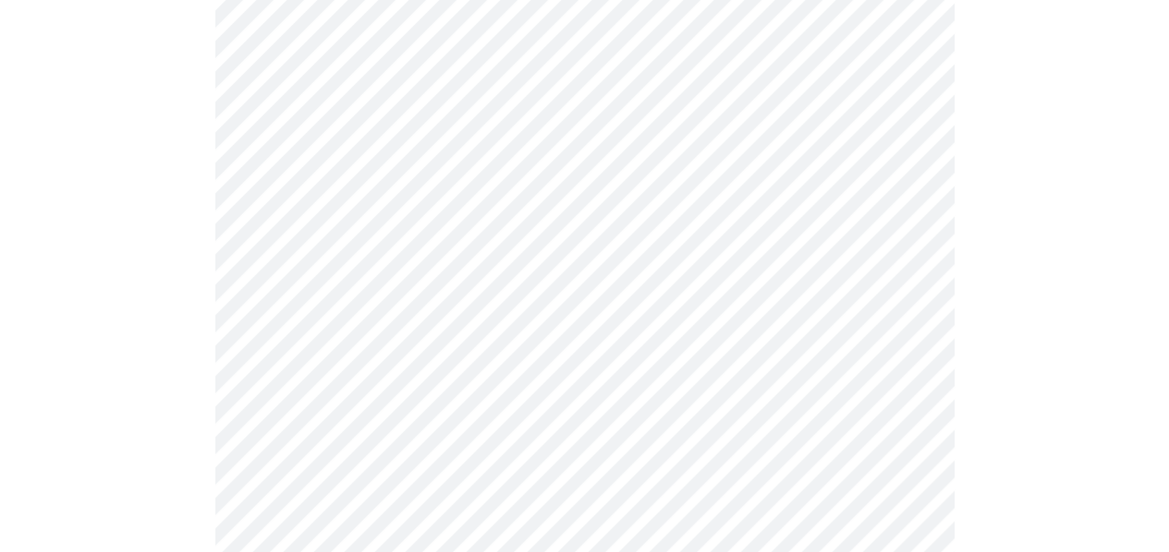
scroll to position [1201, 0]
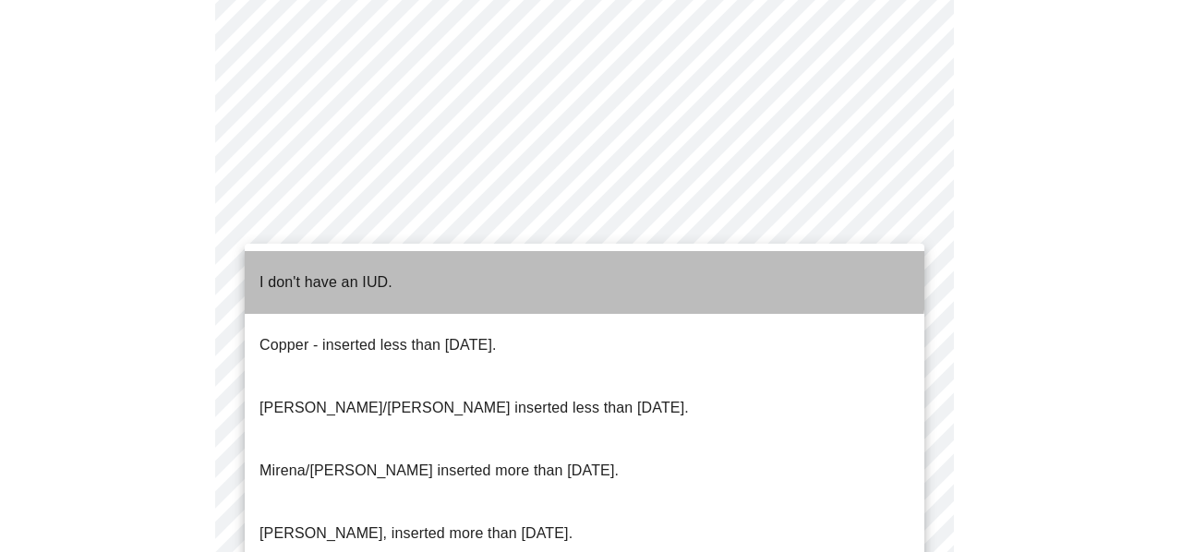
click at [350, 272] on p "I don't have an IUD." at bounding box center [326, 283] width 133 height 22
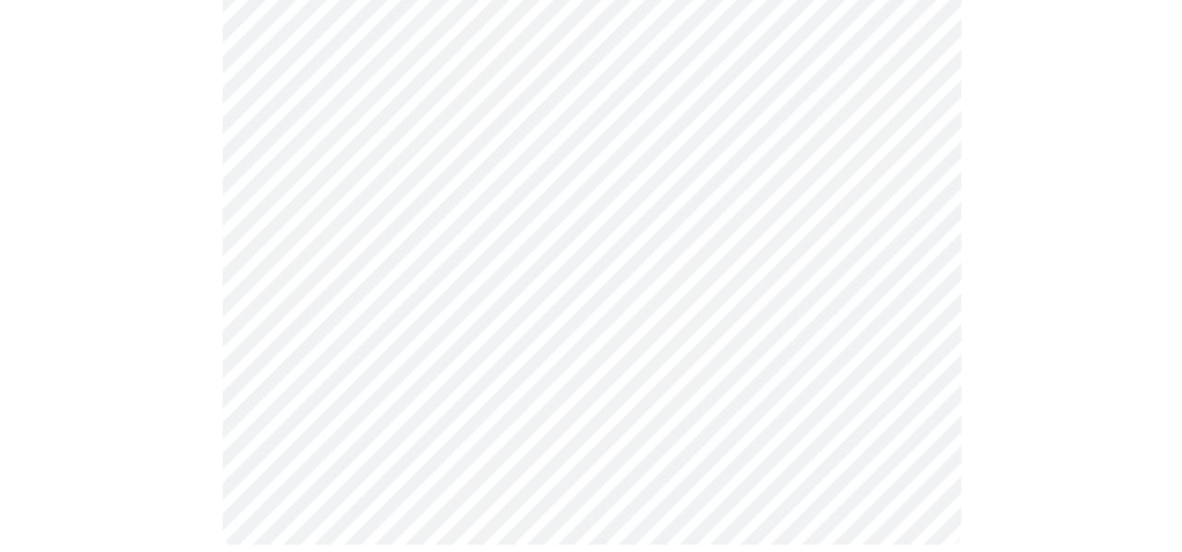
scroll to position [1261, 0]
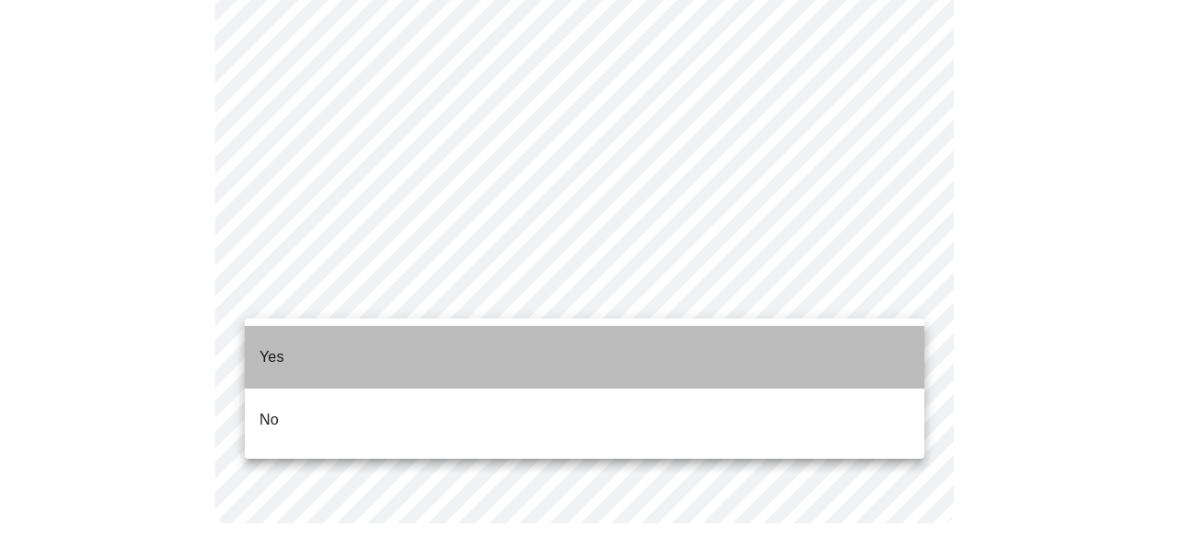
click at [272, 327] on li "Yes" at bounding box center [585, 357] width 680 height 63
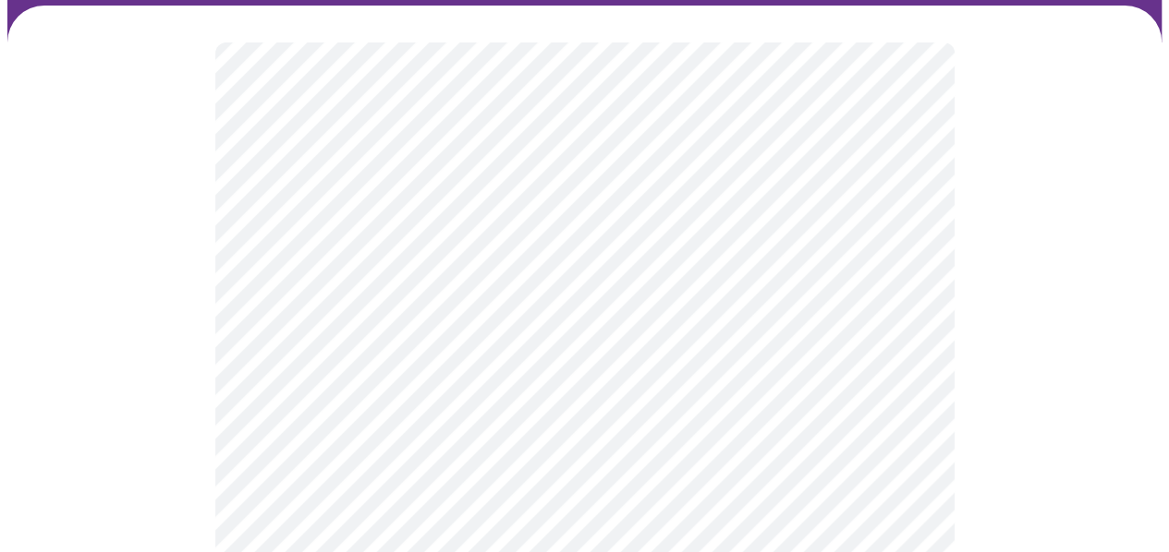
scroll to position [277, 0]
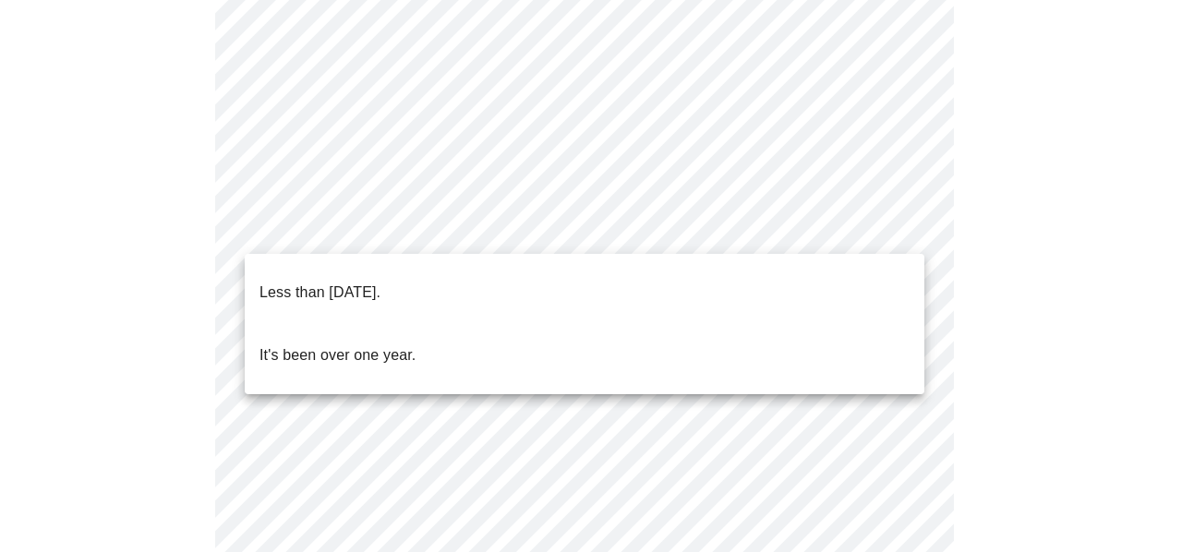
click at [530, 214] on body "MyMenopauseRx Appointments Messaging Labs Uploads Medications Community Refer a…" at bounding box center [591, 491] width 1168 height 1522
click at [530, 214] on div at bounding box center [591, 276] width 1182 height 552
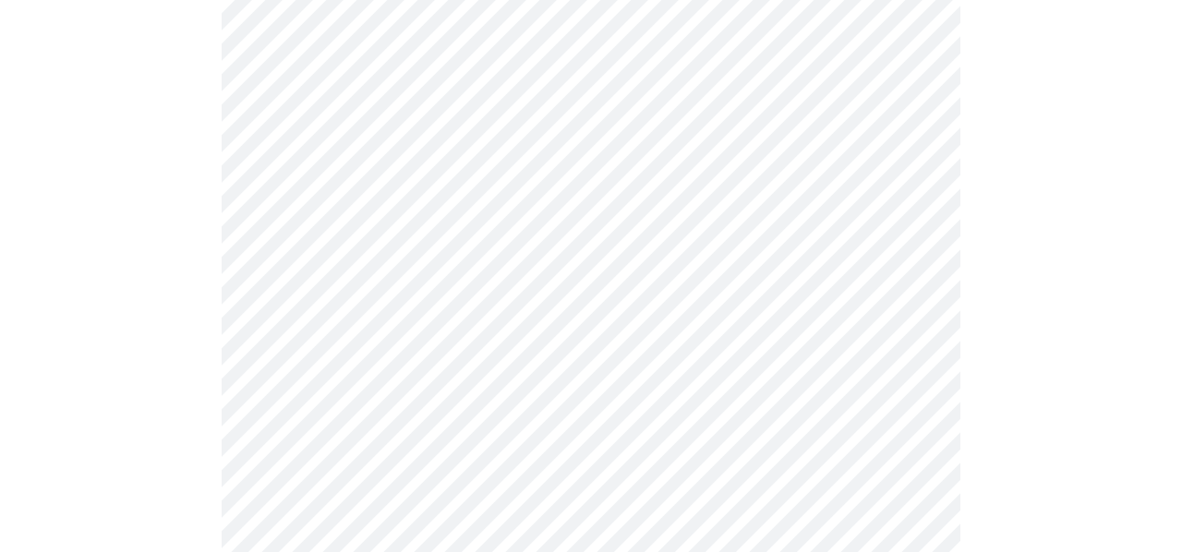
click at [530, 219] on body "MyMenopauseRx Appointments Messaging Labs Uploads Medications Community Refer a…" at bounding box center [591, 491] width 1168 height 1522
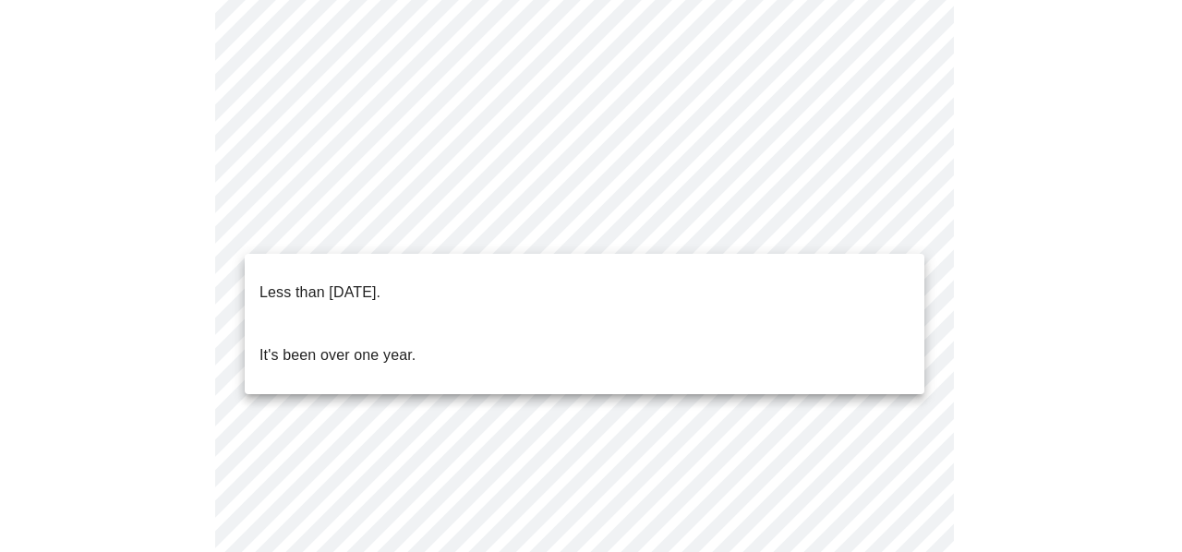
click at [343, 282] on p "Less than [DATE]." at bounding box center [320, 293] width 121 height 22
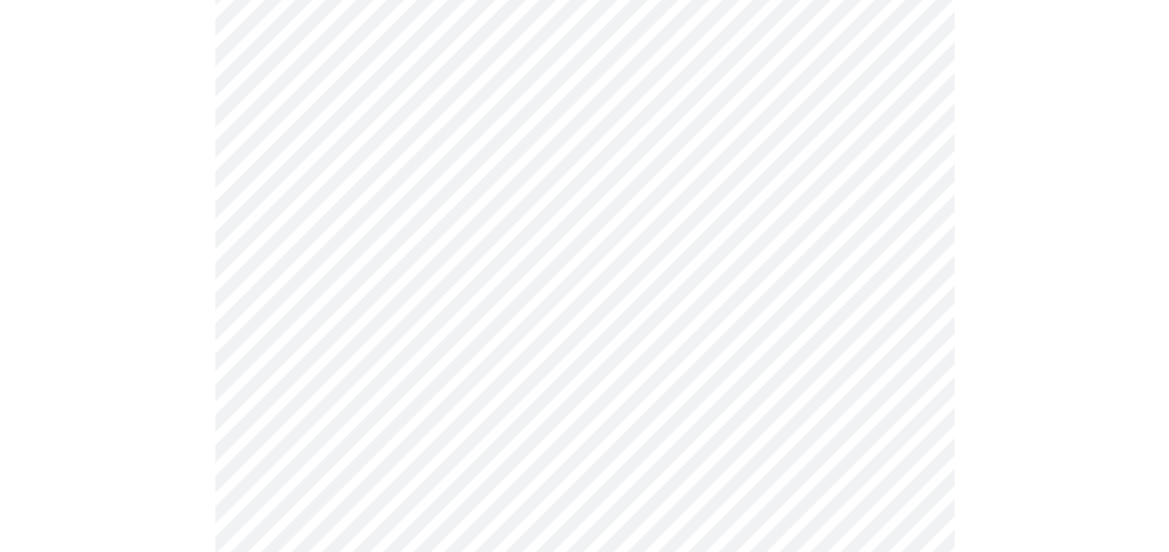
scroll to position [370, 0]
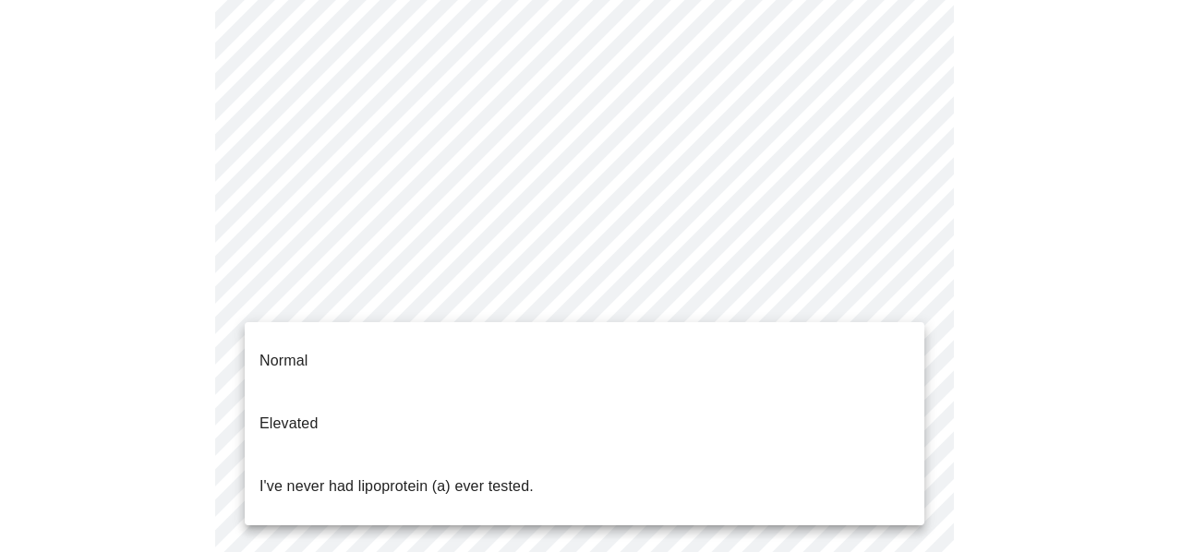
click at [519, 289] on body "MyMenopauseRx Appointments Messaging Labs Uploads Medications Community Refer a…" at bounding box center [591, 393] width 1168 height 1511
click at [519, 289] on div at bounding box center [591, 276] width 1182 height 552
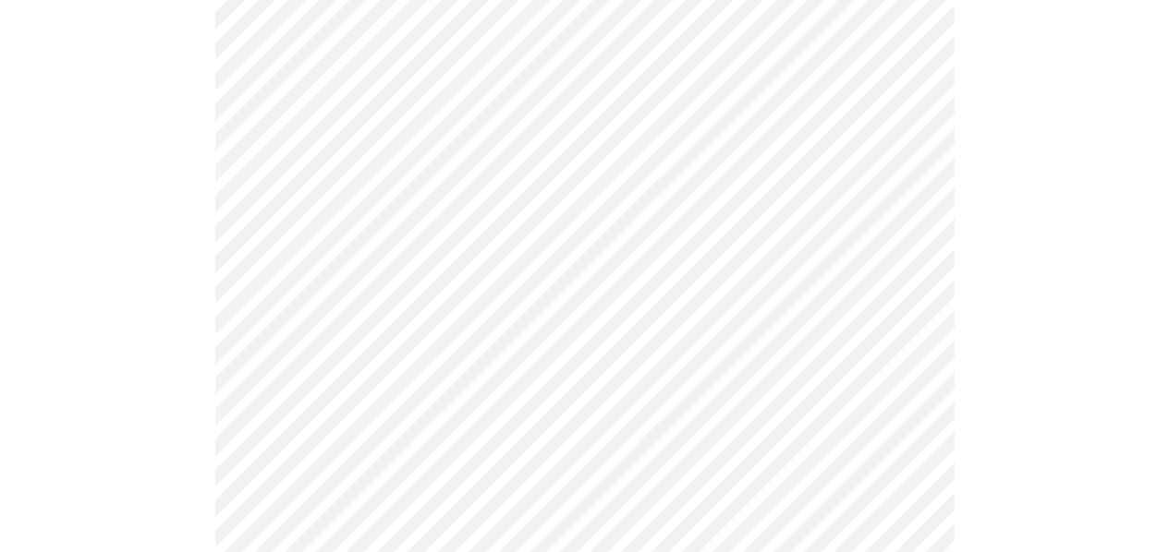
scroll to position [462, 0]
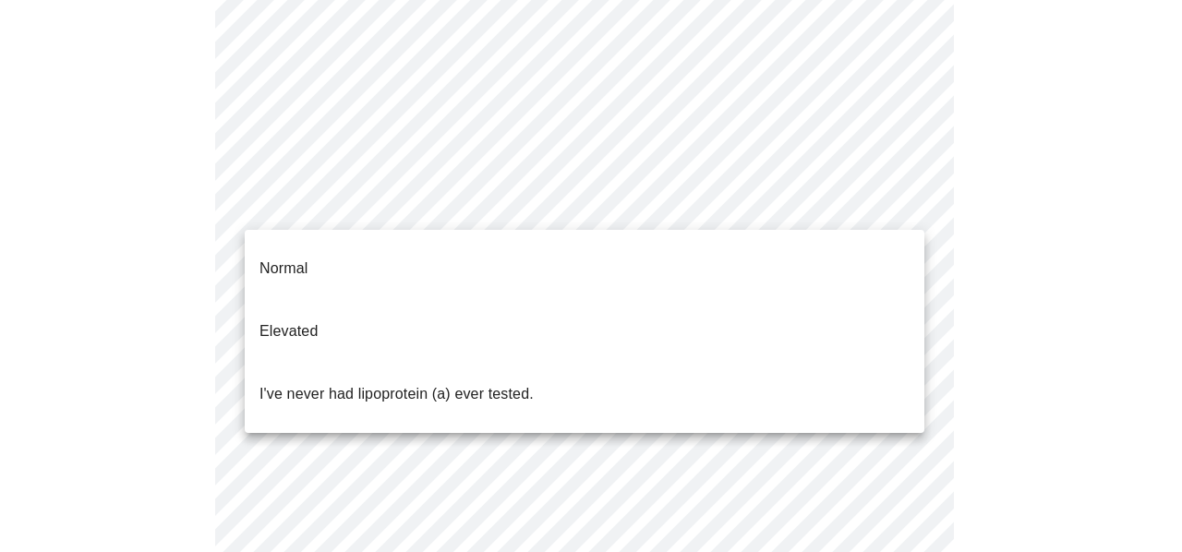
click at [471, 203] on body "MyMenopauseRx Appointments Messaging Labs Uploads Medications Community Refer a…" at bounding box center [591, 301] width 1168 height 1511
click at [379, 383] on p "I've never had lipoprotein (a) ever tested." at bounding box center [397, 394] width 274 height 22
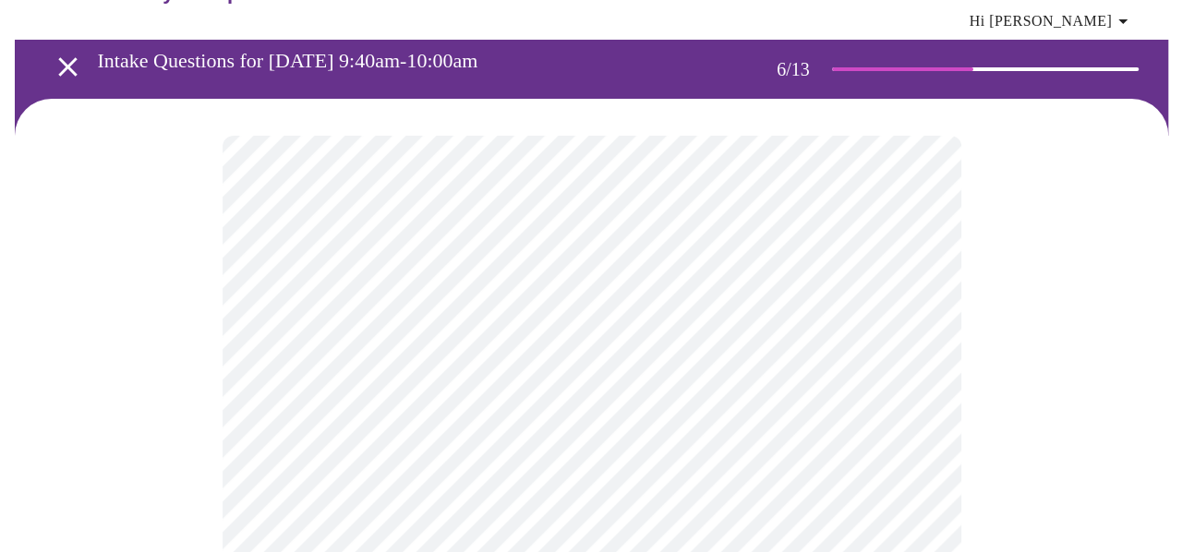
scroll to position [92, 0]
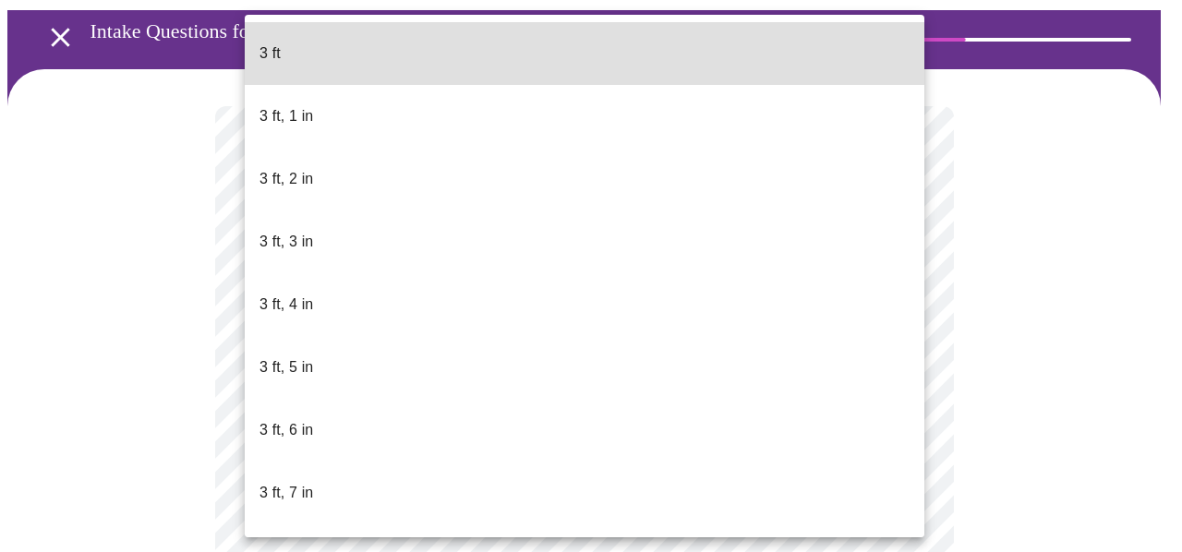
click at [330, 458] on body "MyMenopauseRx Appointments Messaging Labs Uploads Medications Community Refer a…" at bounding box center [591, 421] width 1168 height 1012
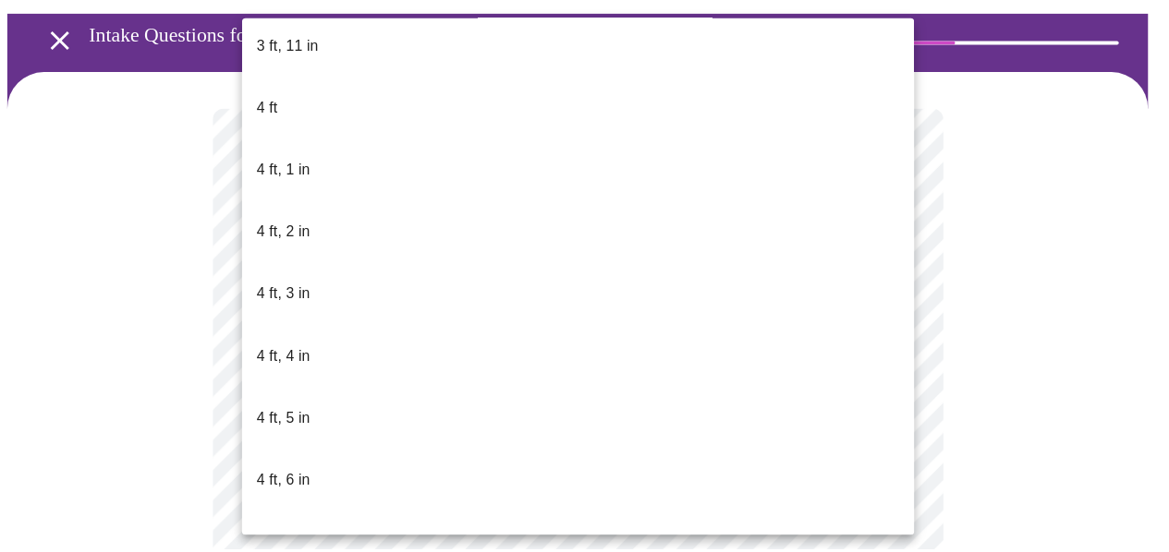
scroll to position [1016, 0]
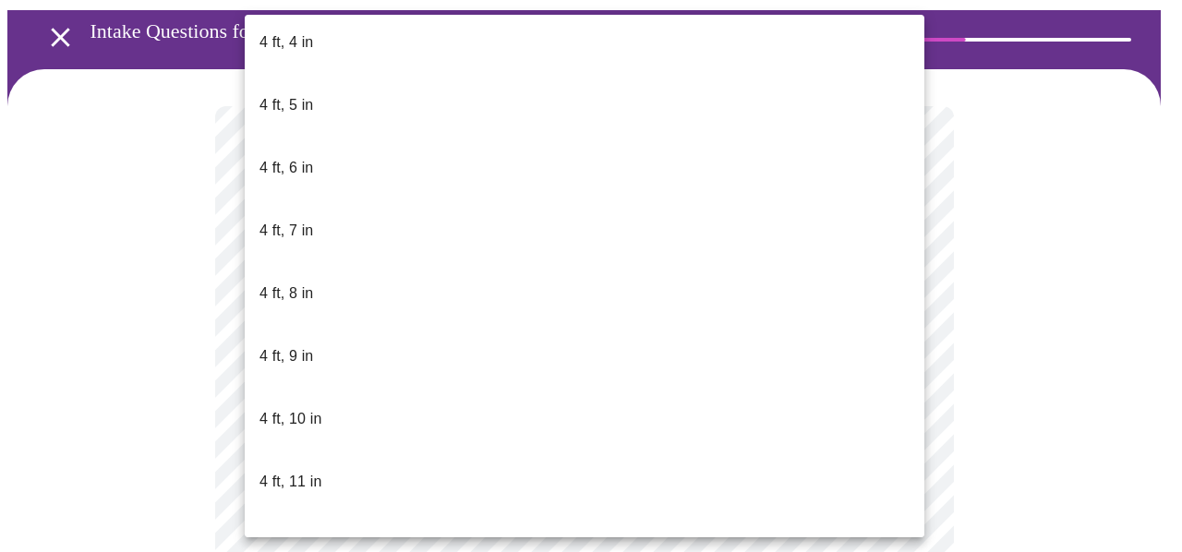
drag, startPoint x: 273, startPoint y: 271, endPoint x: 407, endPoint y: 311, distance: 140.0
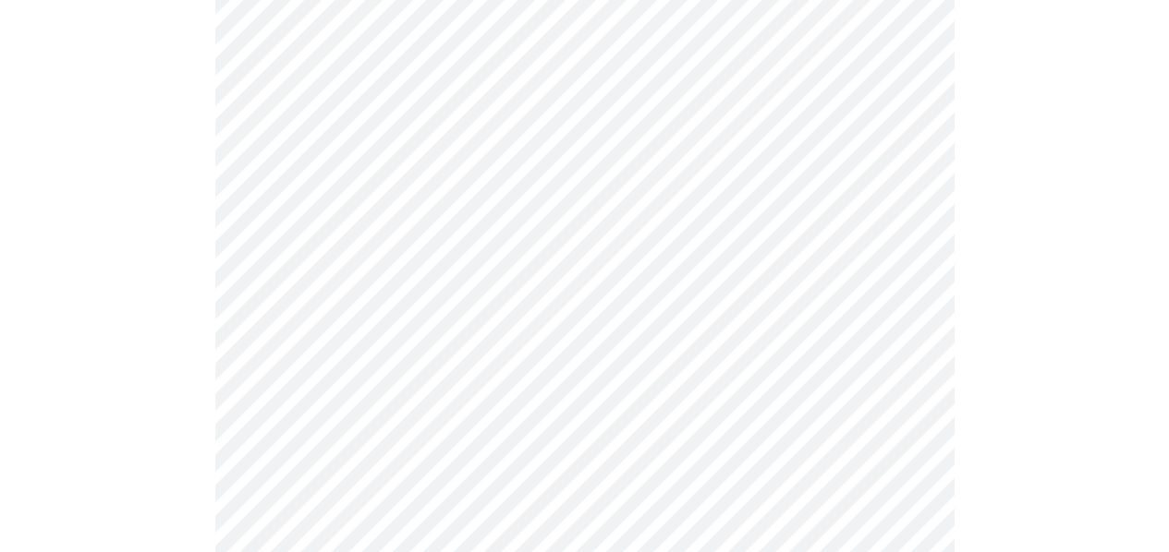
scroll to position [4804, 0]
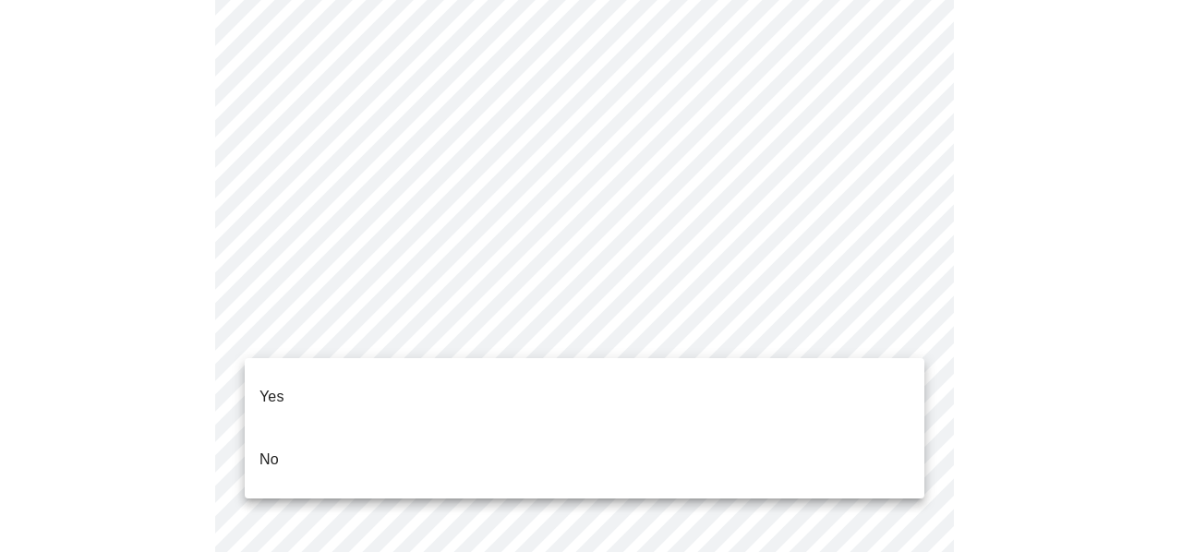
drag, startPoint x: 292, startPoint y: 384, endPoint x: 283, endPoint y: 422, distance: 39.0
click at [286, 422] on ul "Yes No" at bounding box center [585, 428] width 680 height 140
click at [282, 429] on li "No" at bounding box center [585, 460] width 680 height 63
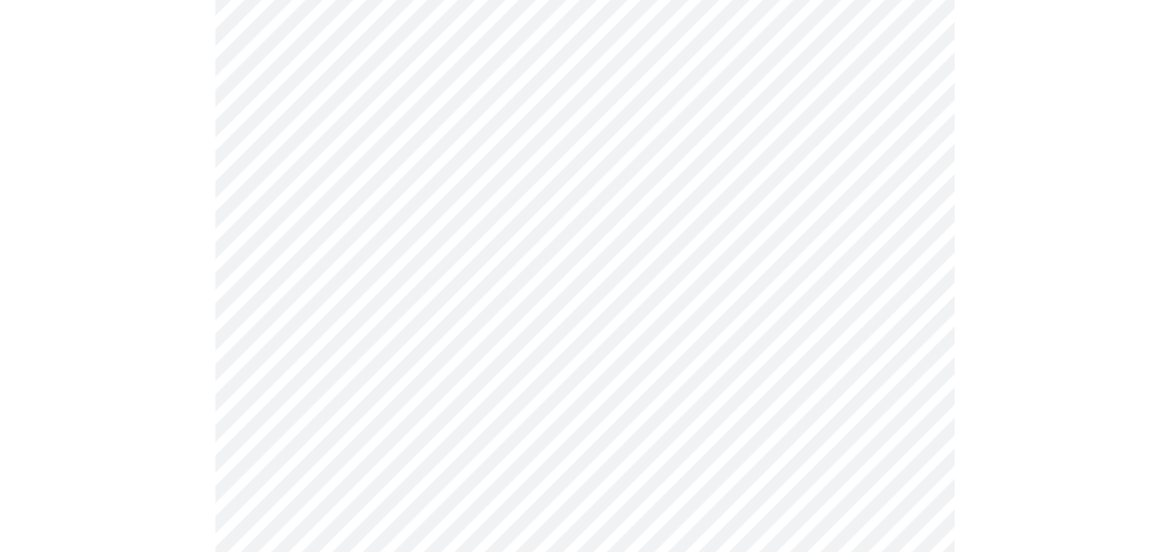
scroll to position [4896, 0]
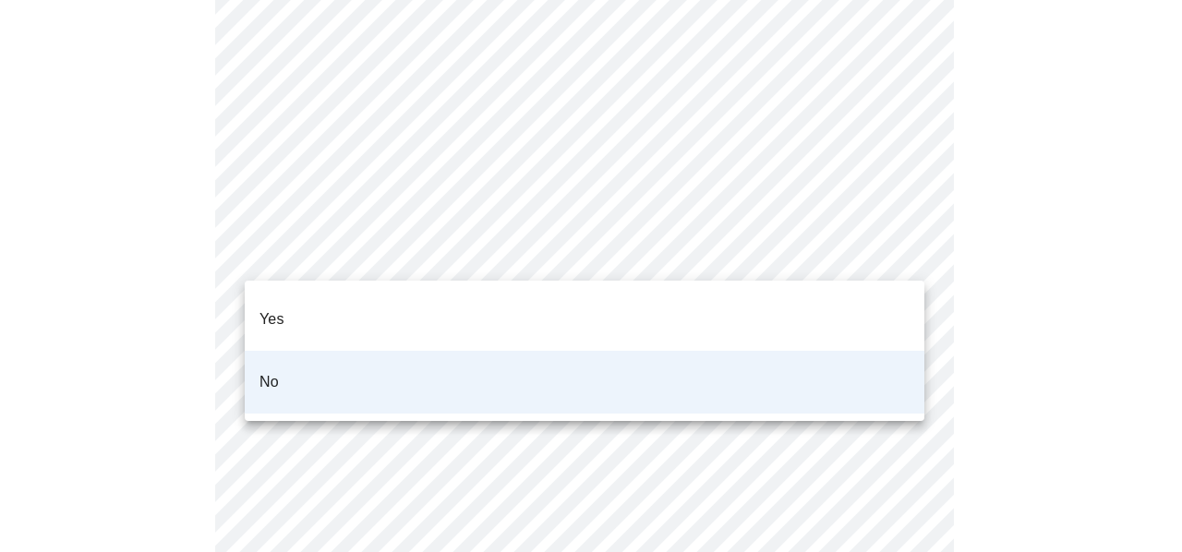
drag, startPoint x: 209, startPoint y: 51, endPoint x: 394, endPoint y: 256, distance: 276.6
click at [394, 256] on div at bounding box center [591, 276] width 1182 height 552
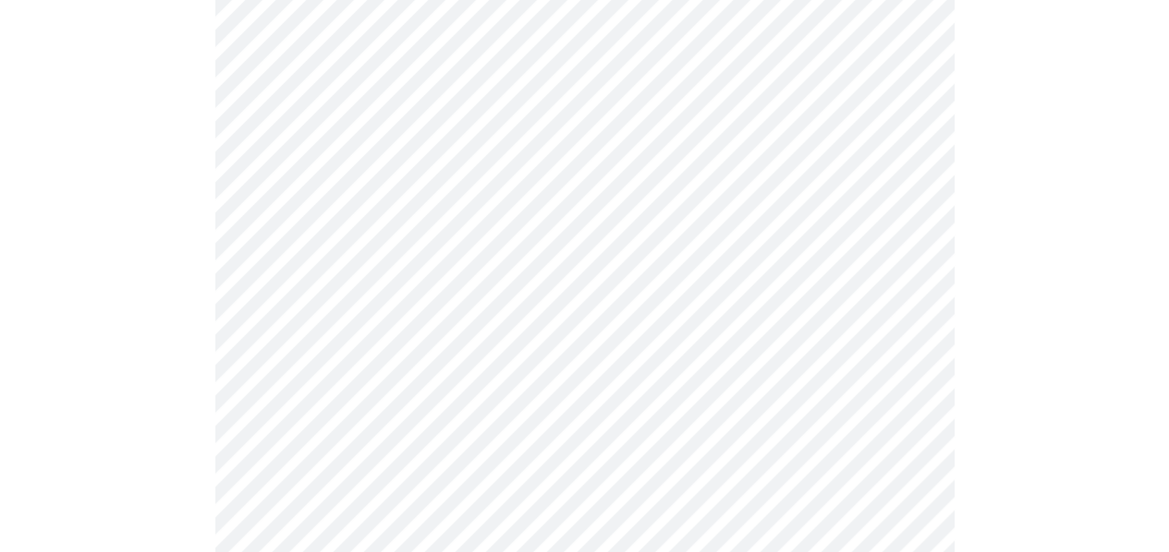
scroll to position [1109, 0]
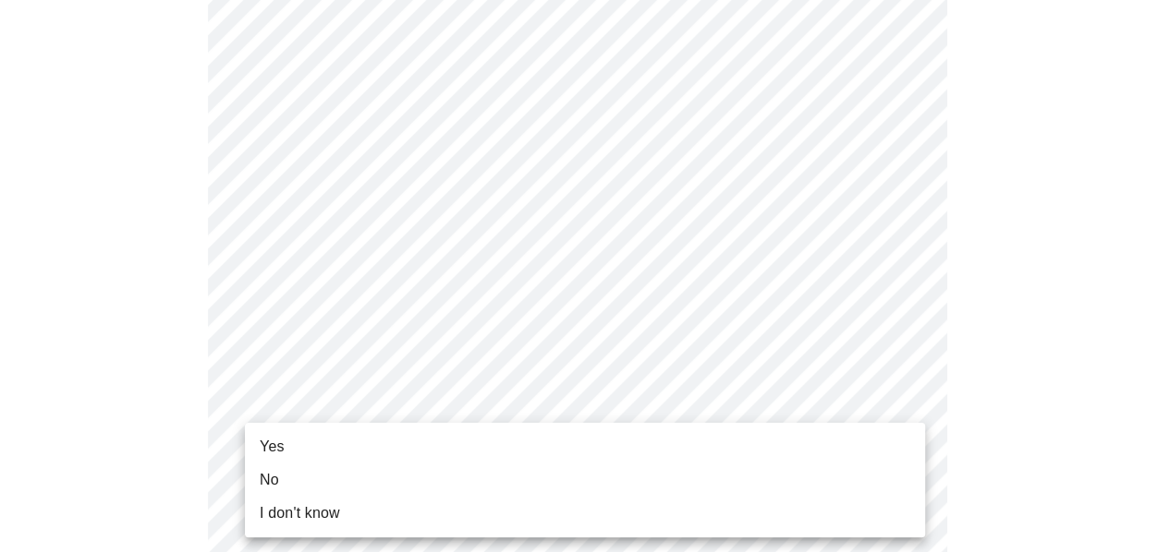
drag, startPoint x: 273, startPoint y: 450, endPoint x: 409, endPoint y: 396, distance: 146.0
click at [279, 446] on span "Yes" at bounding box center [272, 447] width 25 height 22
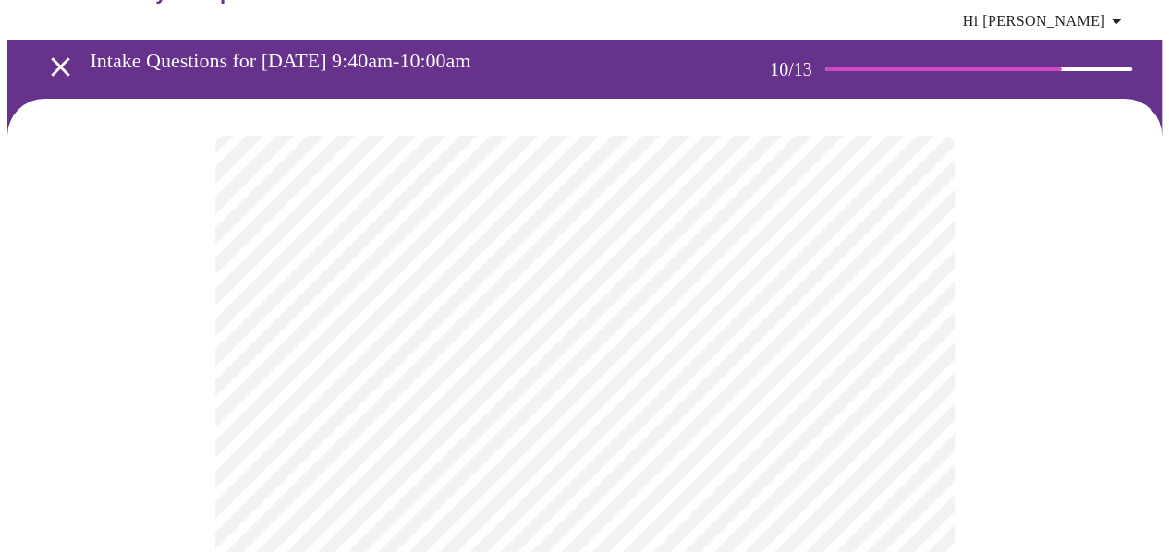
scroll to position [92, 0]
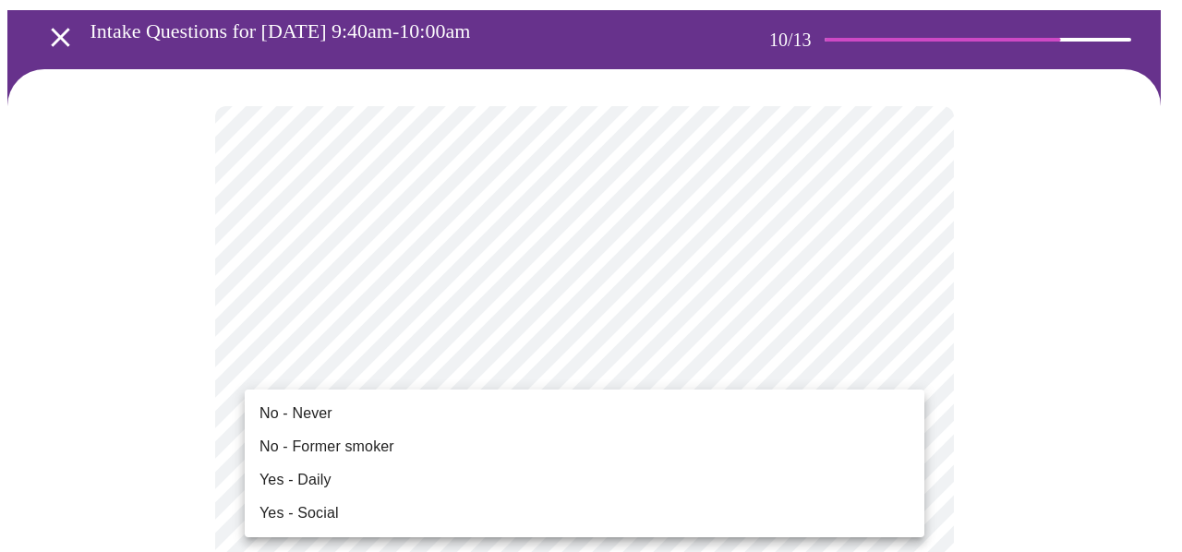
click at [145, 423] on div at bounding box center [591, 276] width 1182 height 552
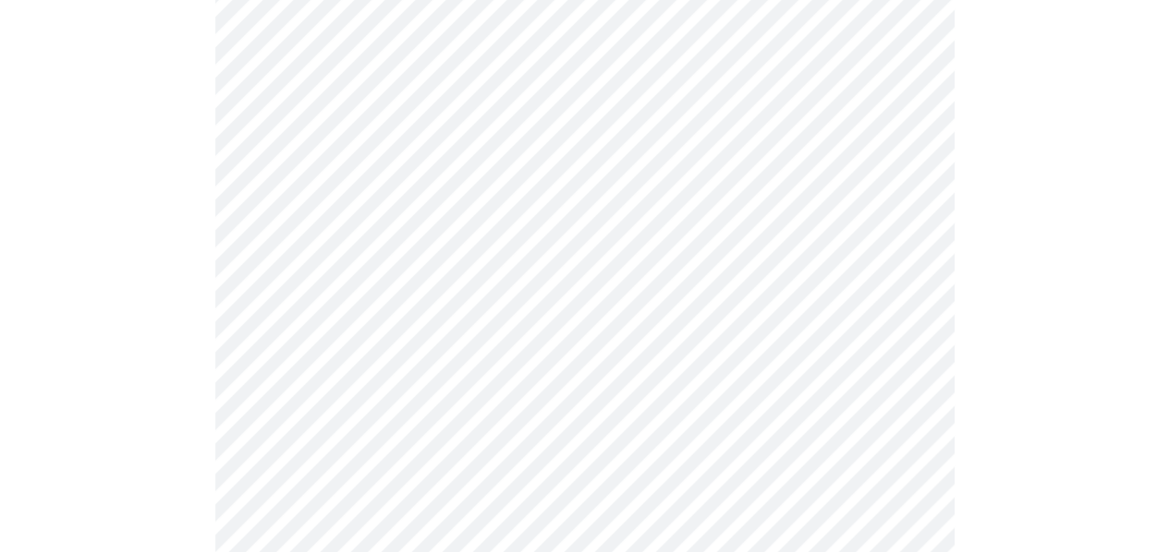
scroll to position [277, 0]
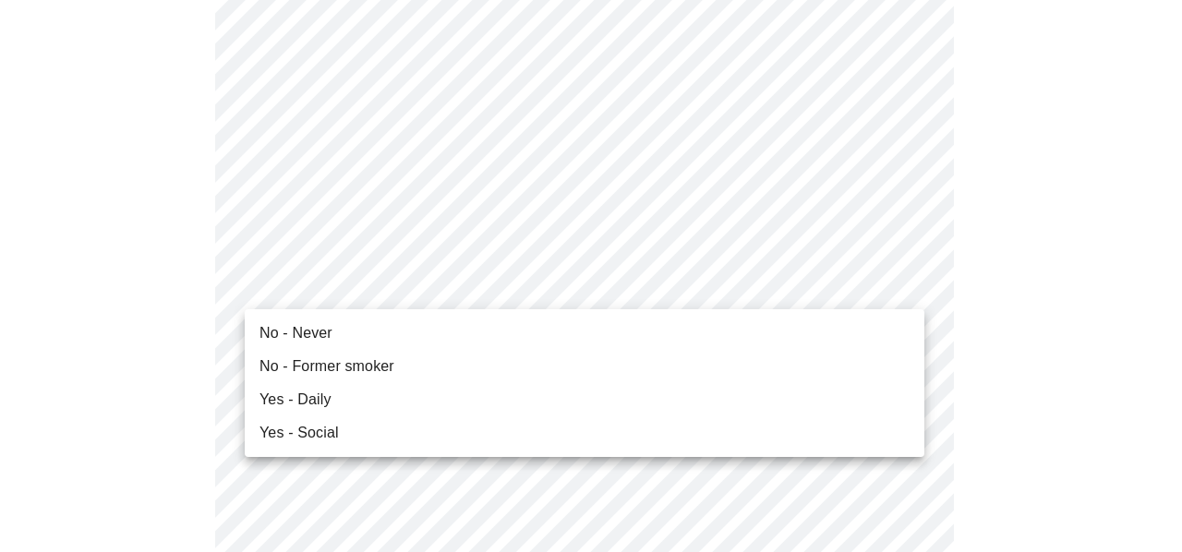
click at [316, 330] on span "No - Never" at bounding box center [296, 333] width 73 height 22
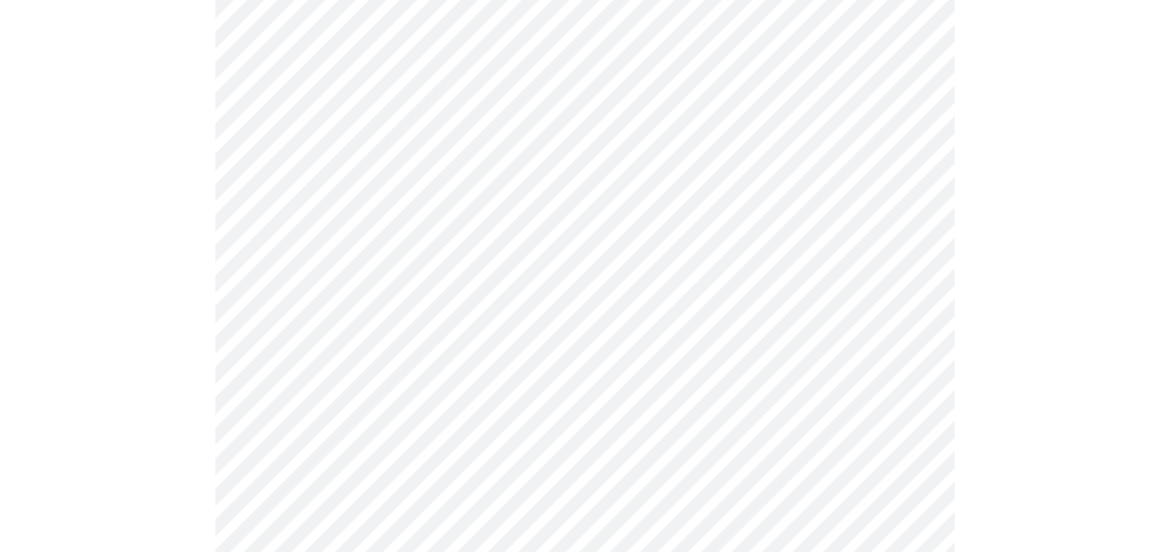
scroll to position [1570, 0]
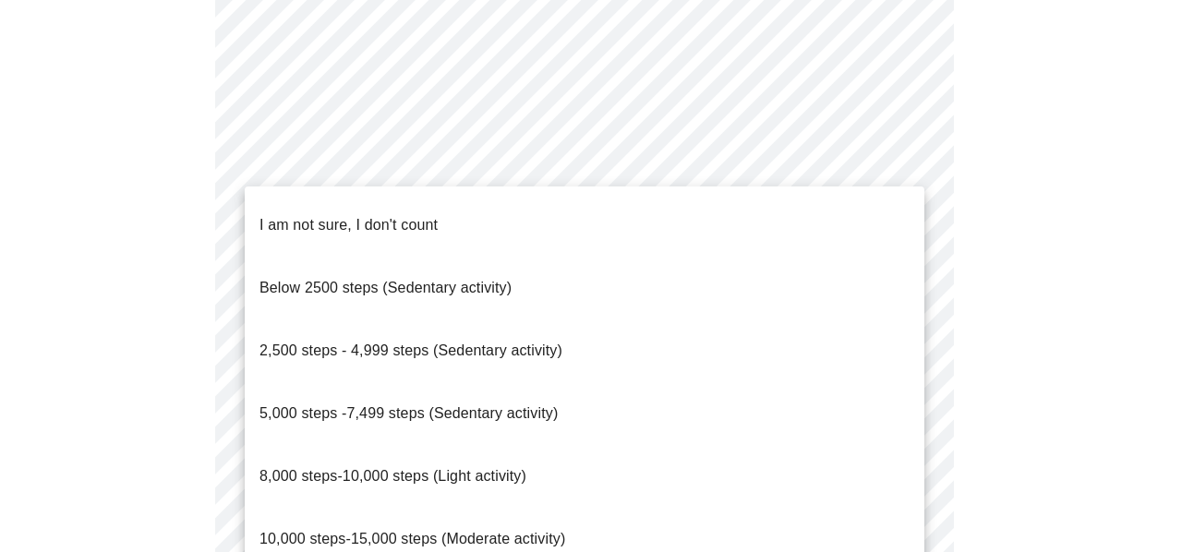
click at [647, 147] on div at bounding box center [591, 276] width 1182 height 552
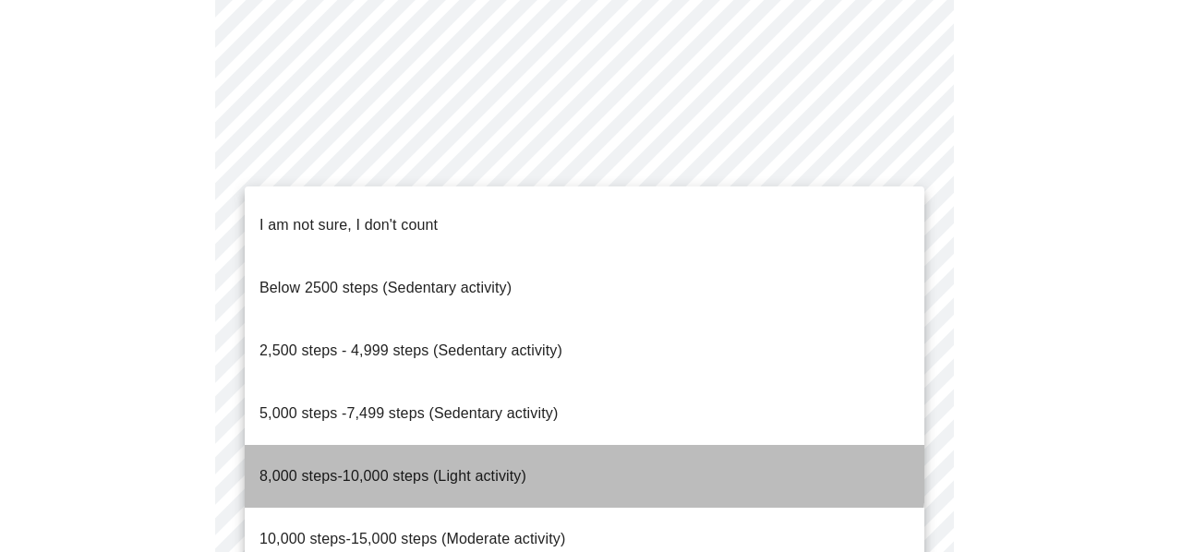
click at [529, 445] on li "8,000 steps-10,000 steps (Light activity)" at bounding box center [585, 476] width 680 height 63
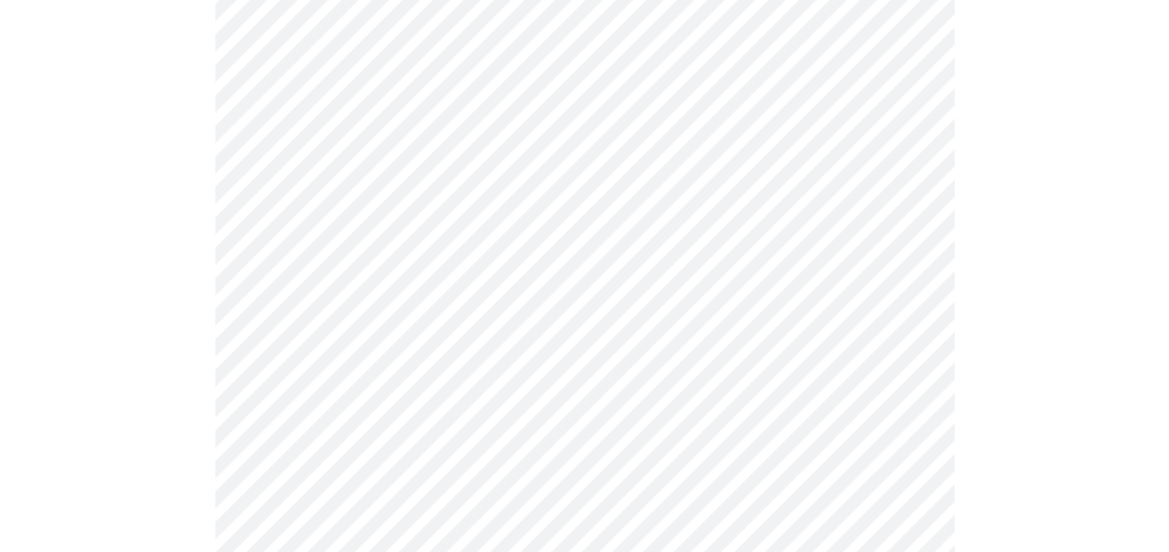
scroll to position [1755, 0]
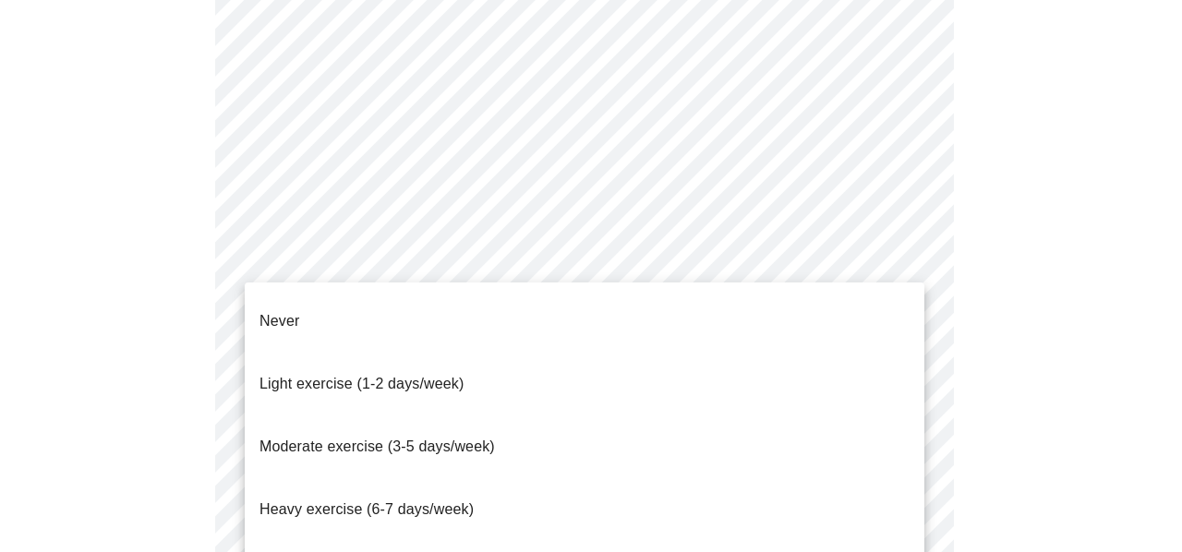
drag, startPoint x: 382, startPoint y: 406, endPoint x: 403, endPoint y: 387, distance: 28.2
click at [382, 439] on span "Moderate exercise (3-5 days/week)" at bounding box center [378, 447] width 236 height 16
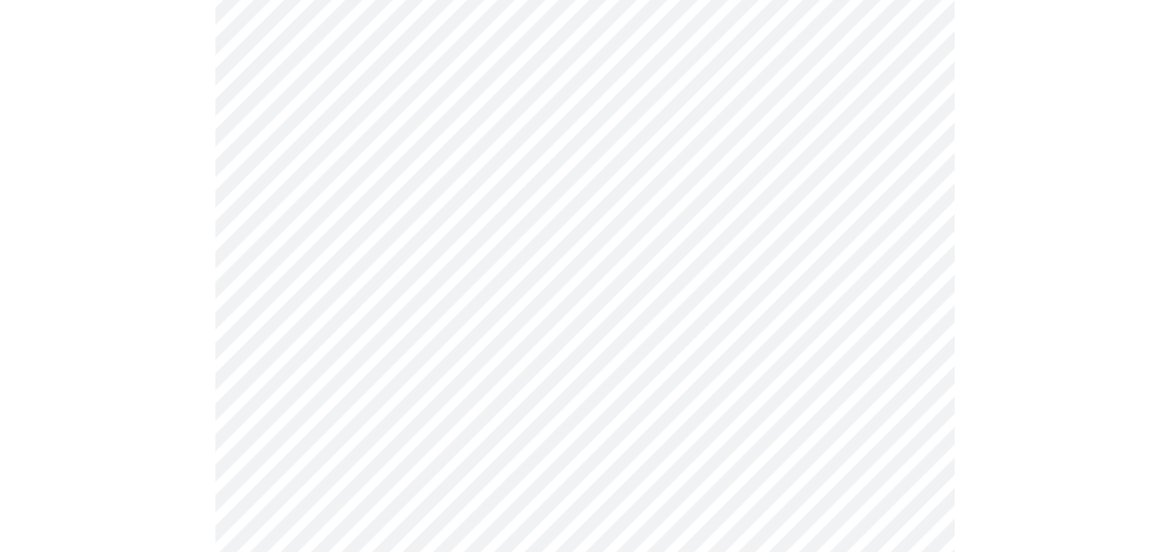
scroll to position [1848, 0]
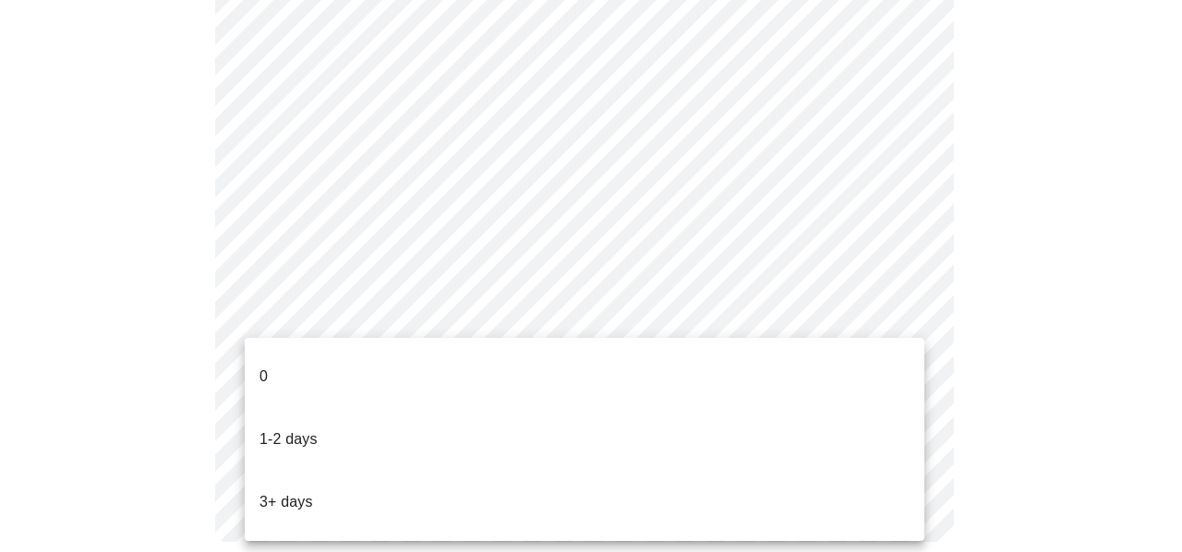
drag, startPoint x: 296, startPoint y: 463, endPoint x: 334, endPoint y: 424, distance: 54.9
click at [296, 491] on p "3+ days" at bounding box center [287, 502] width 54 height 22
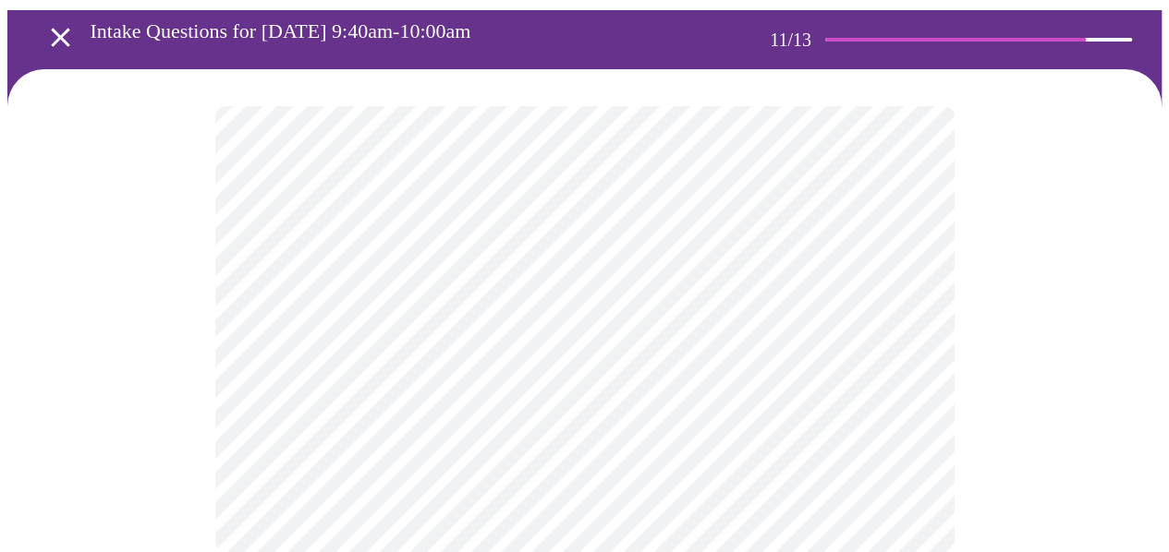
scroll to position [0, 0]
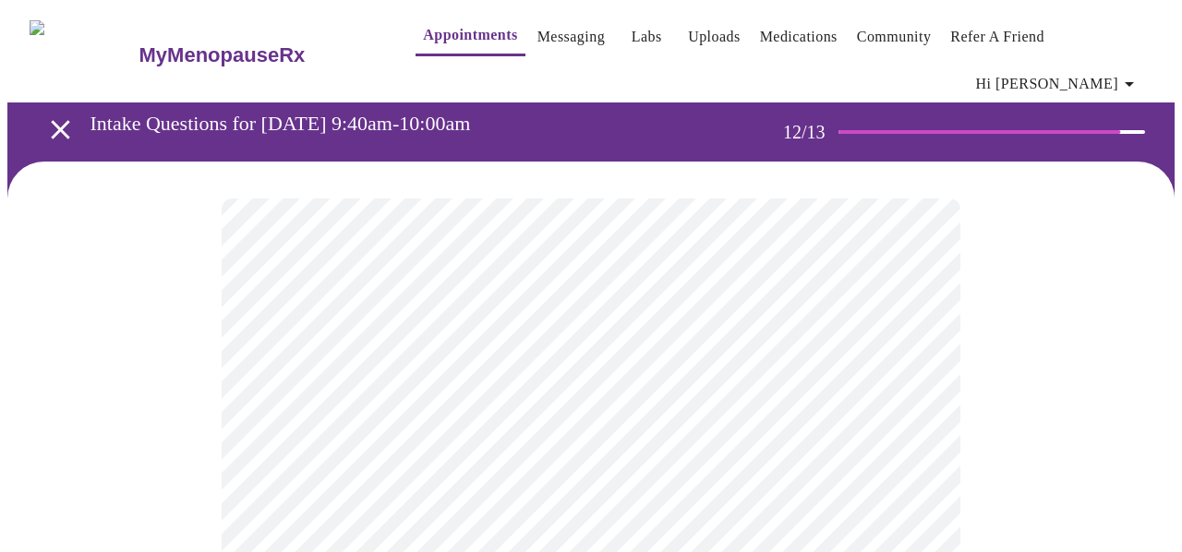
click at [404, 401] on body "MyMenopauseRx Appointments Messaging Labs Uploads Medications Community Refer a…" at bounding box center [591, 326] width 1168 height 639
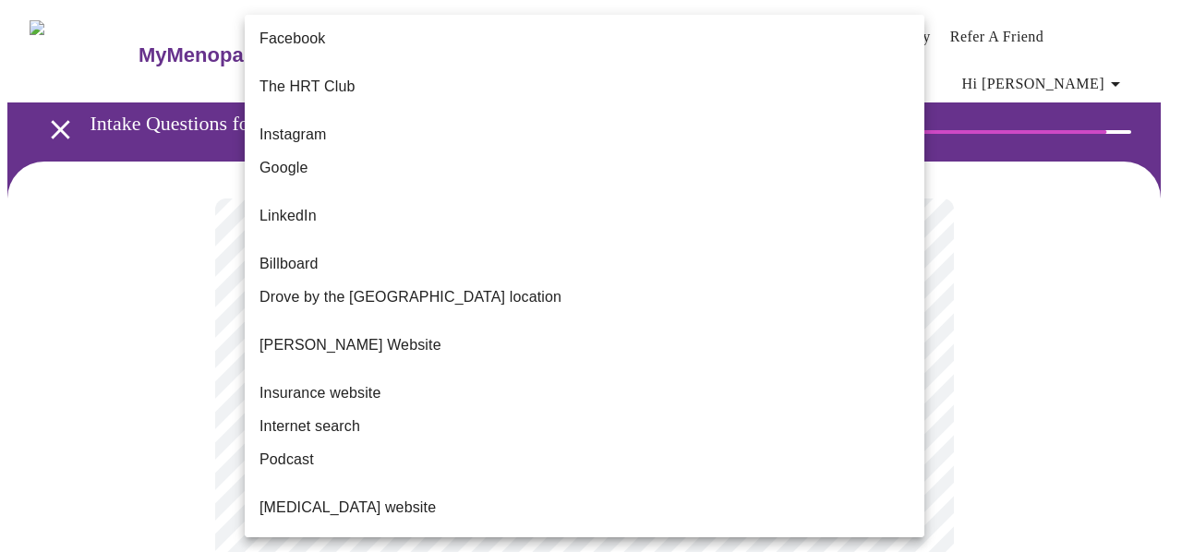
click at [334, 125] on li "Instagram" at bounding box center [585, 134] width 680 height 33
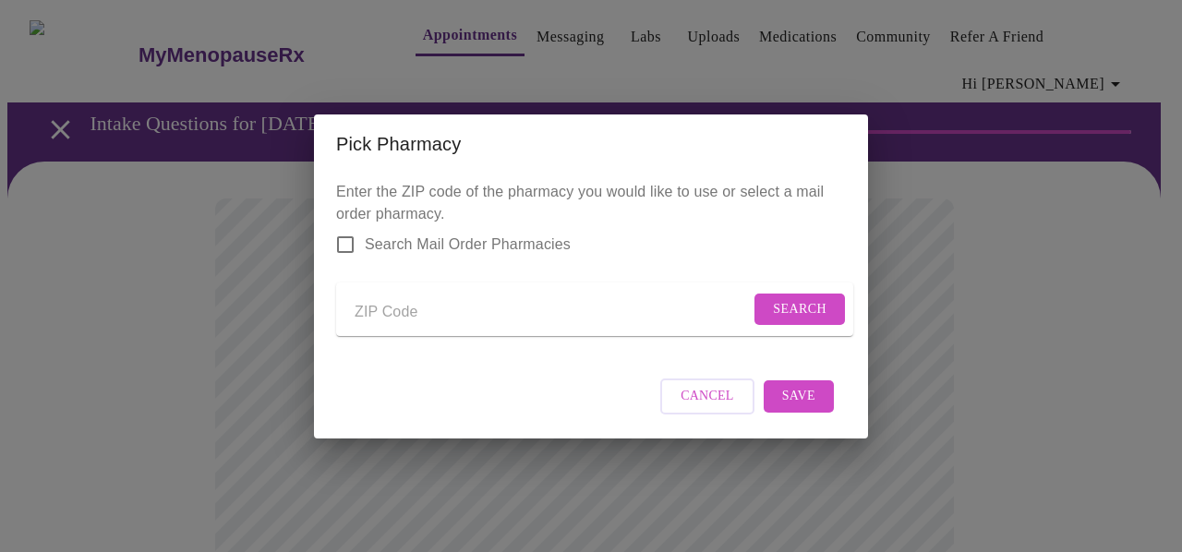
click at [451, 302] on input "Send a message to your care team" at bounding box center [552, 313] width 395 height 30
type input "60139"
click at [794, 299] on span "Search" at bounding box center [800, 309] width 54 height 23
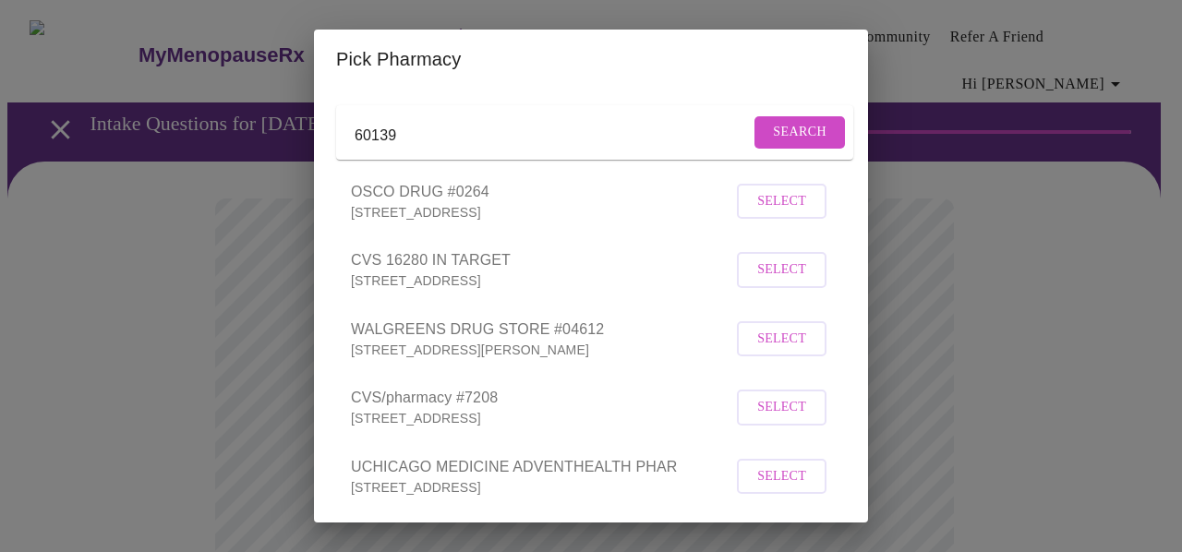
scroll to position [185, 0]
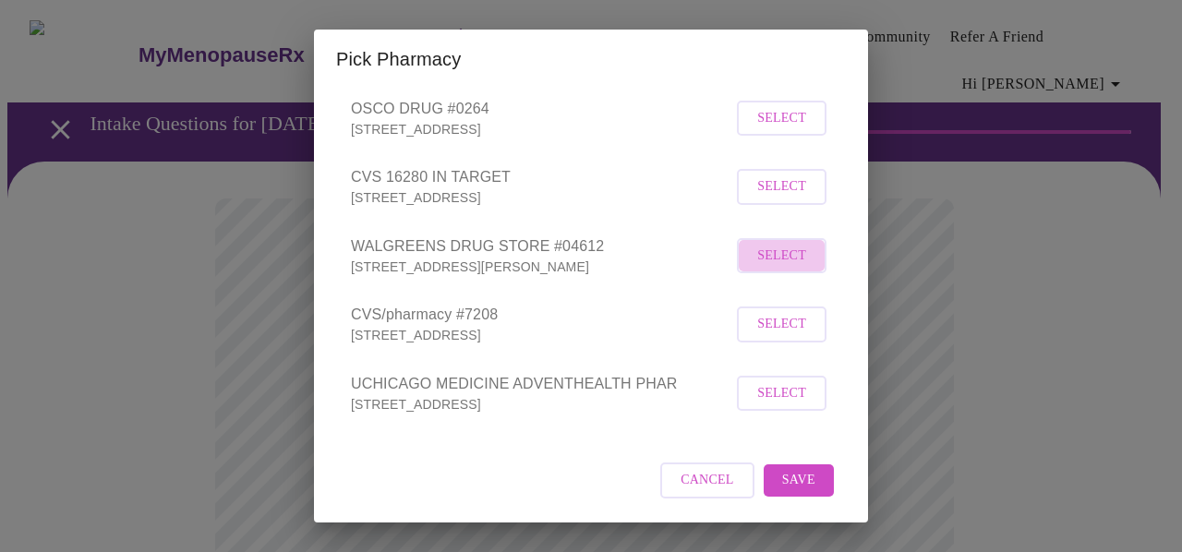
click at [757, 268] on span "Select" at bounding box center [781, 256] width 49 height 23
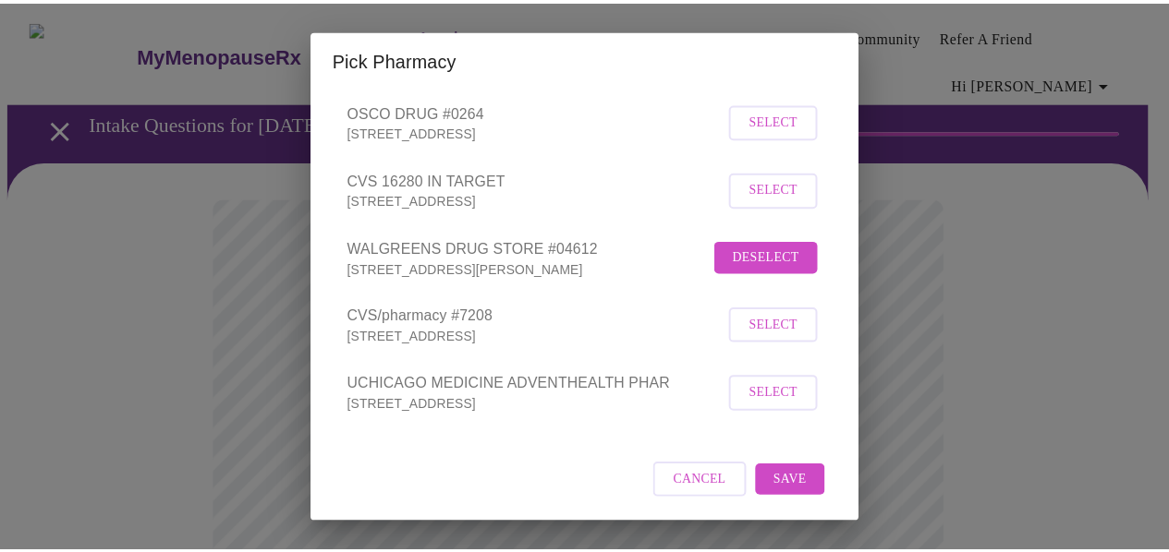
scroll to position [199, 0]
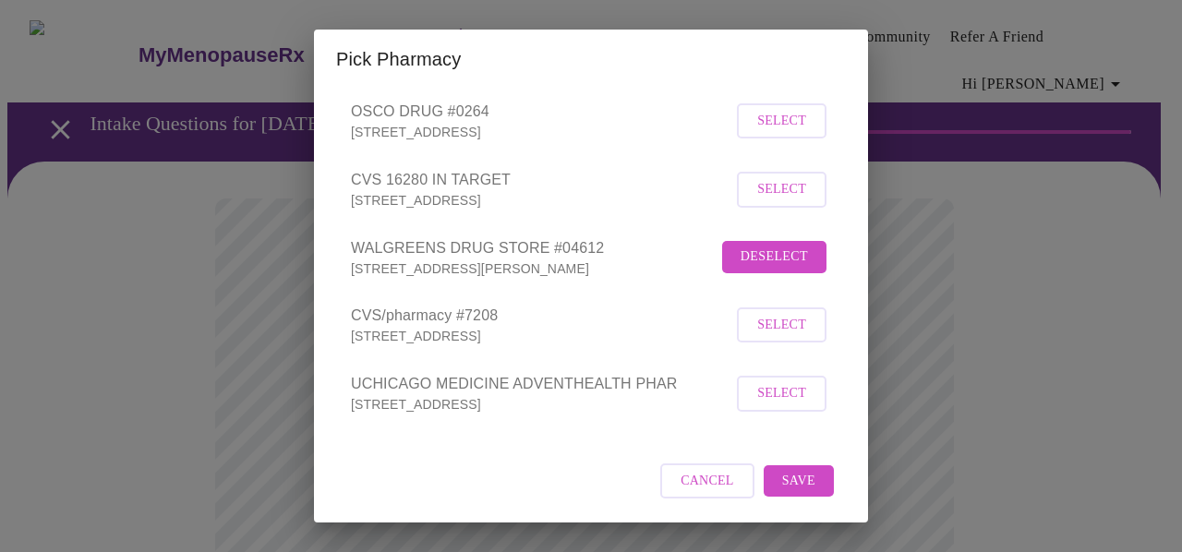
click at [785, 481] on span "Save" at bounding box center [798, 481] width 33 height 23
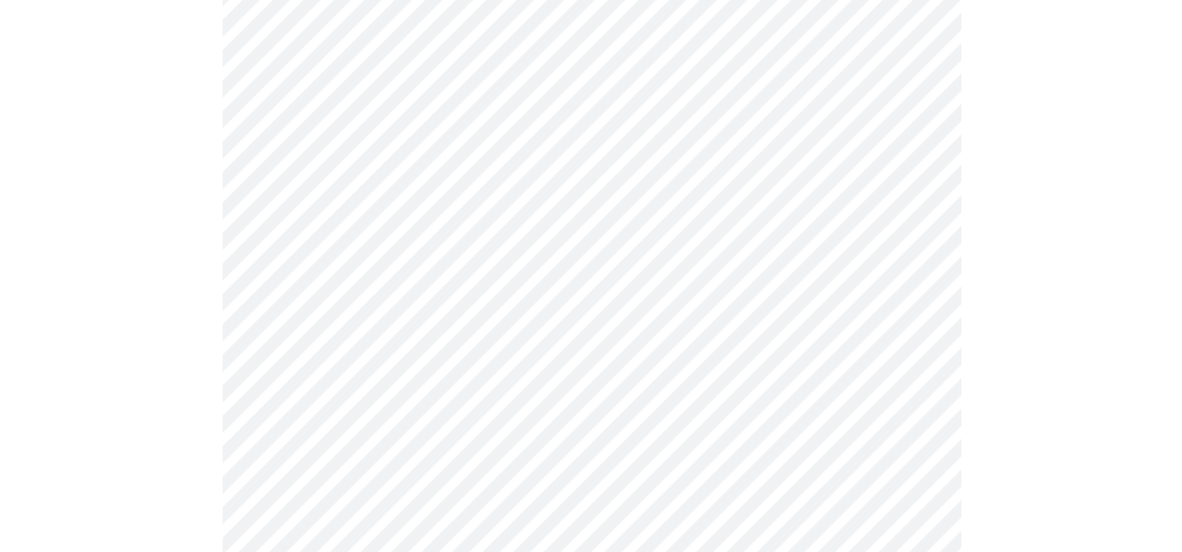
scroll to position [277, 0]
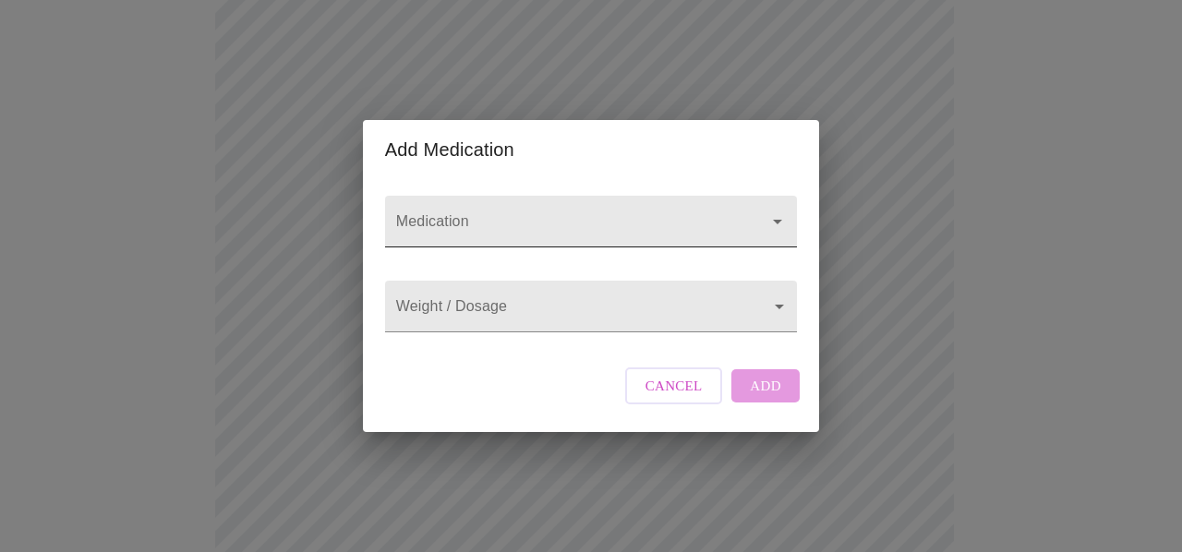
click at [538, 213] on input "Medication" at bounding box center [565, 230] width 345 height 34
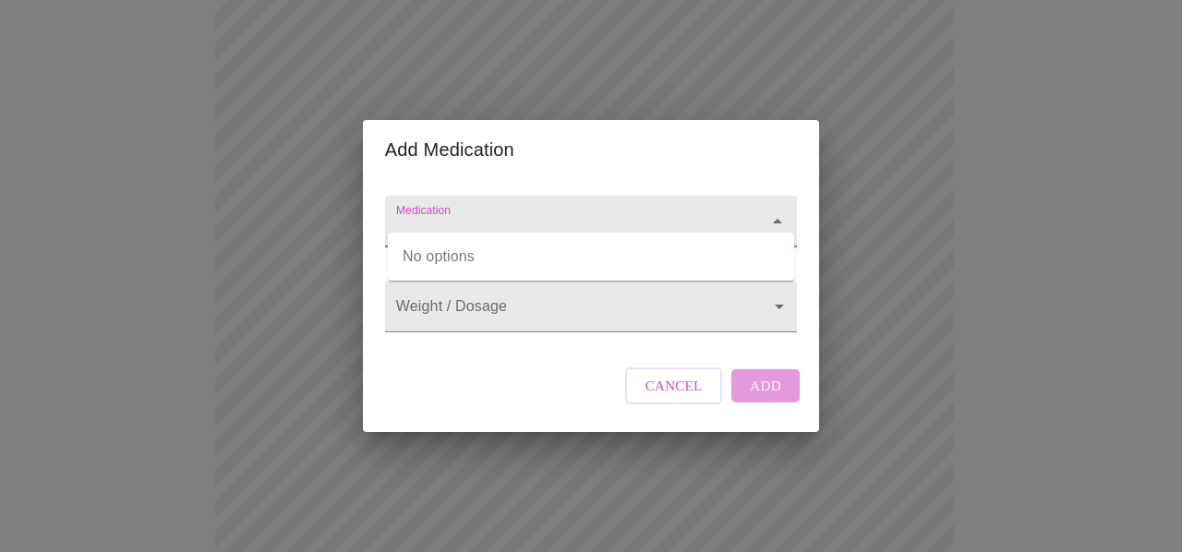
click at [538, 213] on input "Medication" at bounding box center [565, 230] width 345 height 34
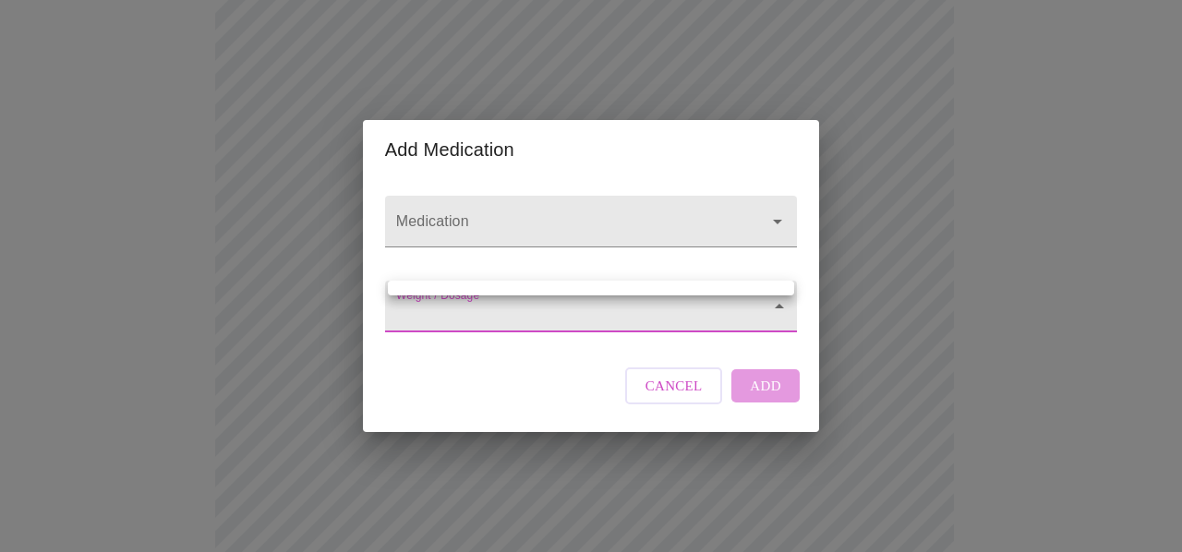
click at [473, 309] on body "MyMenopauseRx Appointments Messaging Labs Uploads Medications Community Refer a…" at bounding box center [591, 437] width 1168 height 1415
click at [497, 208] on div at bounding box center [591, 276] width 1182 height 552
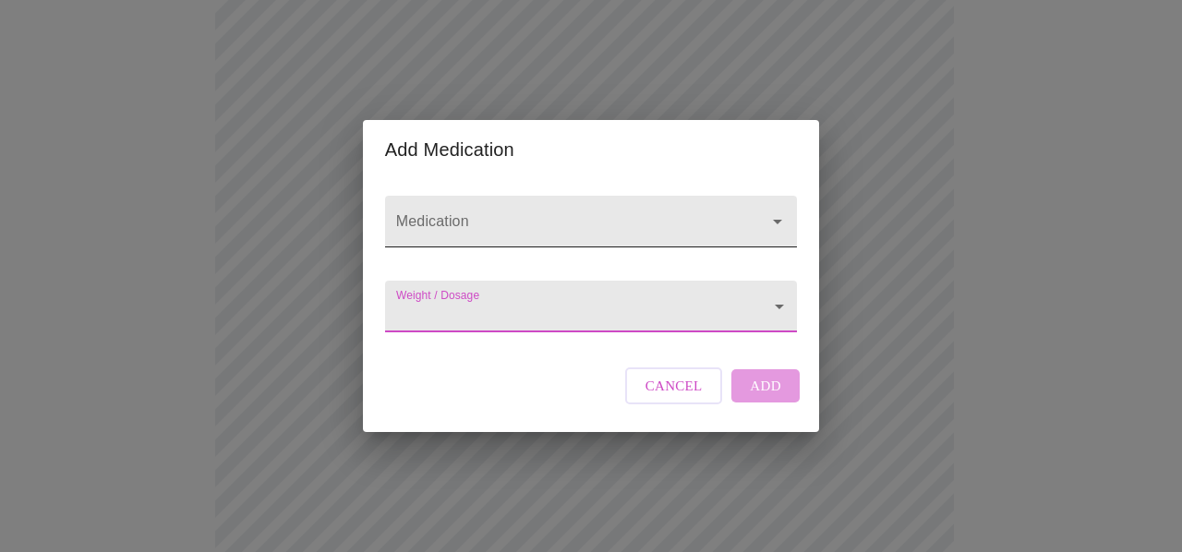
drag, startPoint x: 499, startPoint y: 195, endPoint x: 547, endPoint y: 188, distance: 48.5
click at [499, 213] on input "Medication" at bounding box center [565, 230] width 345 height 34
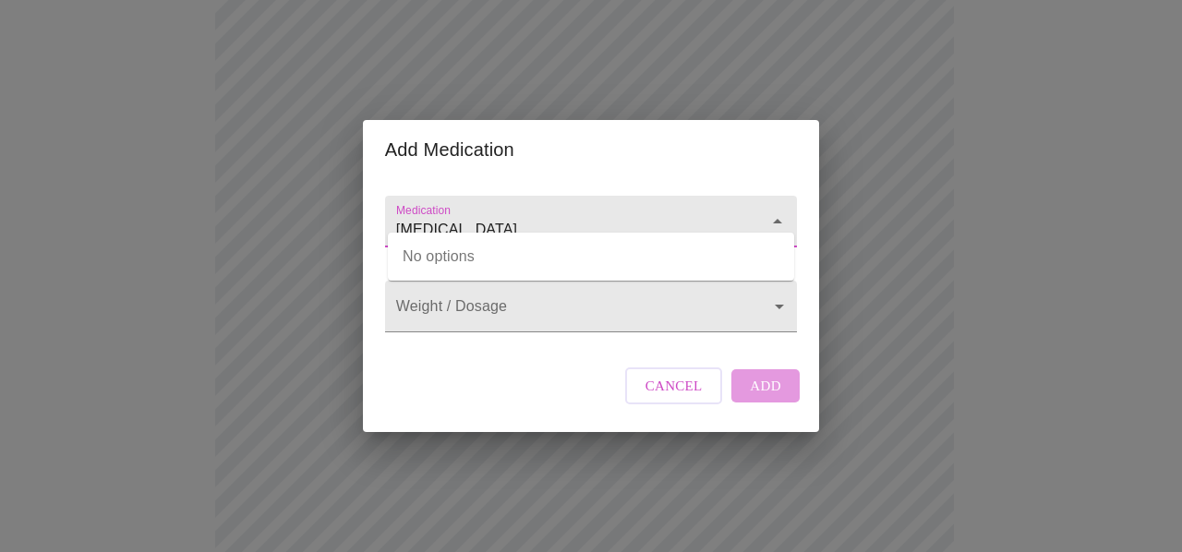
type input "[MEDICAL_DATA]"
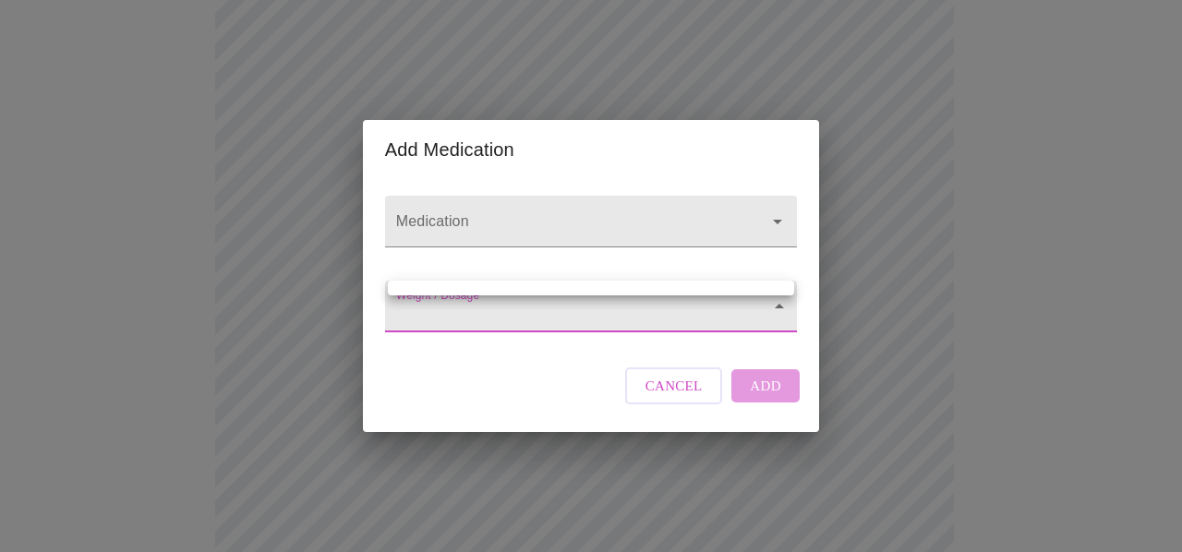
click at [465, 311] on body "MyMenopauseRx Appointments Messaging Labs Uploads Medications Community Refer a…" at bounding box center [591, 437] width 1168 height 1415
click at [465, 311] on div at bounding box center [591, 276] width 1182 height 552
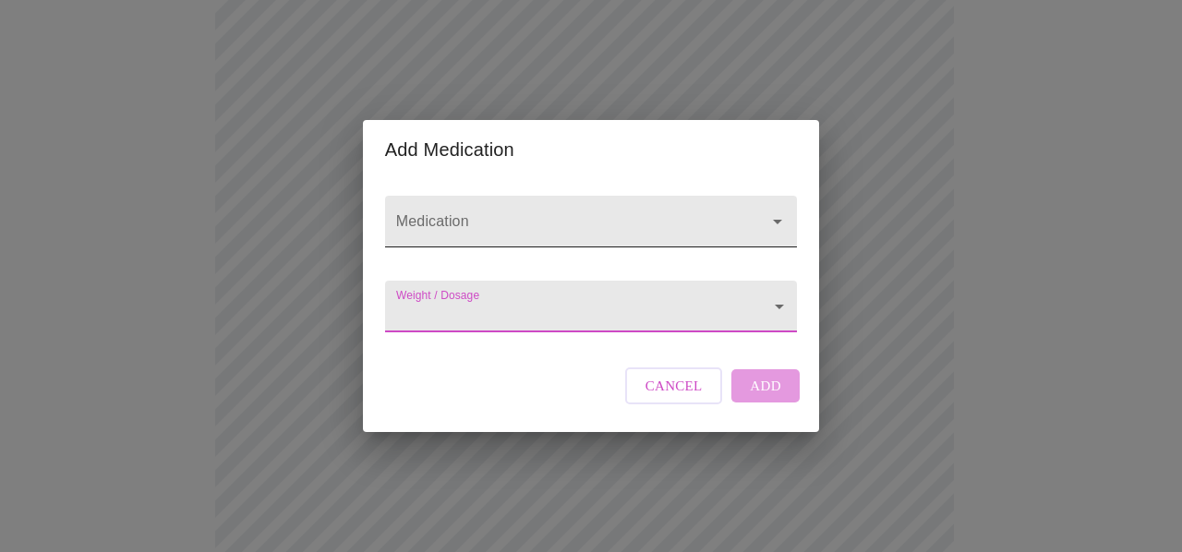
click at [488, 217] on input "Medication" at bounding box center [565, 230] width 345 height 34
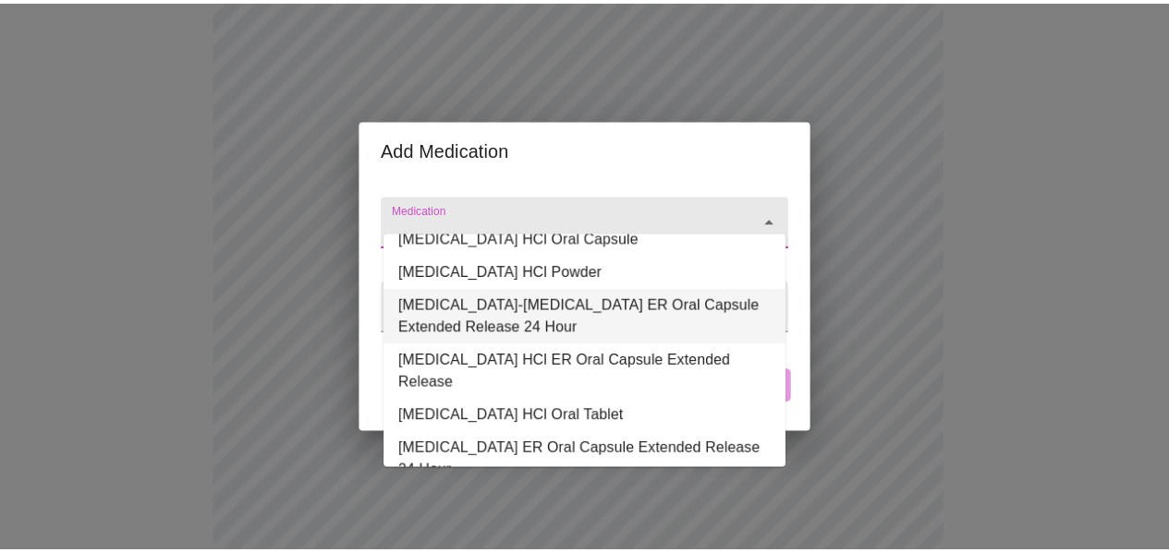
scroll to position [37, 0]
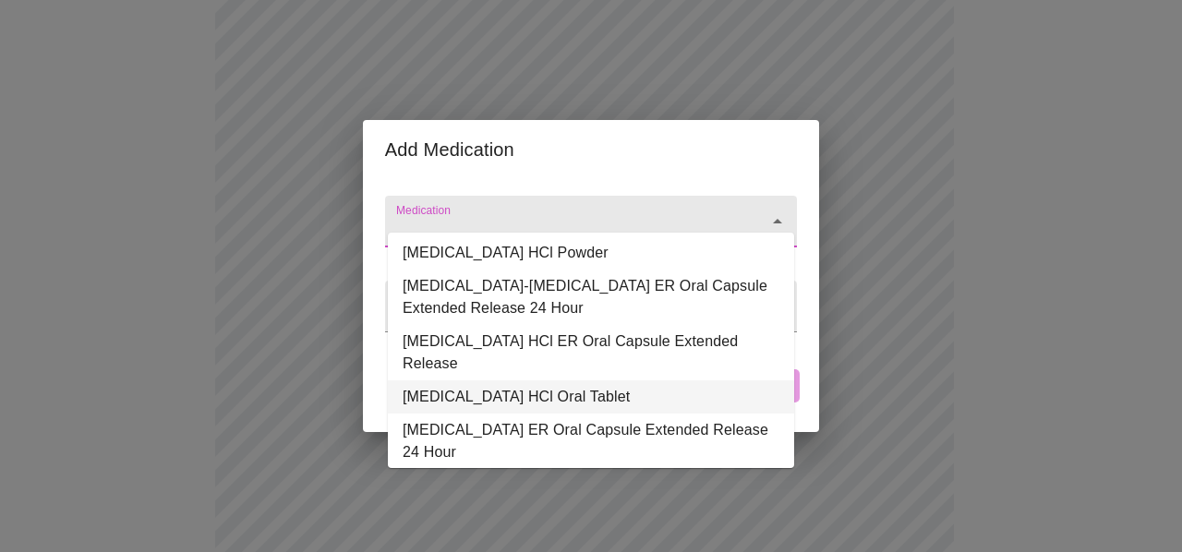
click at [471, 381] on li "[MEDICAL_DATA] HCl Oral Tablet" at bounding box center [591, 397] width 406 height 33
type input "[MEDICAL_DATA] HCl Oral Tablet"
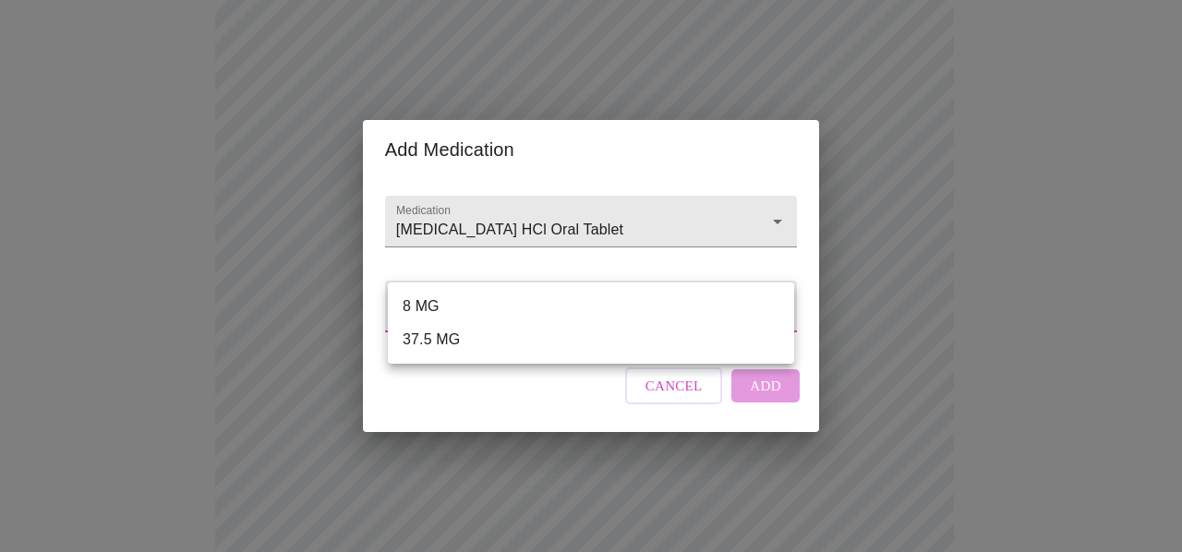
click at [442, 308] on body "MyMenopauseRx Appointments Messaging Labs Uploads Medications Community Refer a…" at bounding box center [591, 437] width 1168 height 1415
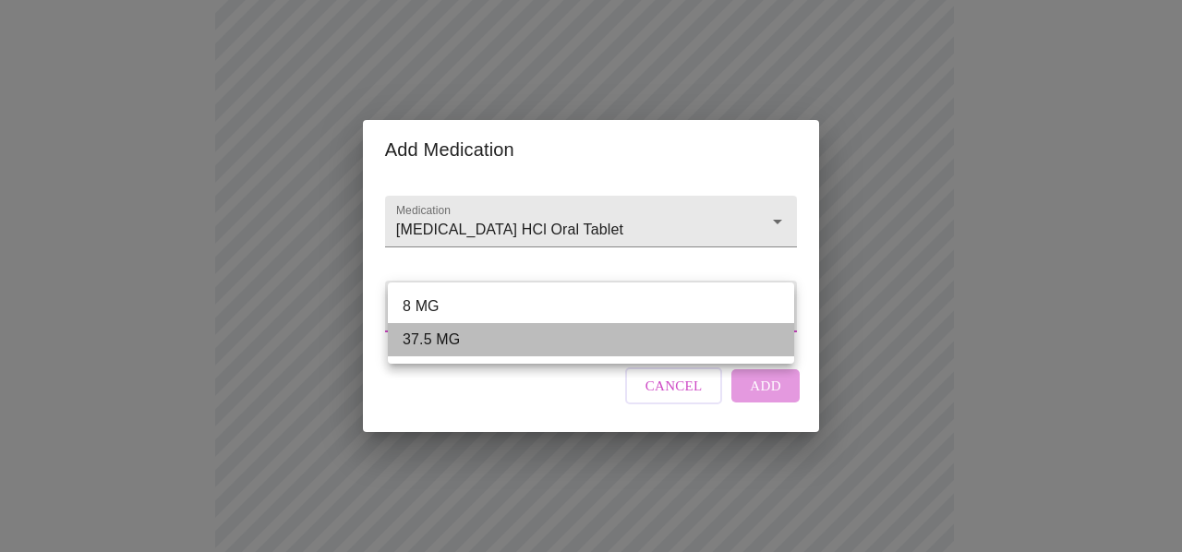
click at [454, 345] on li "37.5 MG" at bounding box center [591, 339] width 406 height 33
type input "37.5 MG"
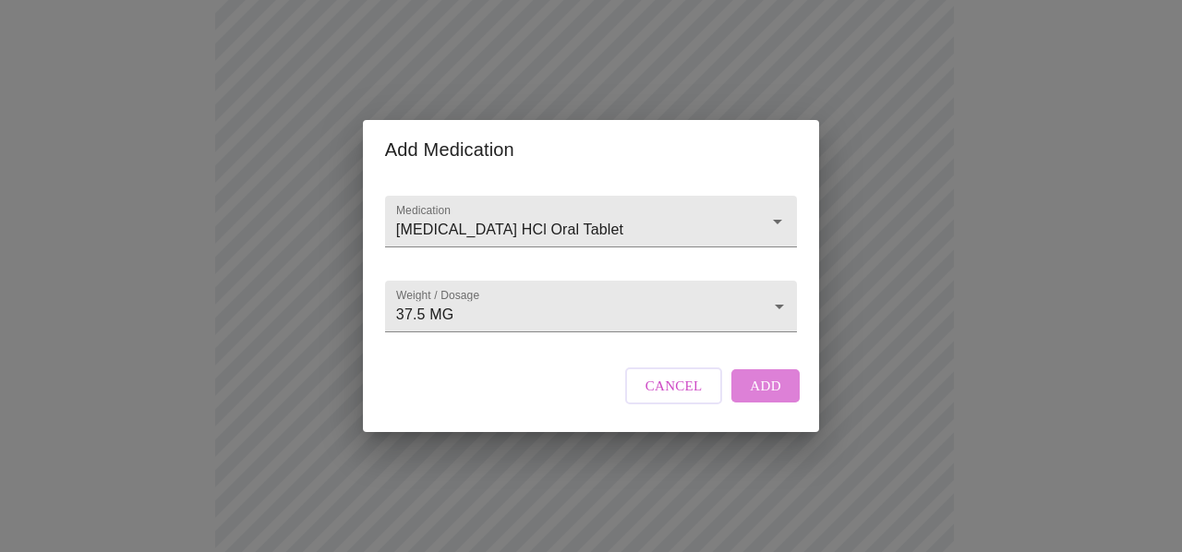
click at [756, 398] on span "Add" at bounding box center [765, 386] width 31 height 24
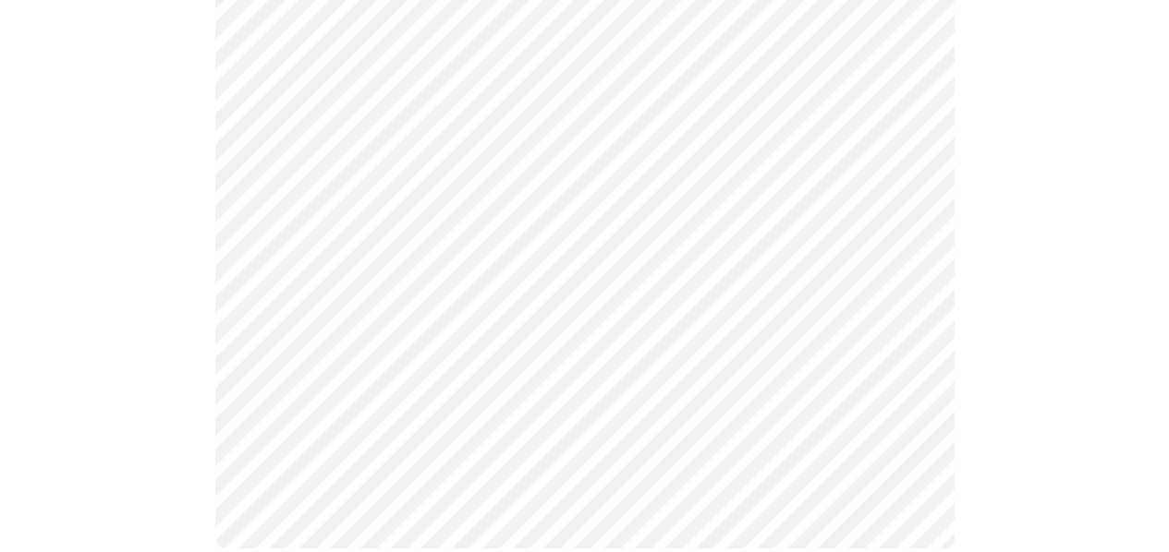
scroll to position [903, 0]
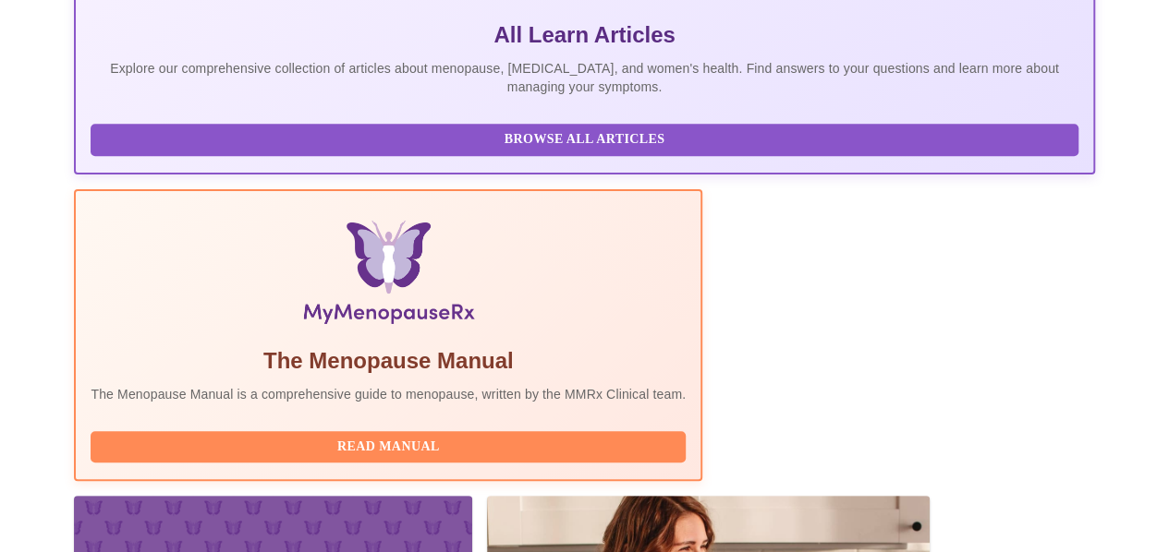
scroll to position [577, 0]
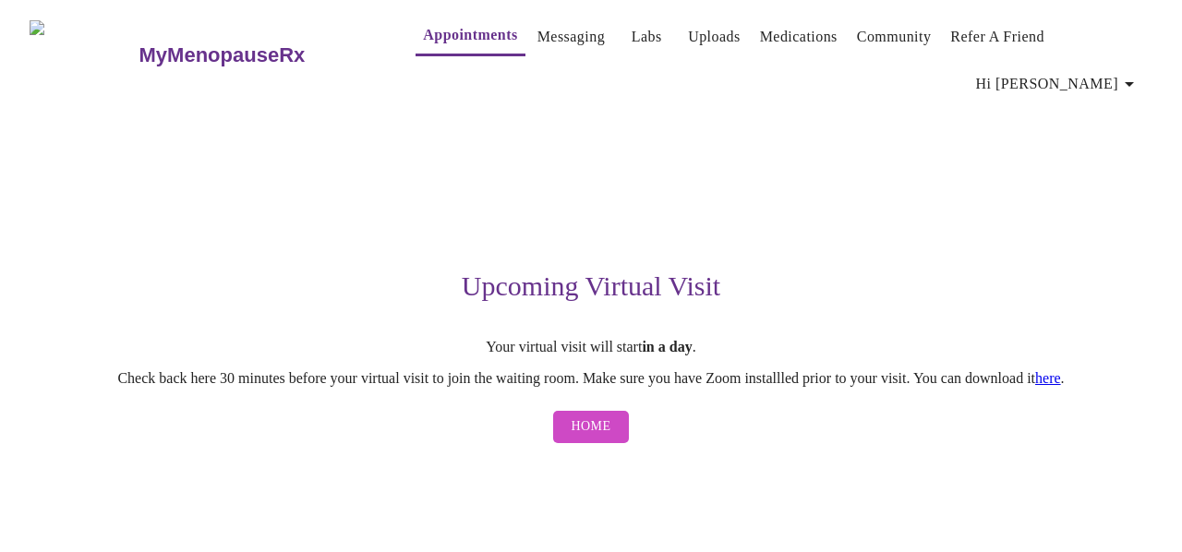
click at [541, 31] on link "Messaging" at bounding box center [571, 37] width 67 height 26
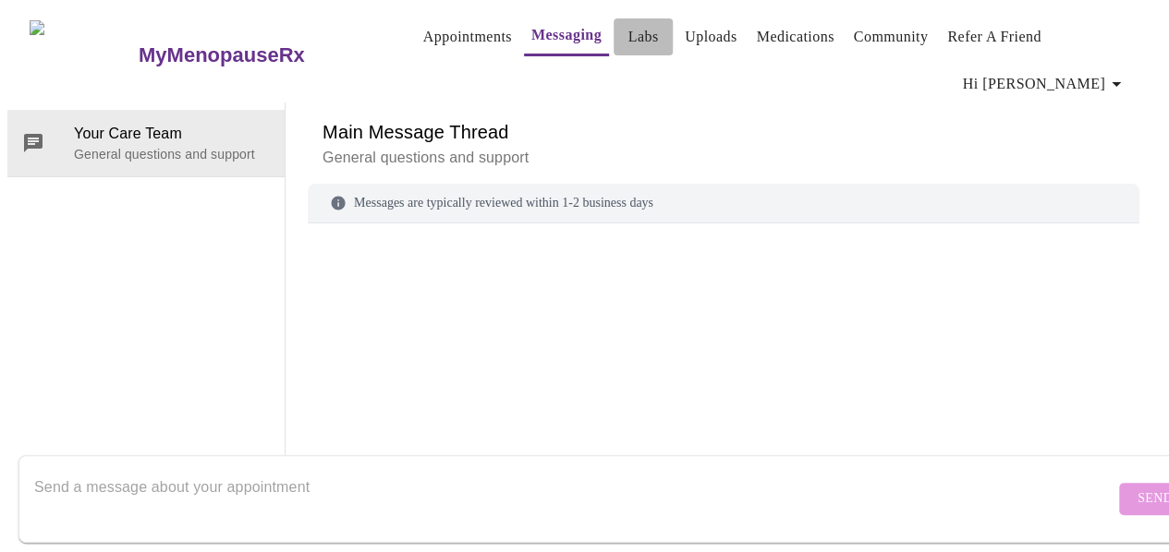
click at [628, 34] on link "Labs" at bounding box center [643, 37] width 30 height 26
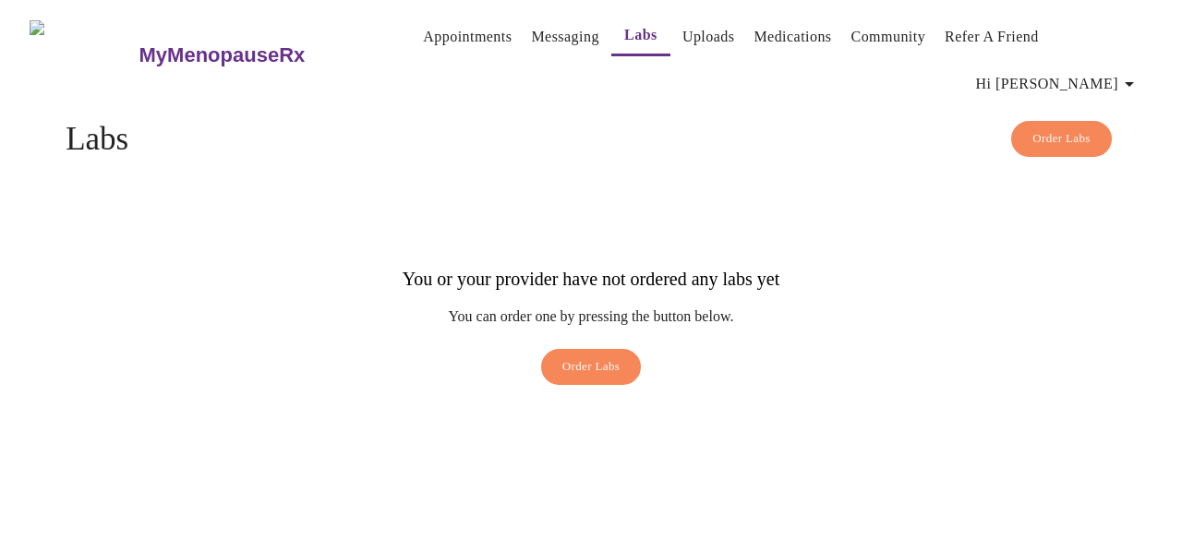
click at [683, 36] on link "Uploads" at bounding box center [709, 37] width 53 height 26
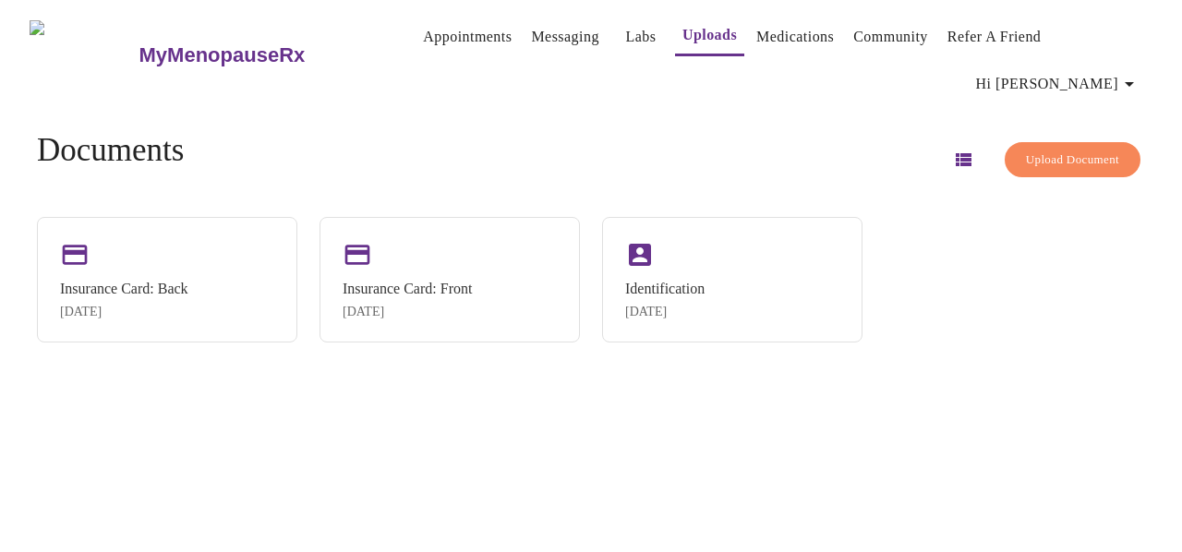
click at [757, 40] on link "Medications" at bounding box center [796, 37] width 78 height 26
